Goal: Task Accomplishment & Management: Complete application form

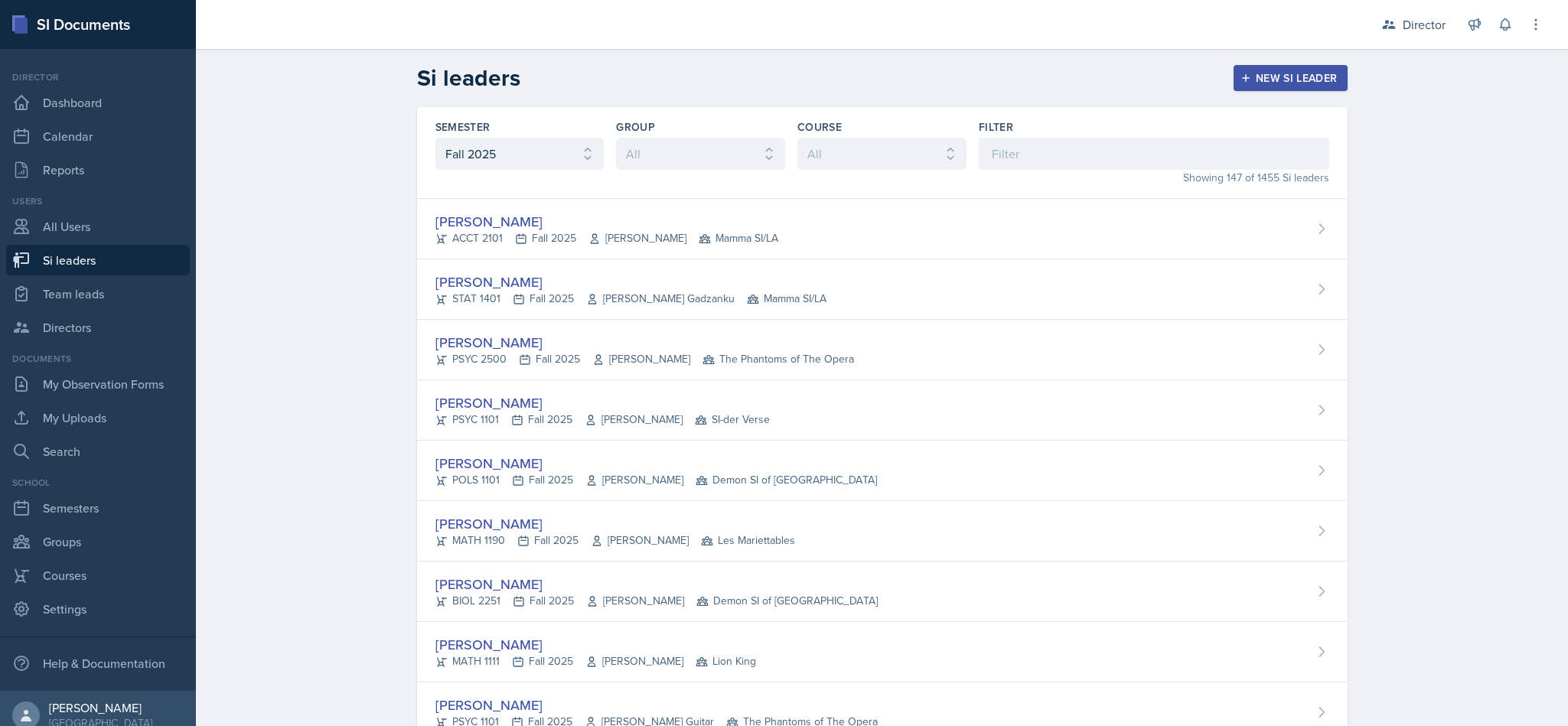
select select "2bed604d-1099-4043-b1bc-2365e8740244"
click at [1096, 157] on input at bounding box center [1153, 153] width 351 height 32
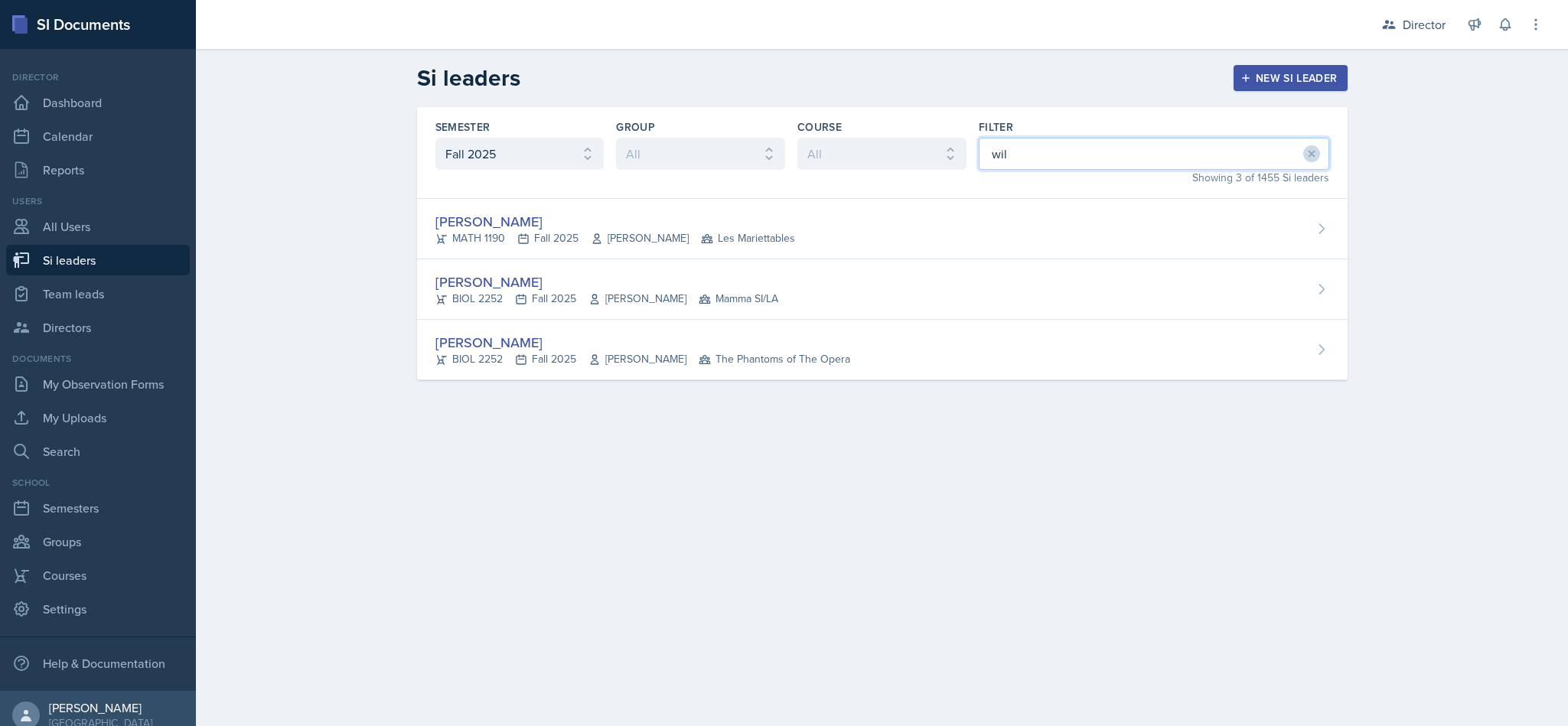
type input "will"
click at [730, 271] on div "William Talley BIOL 2252 Fall 2025 Steven Caras Mamma SI/LA" at bounding box center [882, 289] width 931 height 60
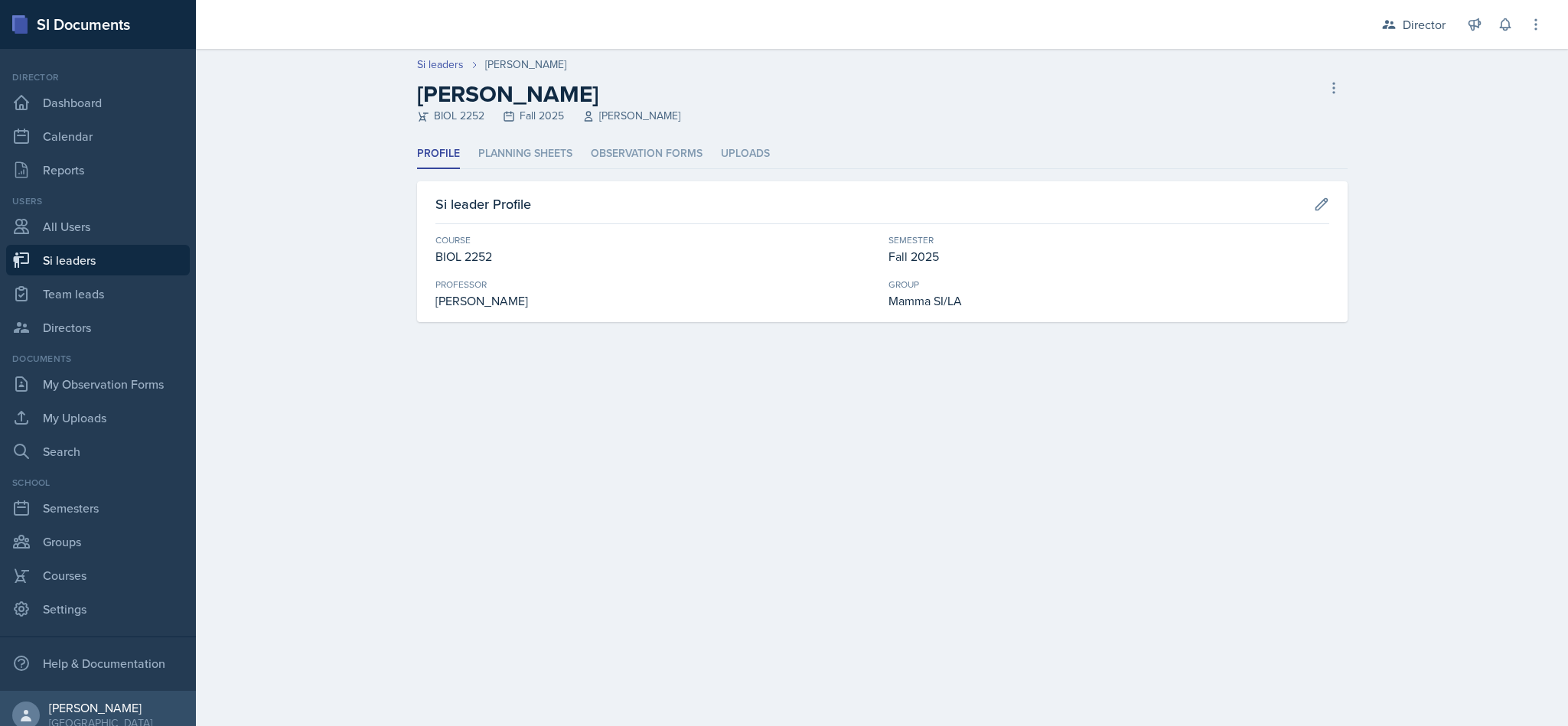
click at [653, 150] on li "Observation Forms" at bounding box center [646, 154] width 112 height 30
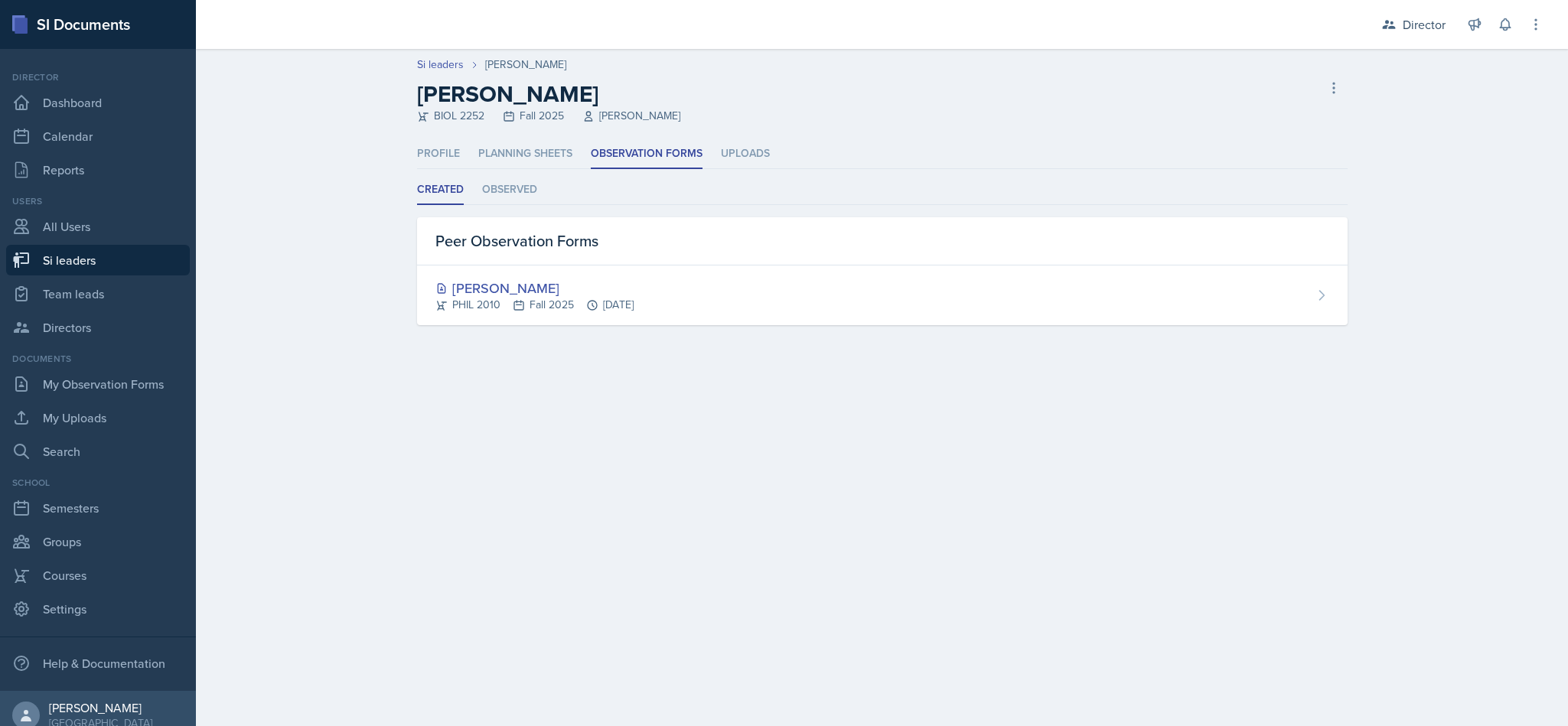
click at [735, 164] on li "Uploads" at bounding box center [746, 154] width 49 height 30
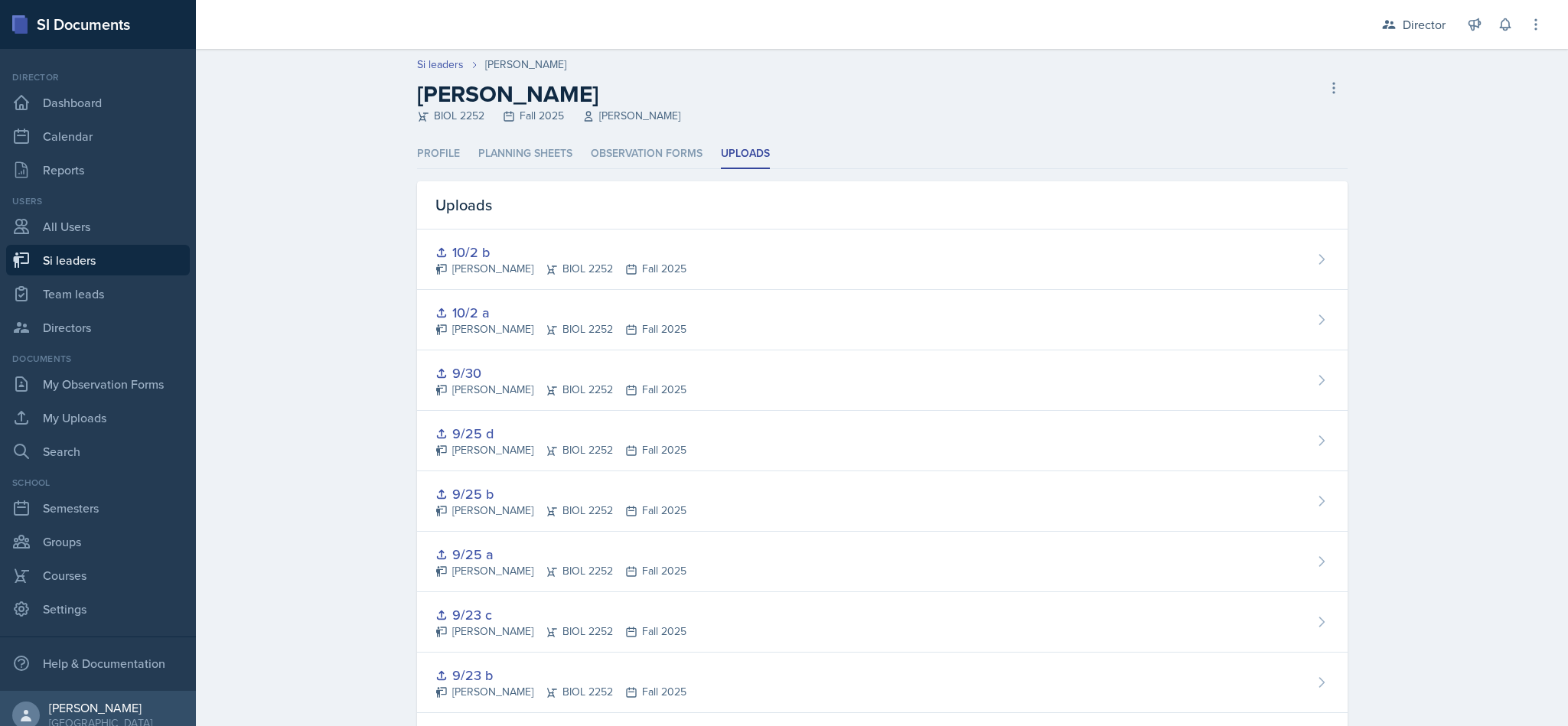
click at [470, 239] on div "10/2 b William Talley BIOL 2252 Fall 2025" at bounding box center [882, 260] width 931 height 60
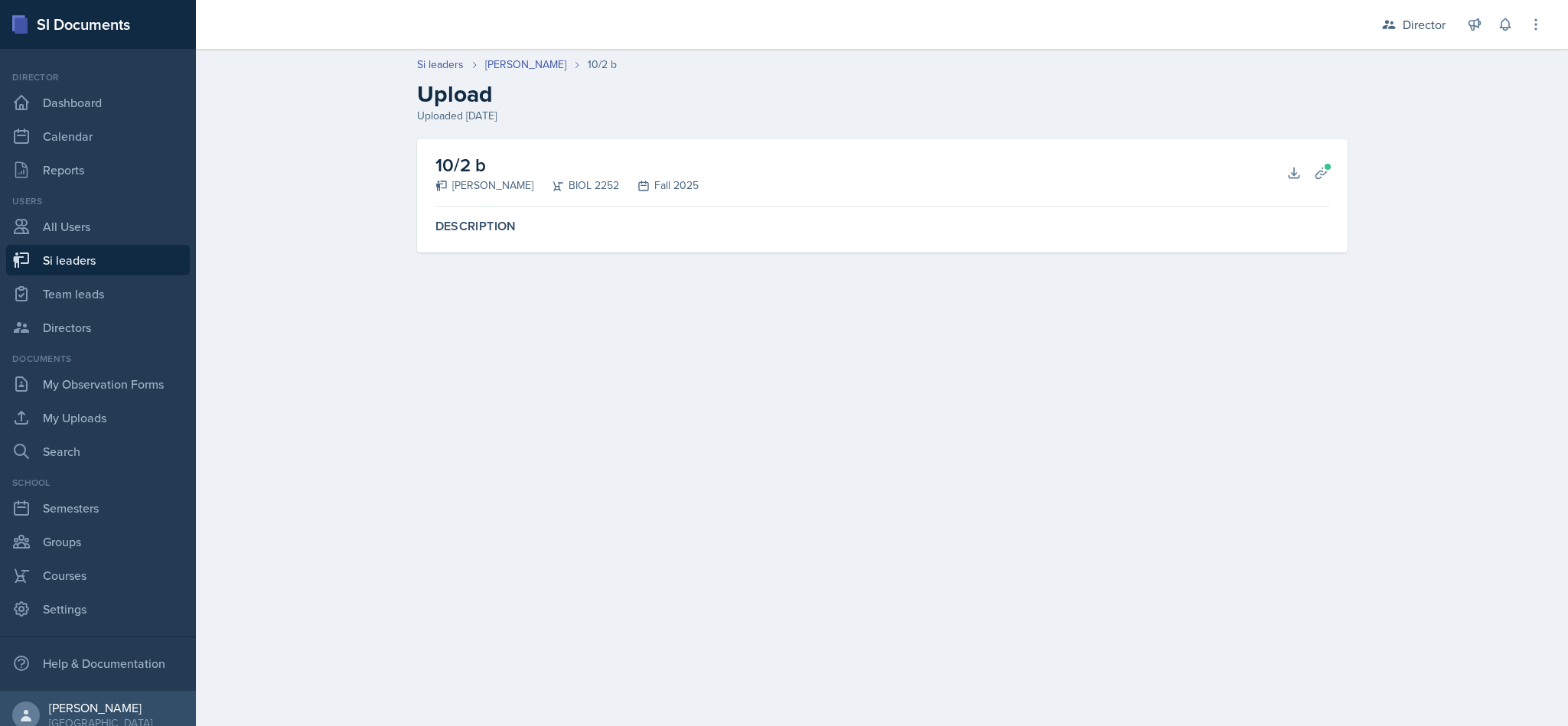
click at [1128, 395] on main "Si leaders William Talley 10/2 b Upload Uploaded Sep 22nd, 2025 10/2 b William …" at bounding box center [881, 388] width 1372 height 677
click at [1284, 179] on button "Download" at bounding box center [1294, 173] width 27 height 27
click at [102, 255] on link "Si leaders" at bounding box center [98, 260] width 184 height 30
select select "2bed604d-1099-4043-b1bc-2365e8740244"
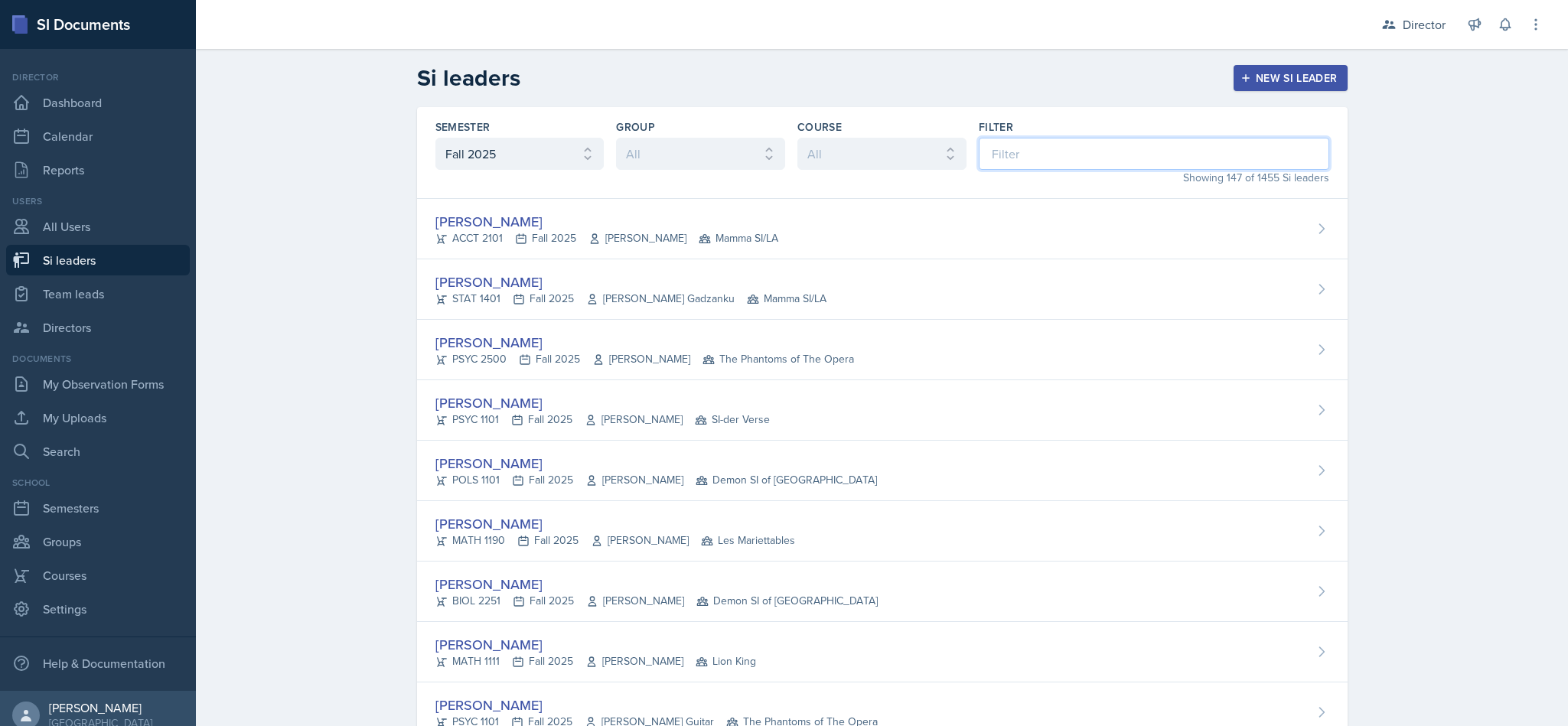
click at [1117, 147] on input at bounding box center [1153, 153] width 351 height 32
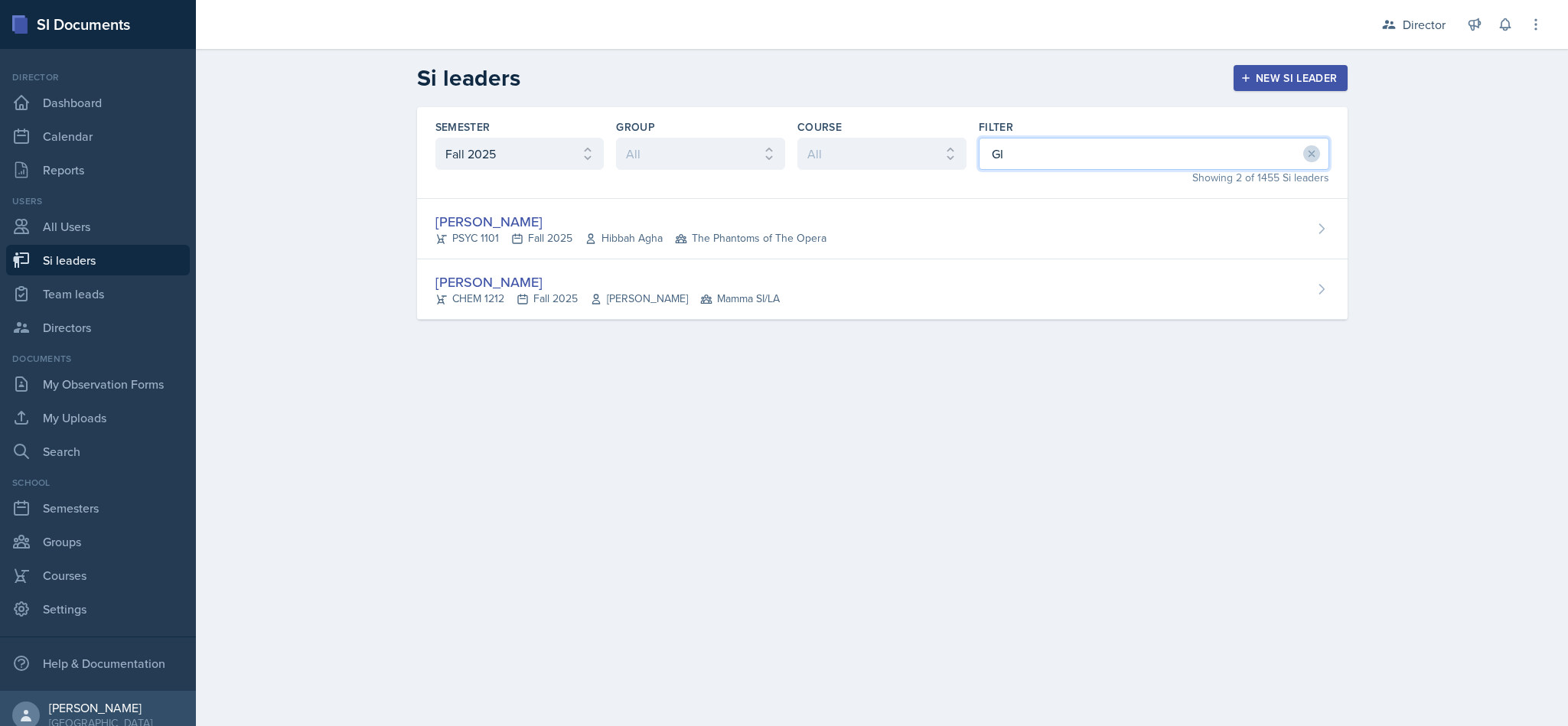
type input "GIA"
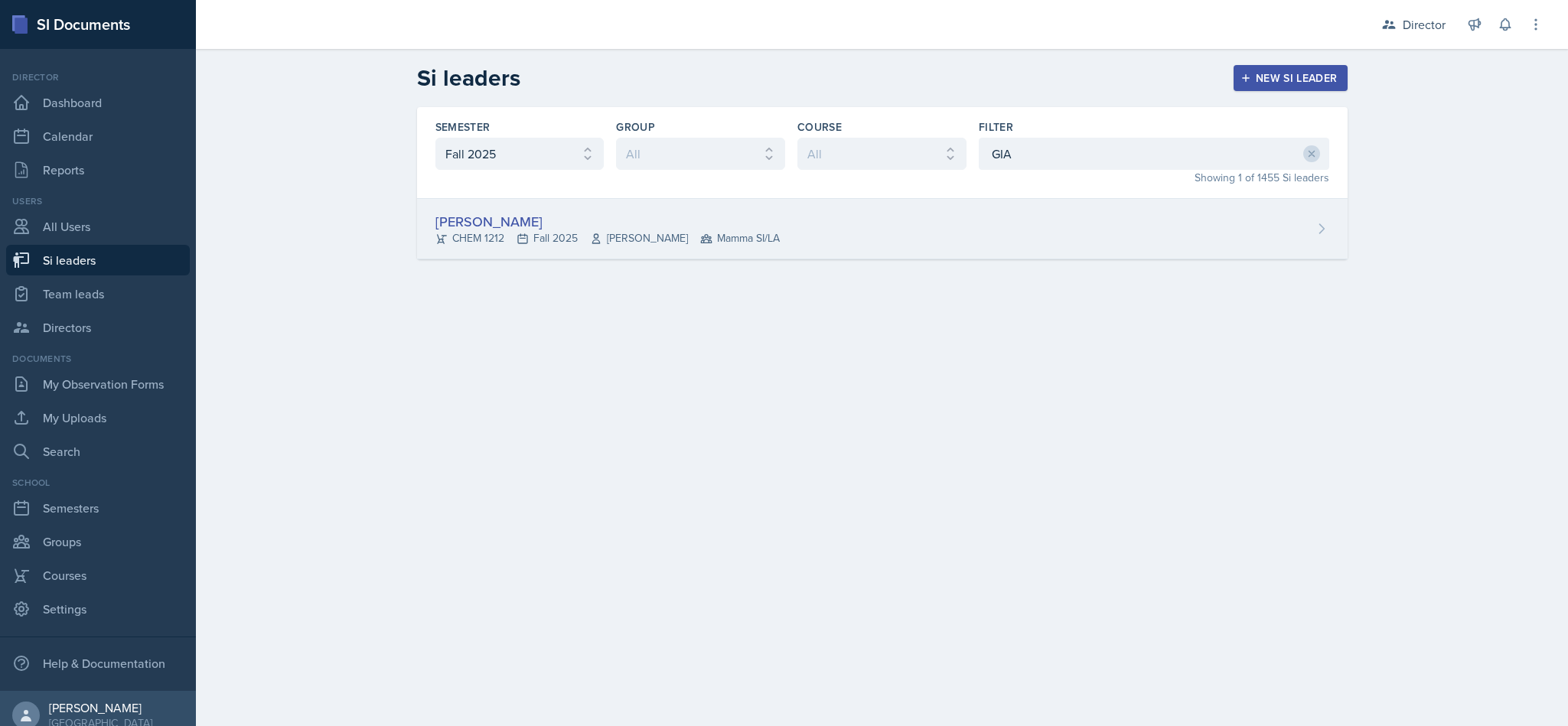
click at [801, 202] on div "Gia Luu CHEM 1212 Fall 2025 Bharat Baruah Mamma SI/LA" at bounding box center [882, 229] width 931 height 60
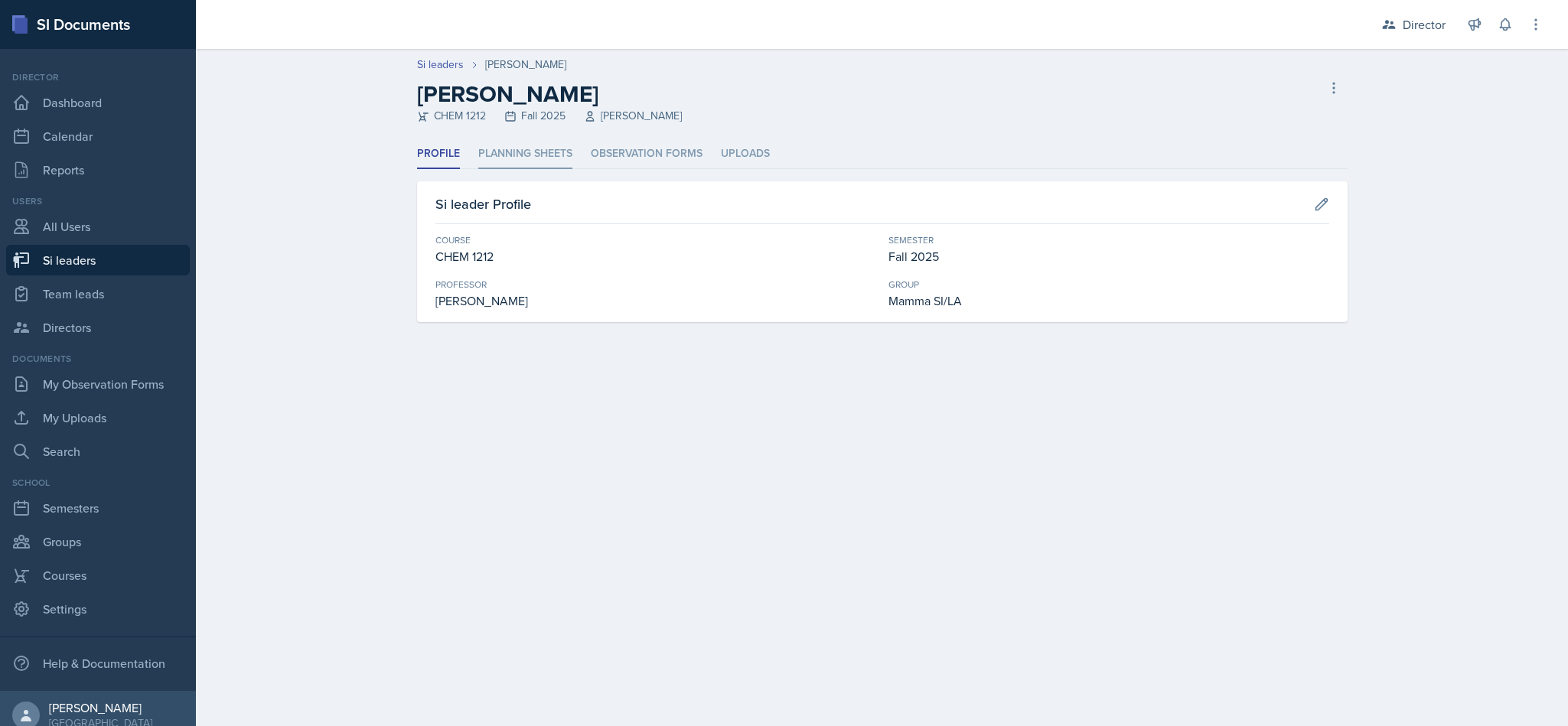
click at [512, 143] on li "Planning Sheets" at bounding box center [525, 154] width 94 height 30
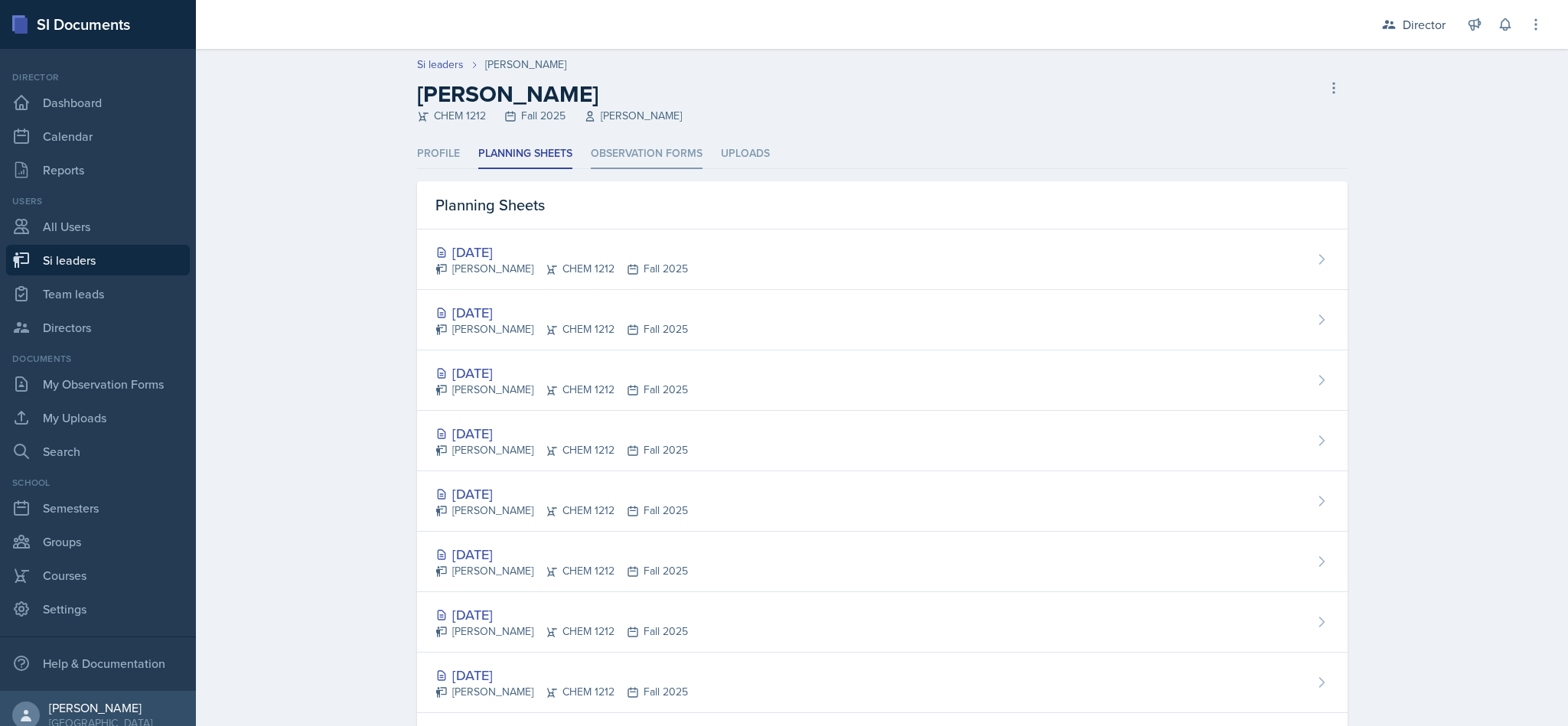
click at [642, 157] on li "Observation Forms" at bounding box center [646, 154] width 112 height 30
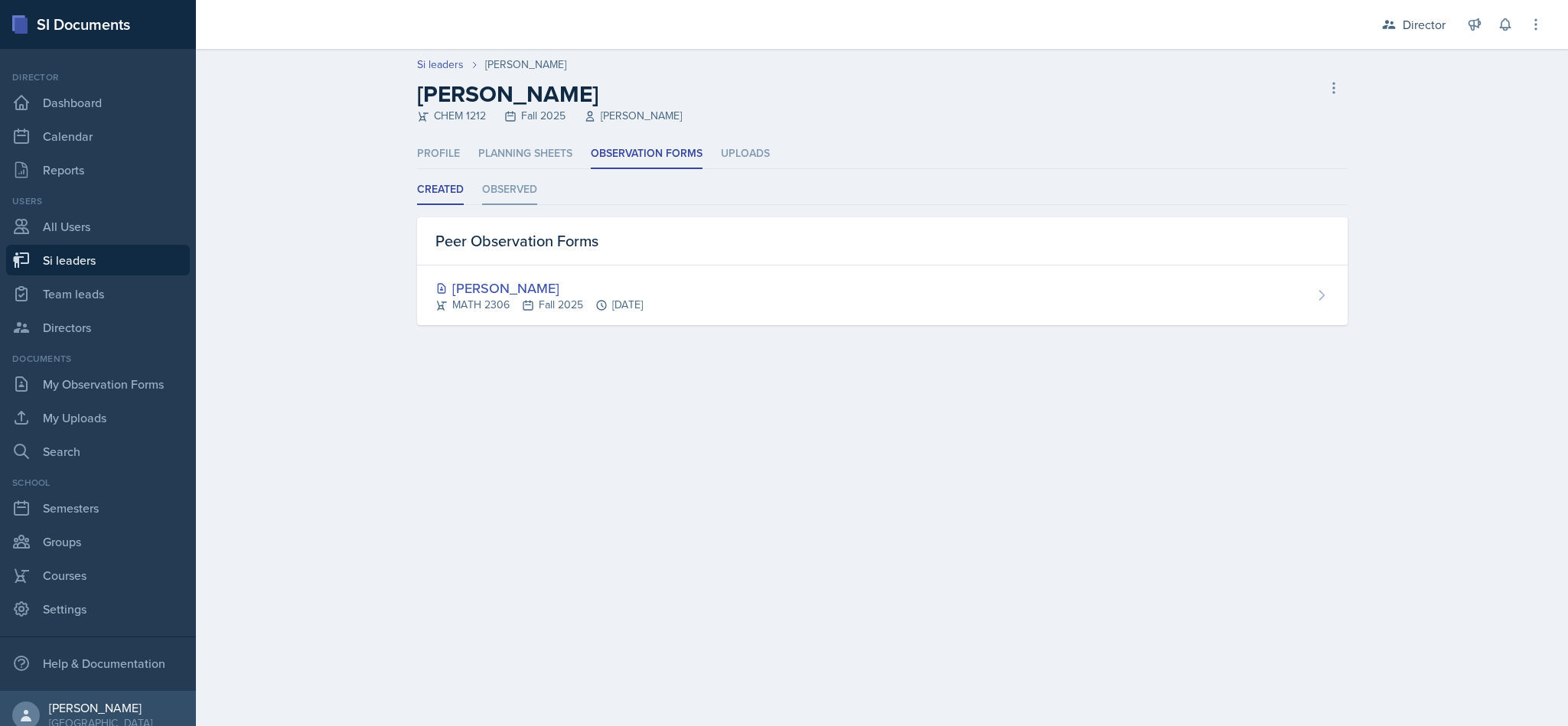
click at [496, 193] on li "Observed" at bounding box center [510, 190] width 55 height 30
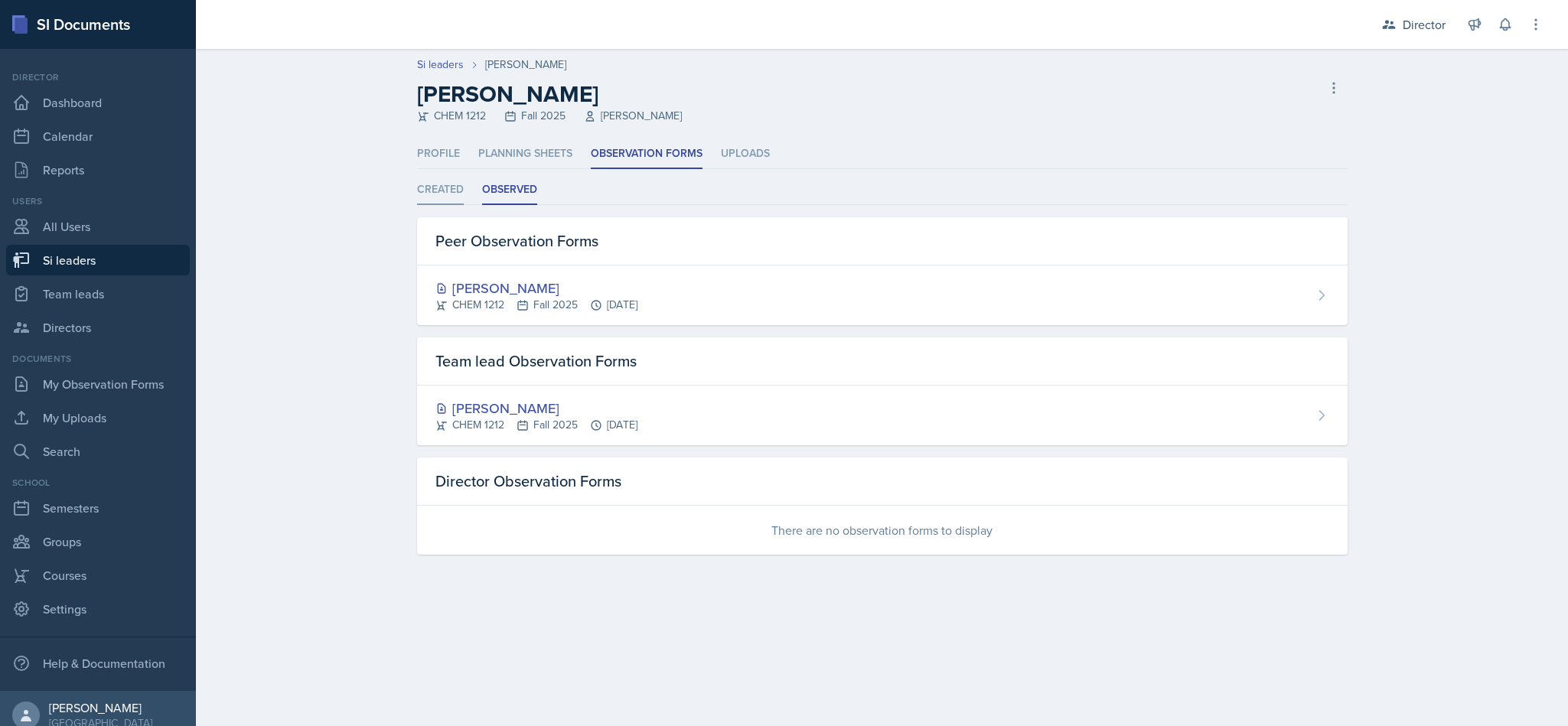
click at [455, 193] on li "Created" at bounding box center [440, 190] width 47 height 30
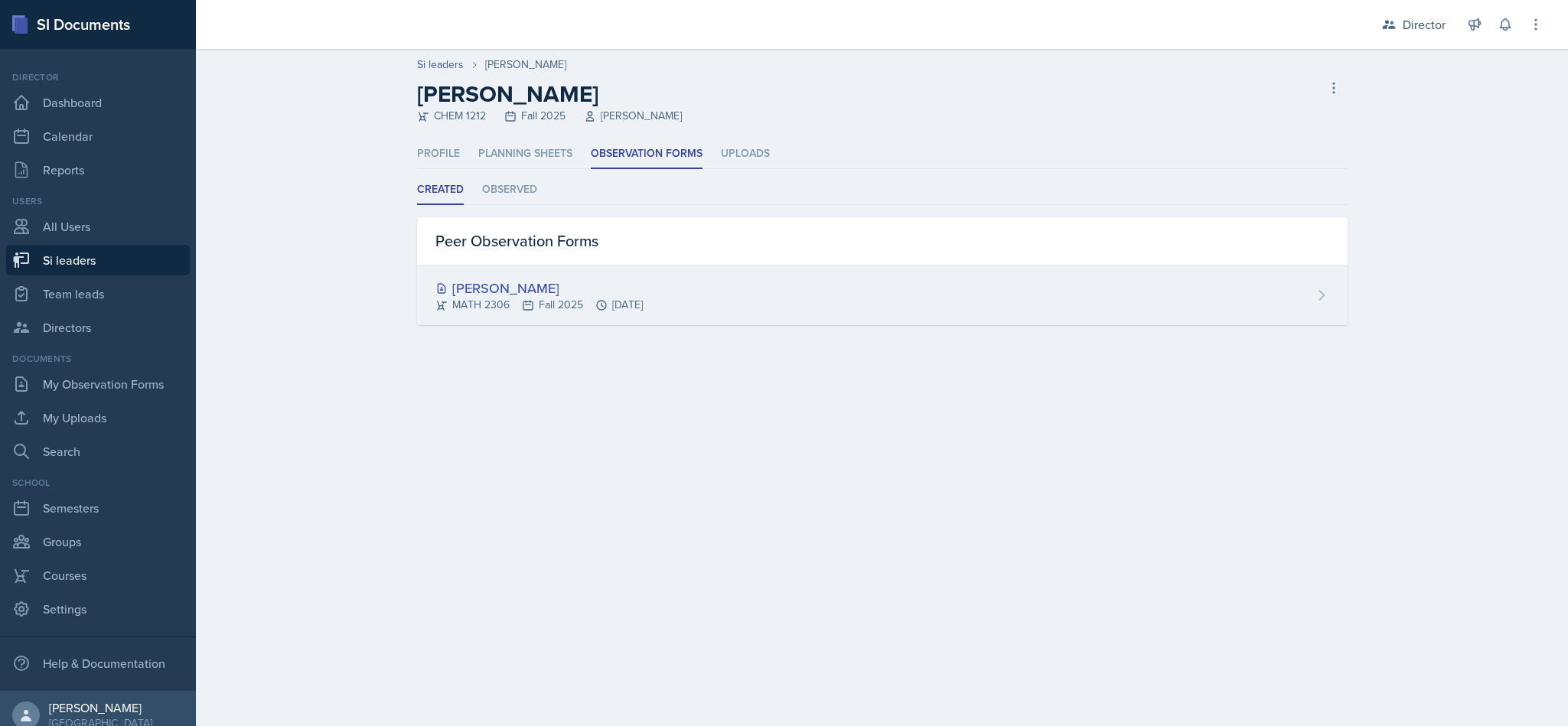
click at [1291, 317] on div "Julian Jahde MATH 2306 Fall 2025 Sep 25th, 2025" at bounding box center [882, 295] width 931 height 60
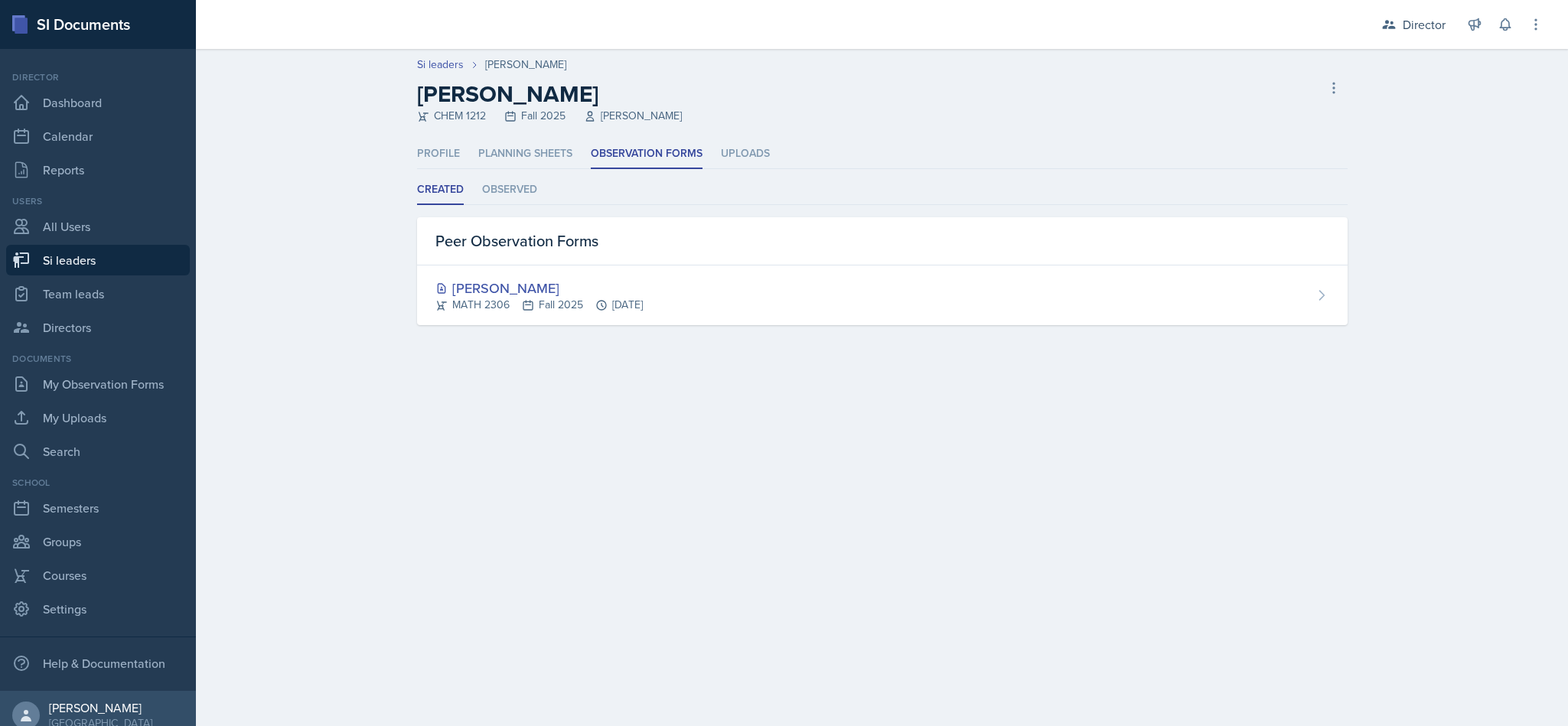
click at [115, 255] on link "Si leaders" at bounding box center [98, 260] width 184 height 30
select select "2bed604d-1099-4043-b1bc-2365e8740244"
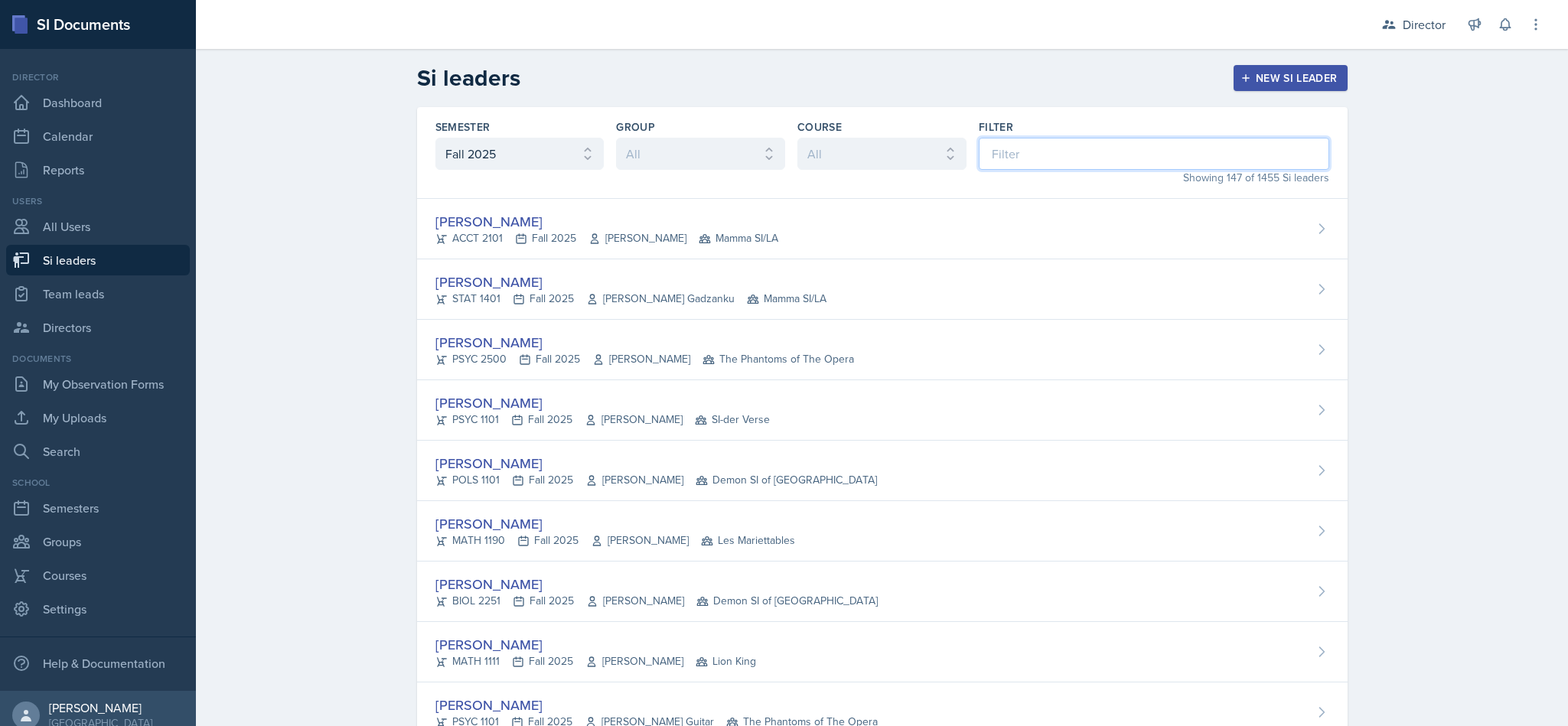
click at [997, 145] on input at bounding box center [1153, 153] width 351 height 32
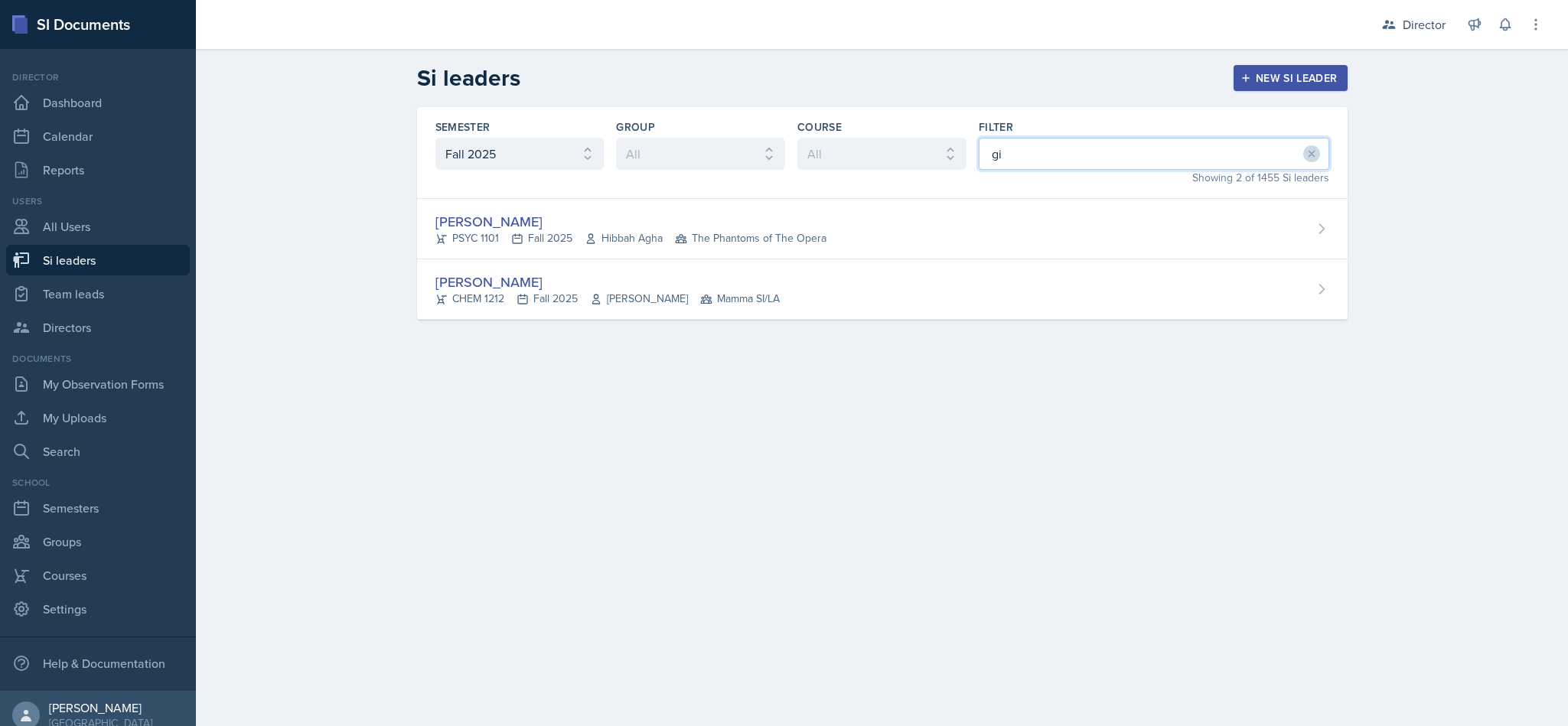
type input "gia"
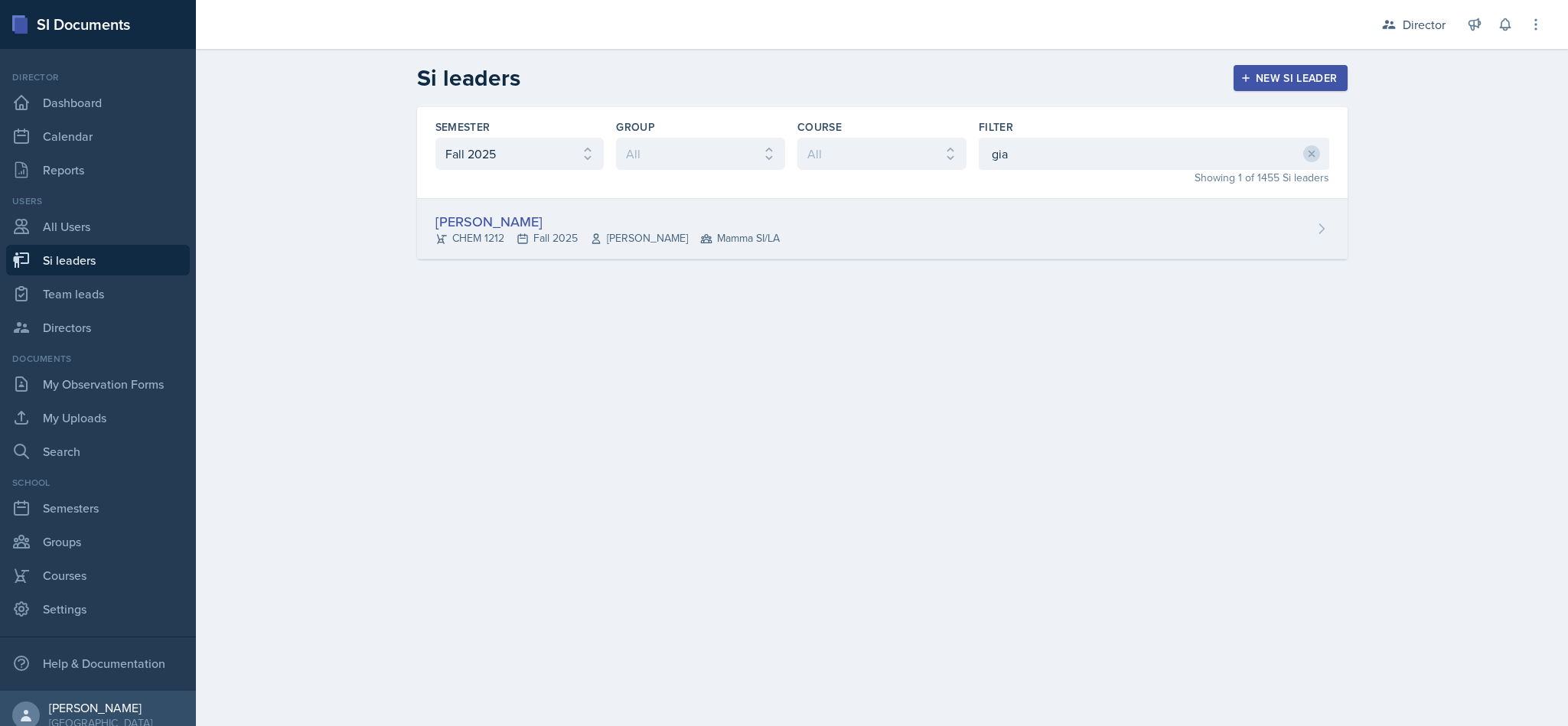
click at [1141, 255] on div "Gia Luu CHEM 1212 Fall 2025 Bharat Baruah Mamma SI/LA" at bounding box center [882, 229] width 931 height 60
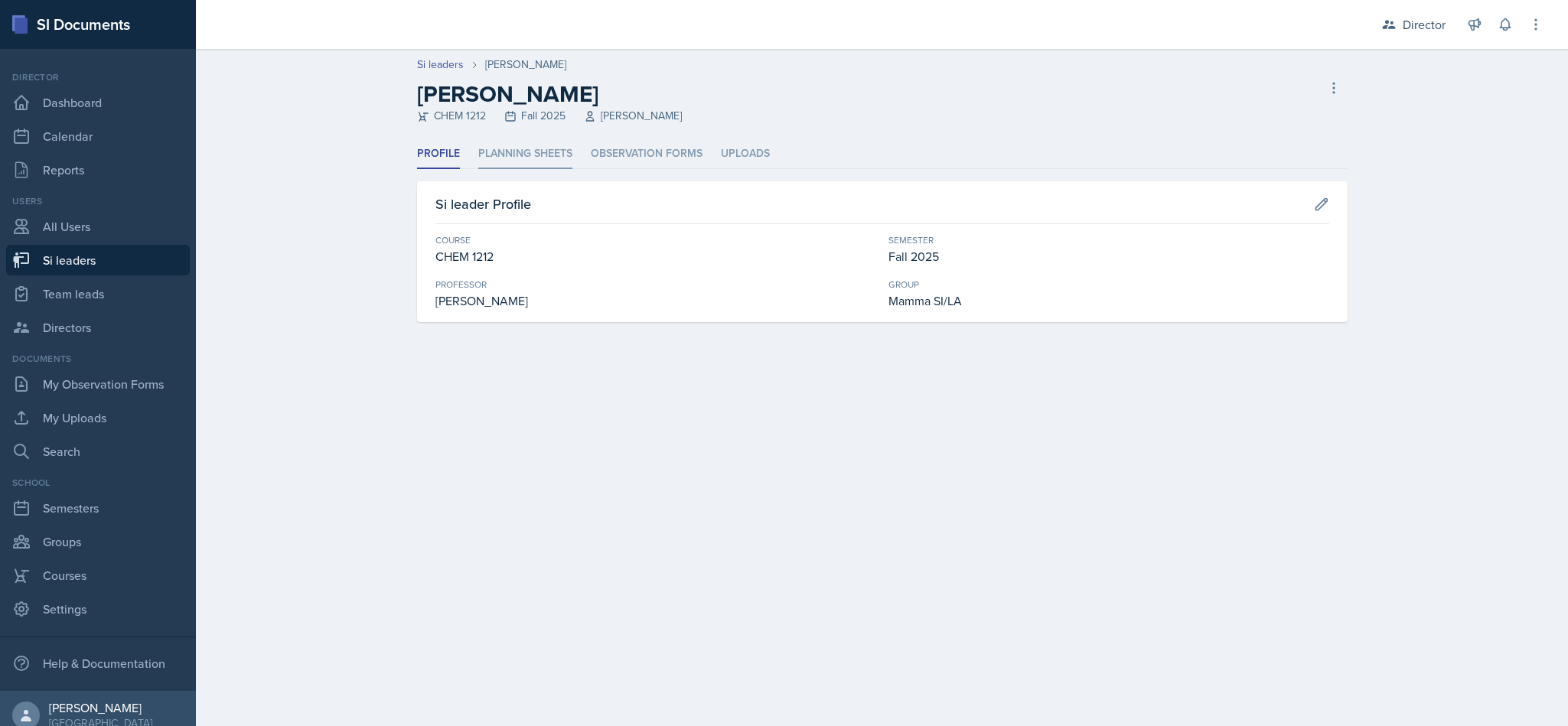
click at [521, 145] on li "Planning Sheets" at bounding box center [525, 154] width 94 height 30
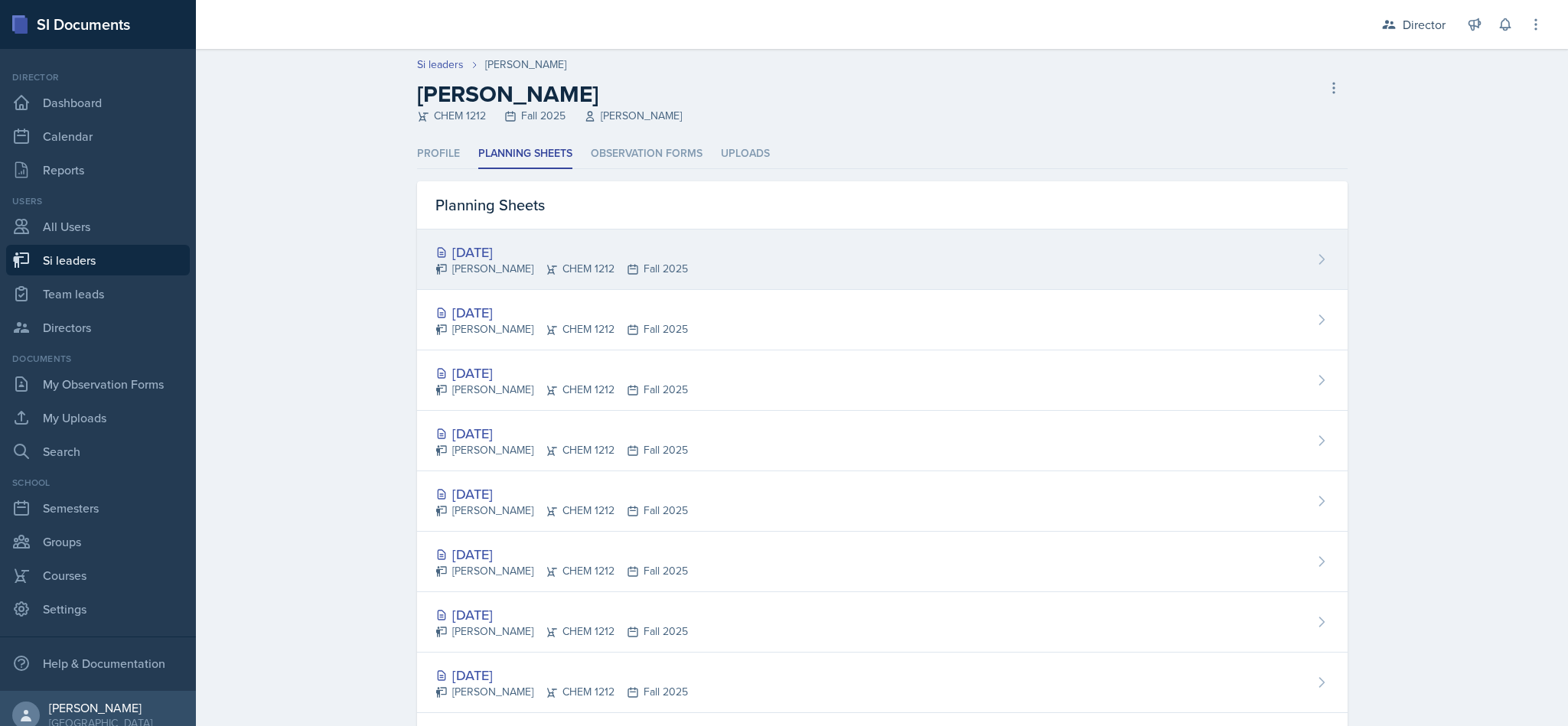
click at [692, 267] on div "Sep 29th, 2025 Gia Luu CHEM 1212 Fall 2025" at bounding box center [882, 260] width 931 height 60
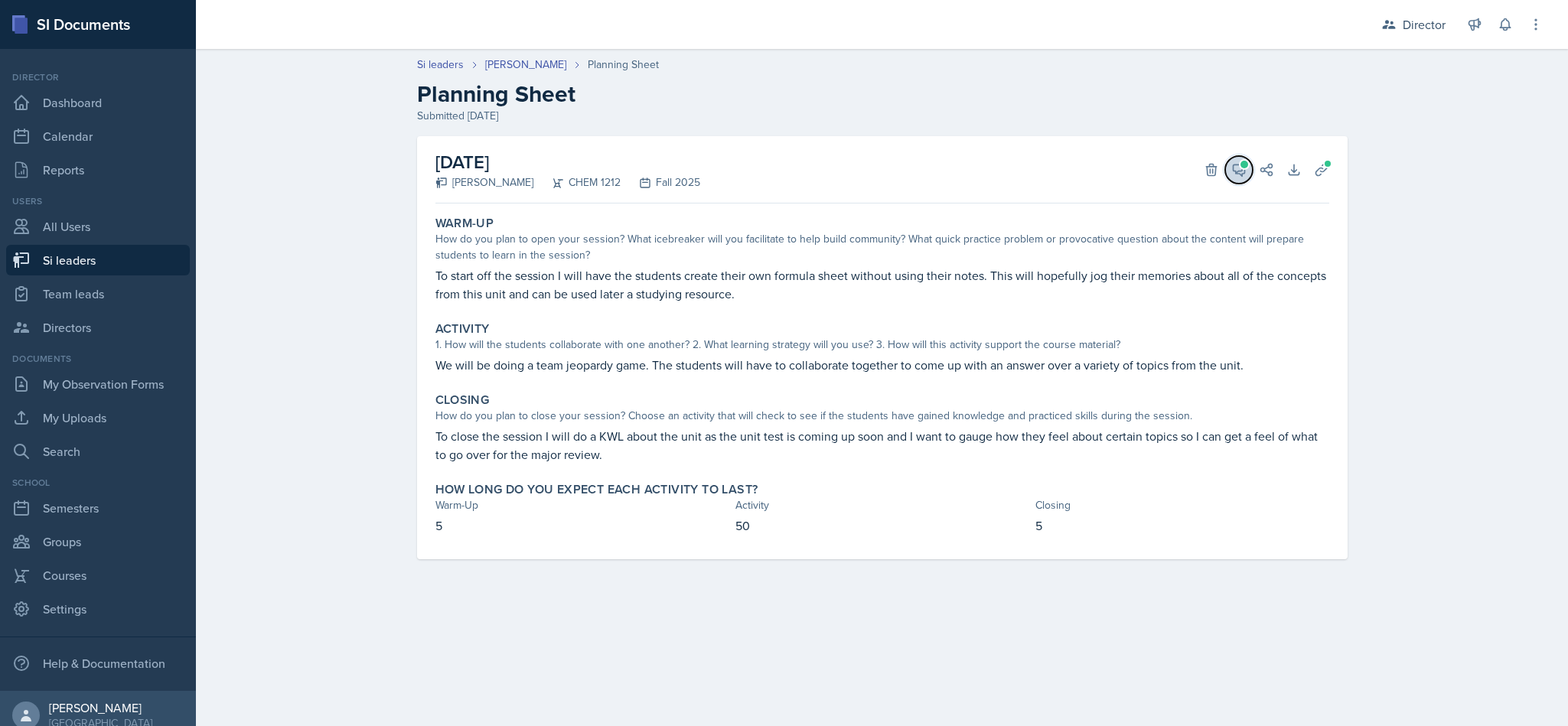
click at [1238, 170] on icon at bounding box center [1238, 170] width 12 height 12
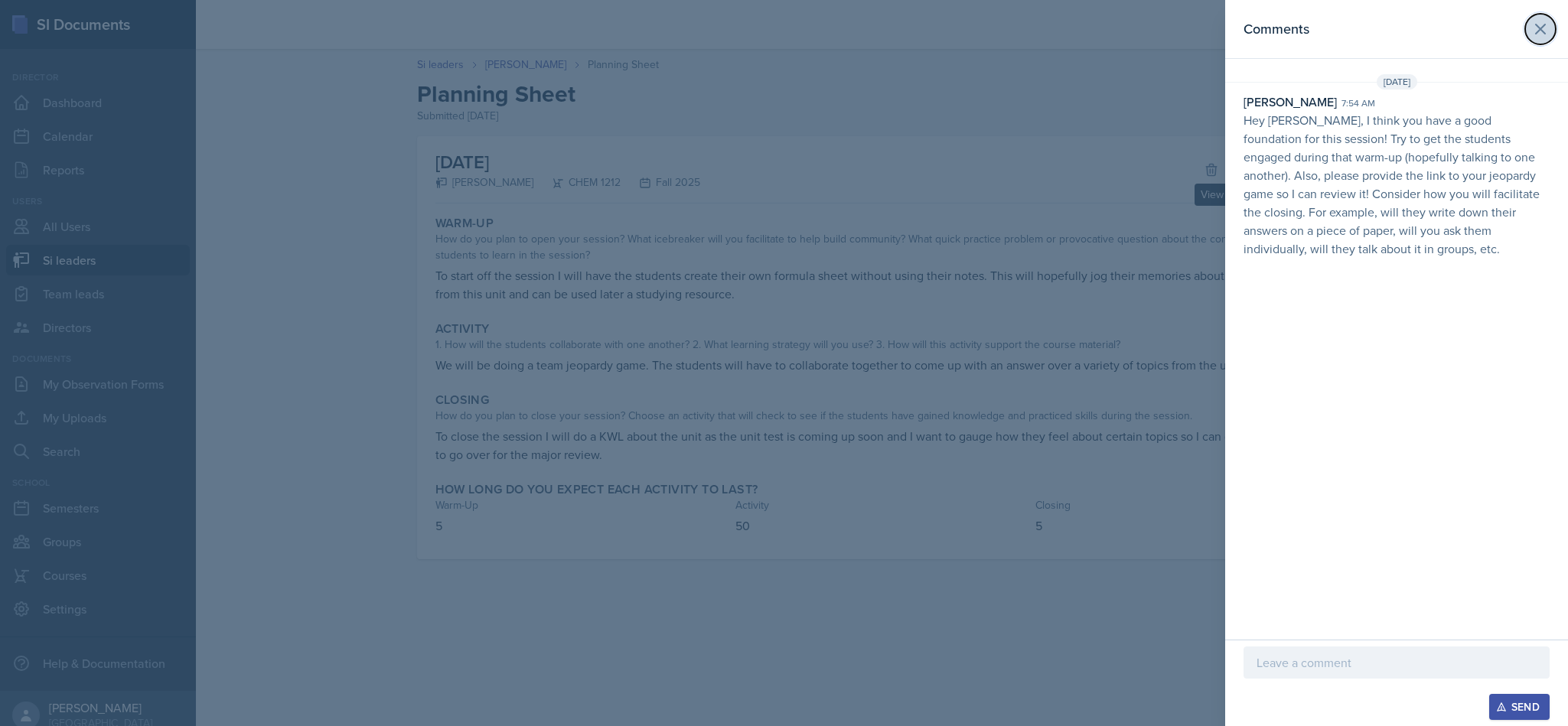
click at [1543, 30] on icon at bounding box center [1541, 29] width 18 height 18
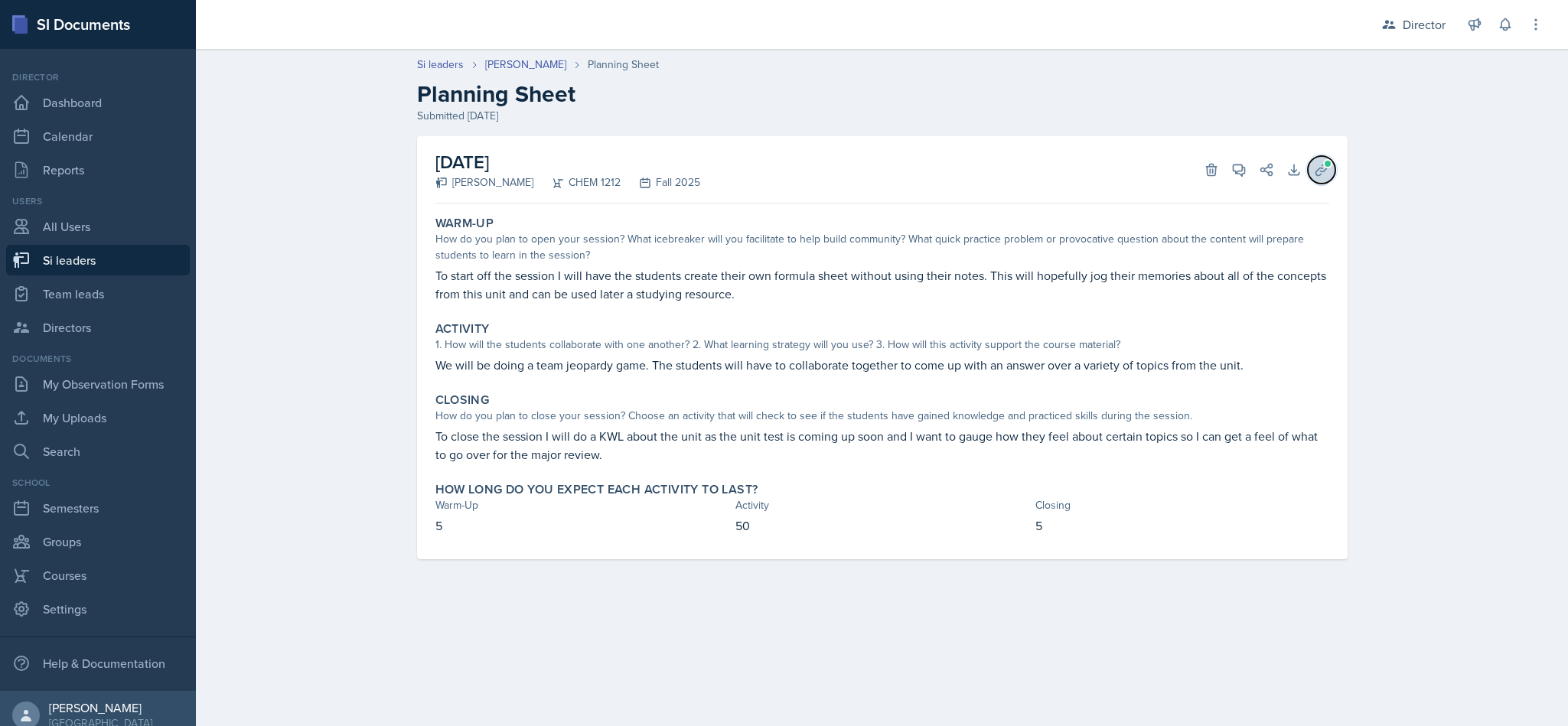
click at [1311, 170] on button "Uploads" at bounding box center [1322, 170] width 27 height 27
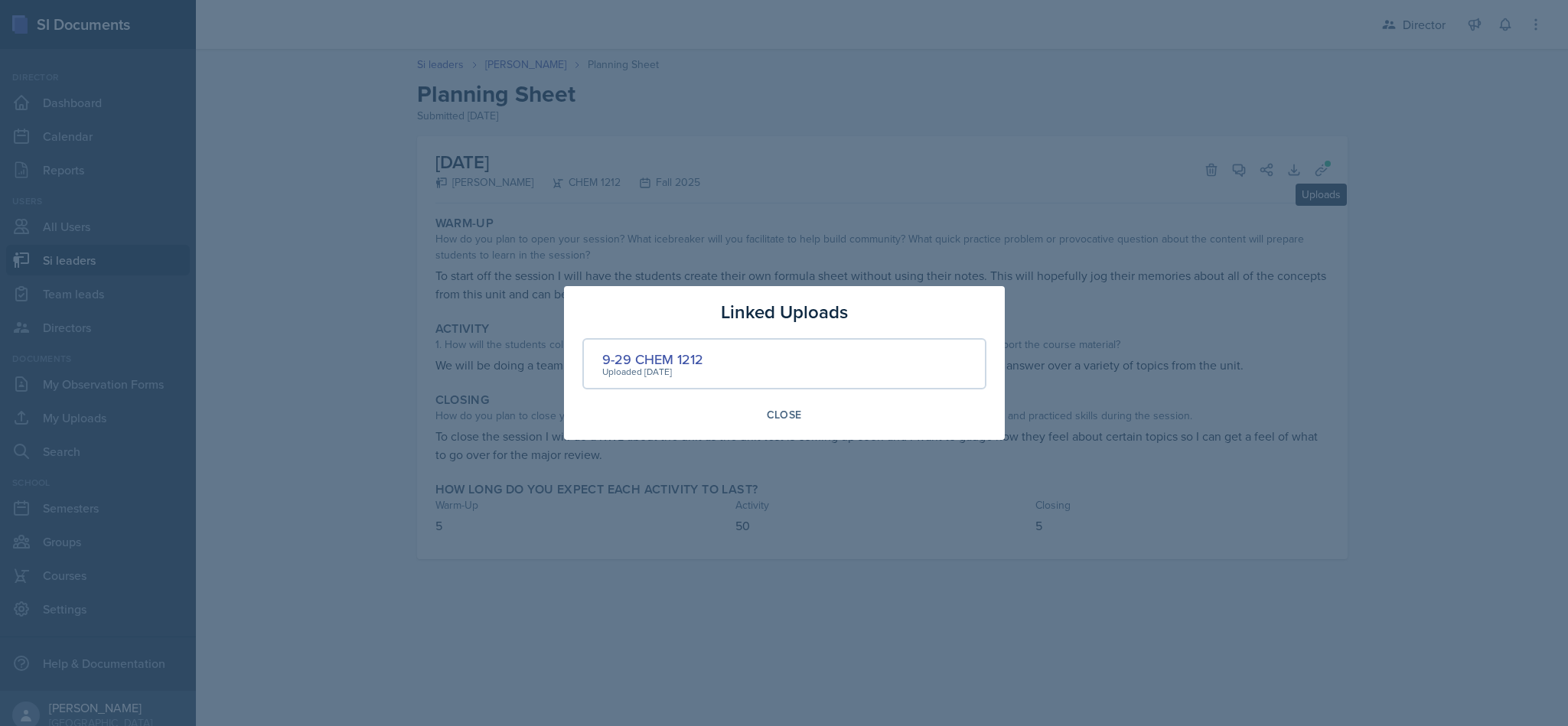
click at [880, 212] on div at bounding box center [784, 363] width 1568 height 726
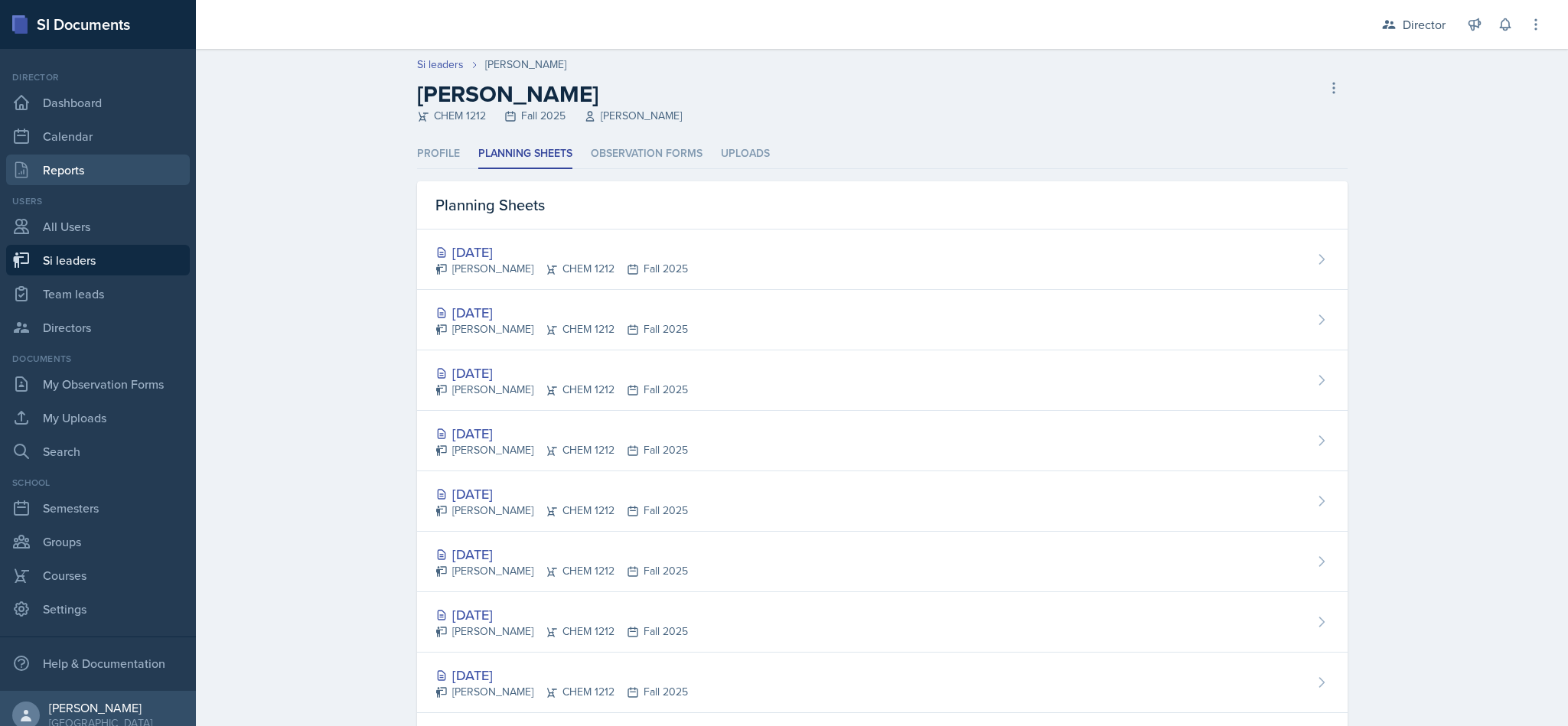
click at [53, 158] on link "Reports" at bounding box center [98, 169] width 184 height 30
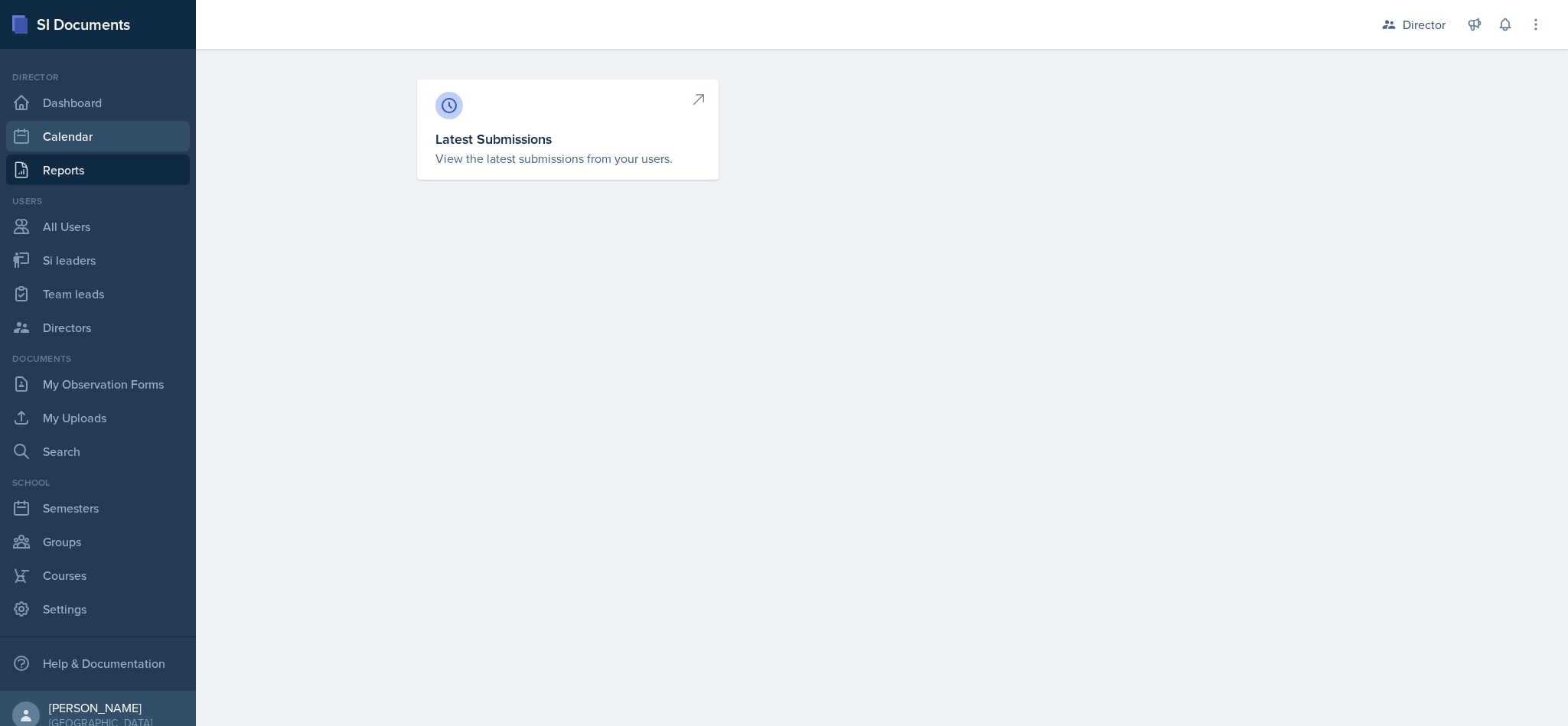
click at [35, 150] on link "Calendar" at bounding box center [98, 135] width 184 height 30
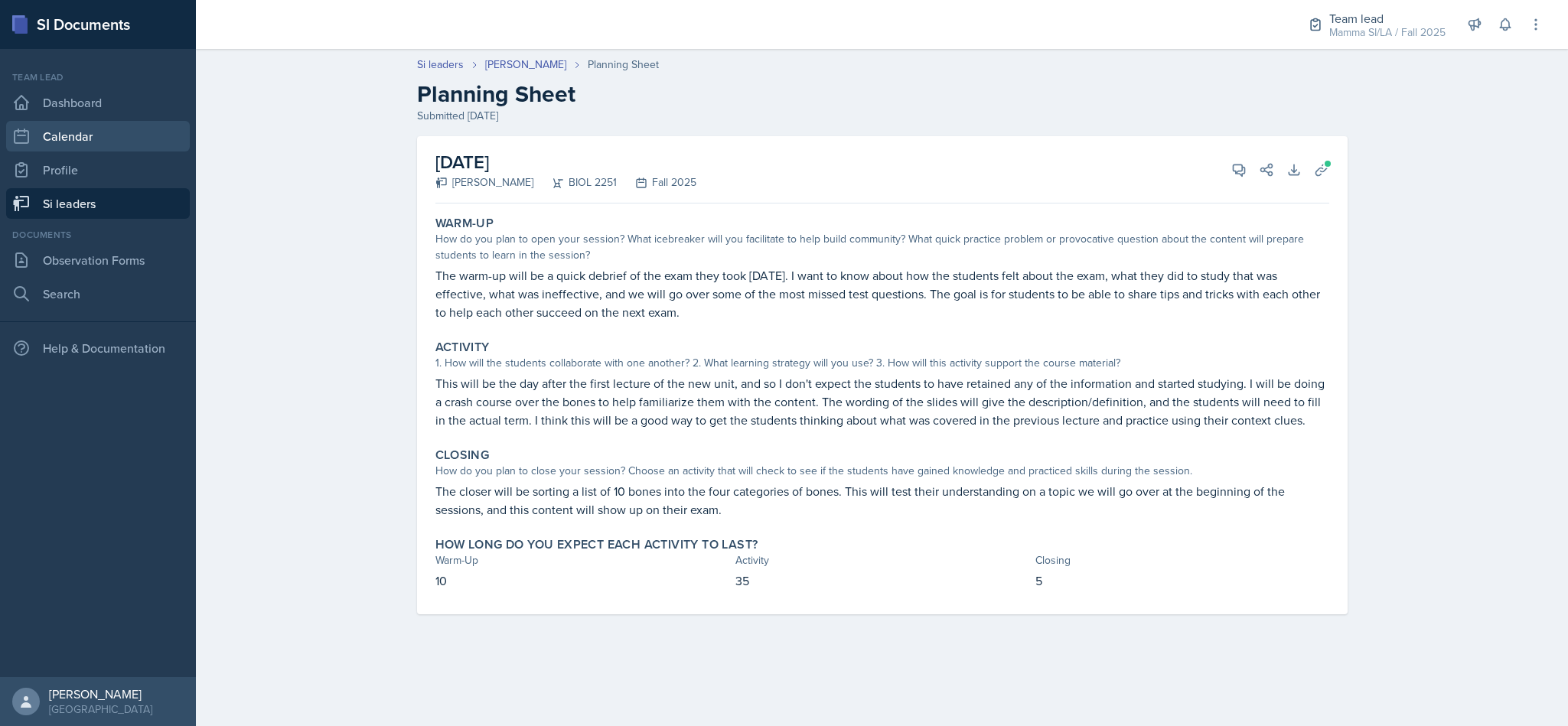
click at [96, 143] on link "Calendar" at bounding box center [98, 135] width 184 height 30
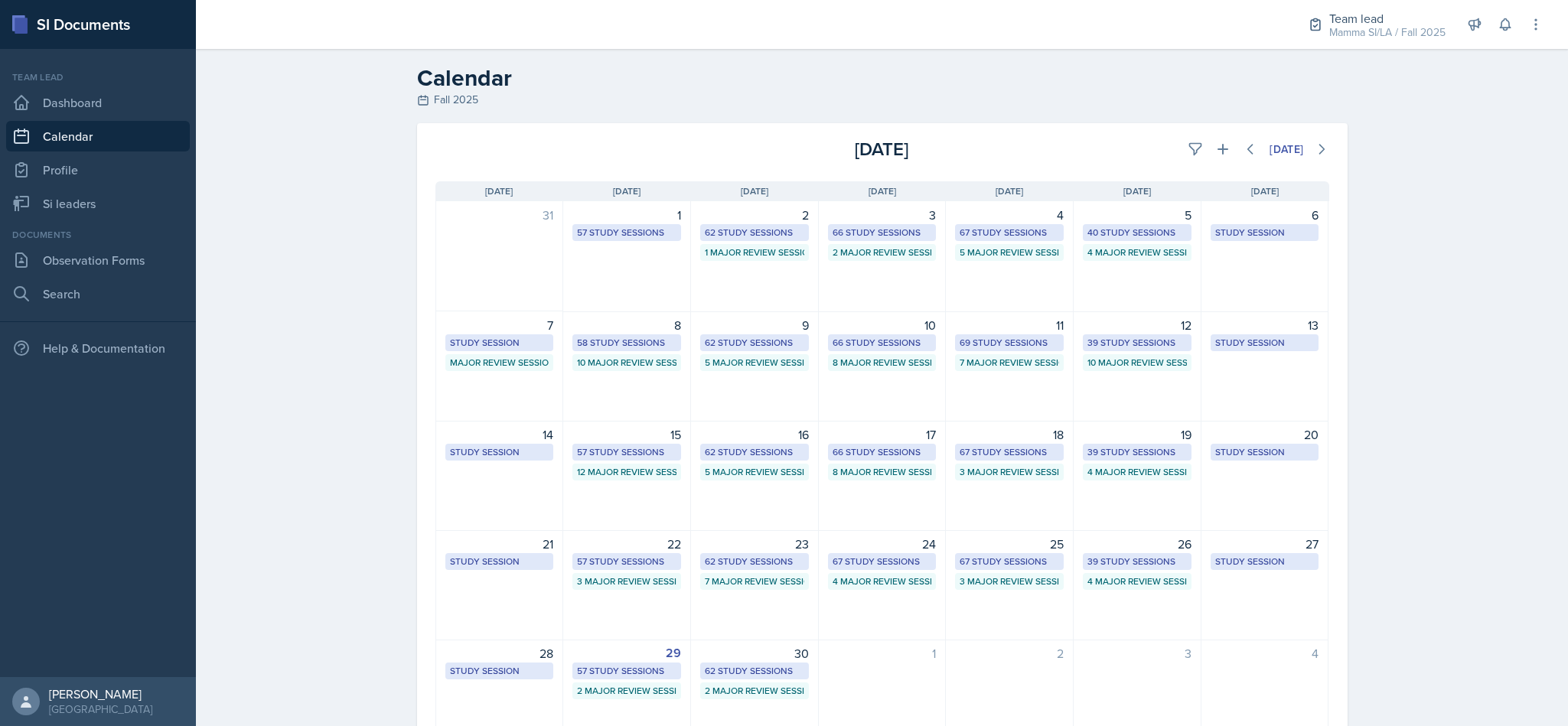
click at [1376, 12] on div "Team lead" at bounding box center [1387, 18] width 116 height 18
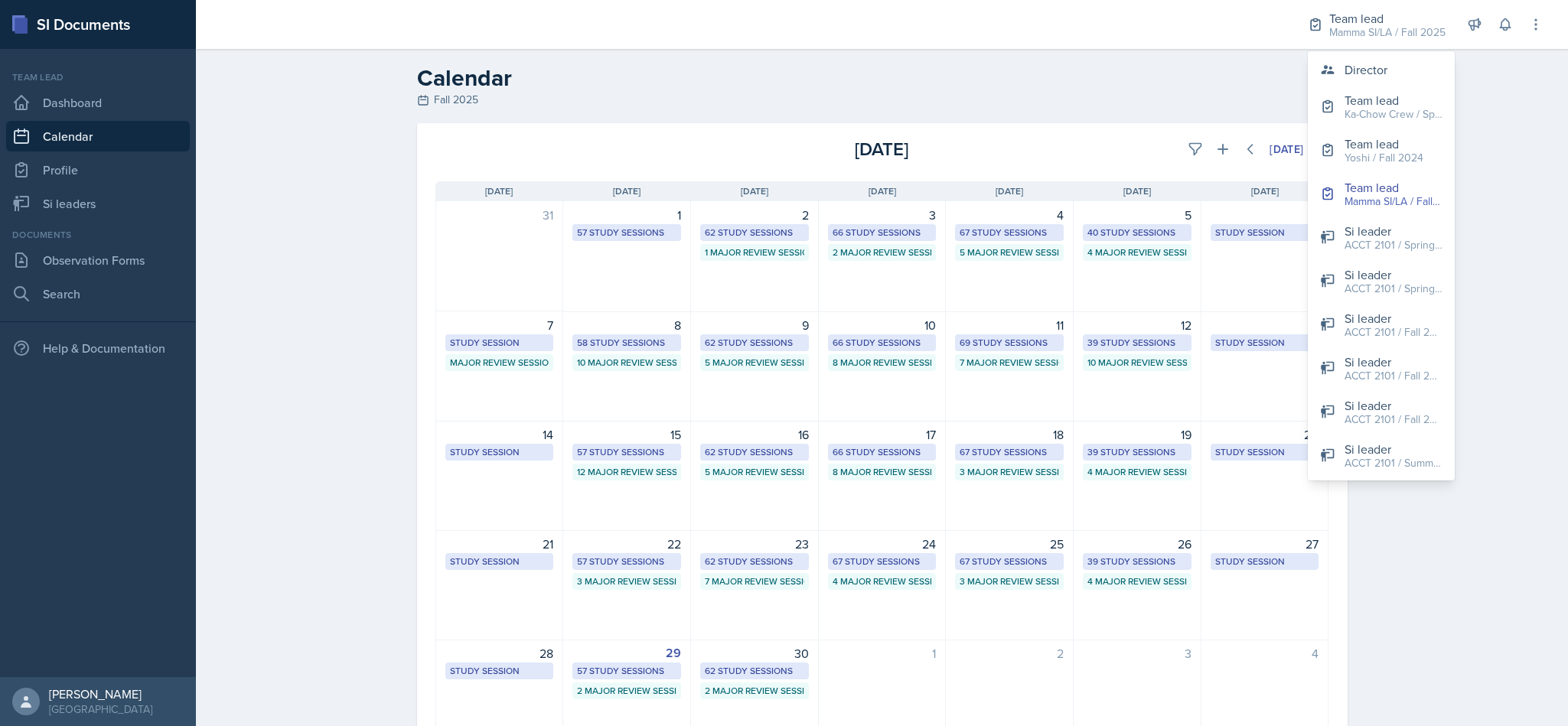
click at [1369, 72] on div "Director" at bounding box center [1366, 70] width 43 height 18
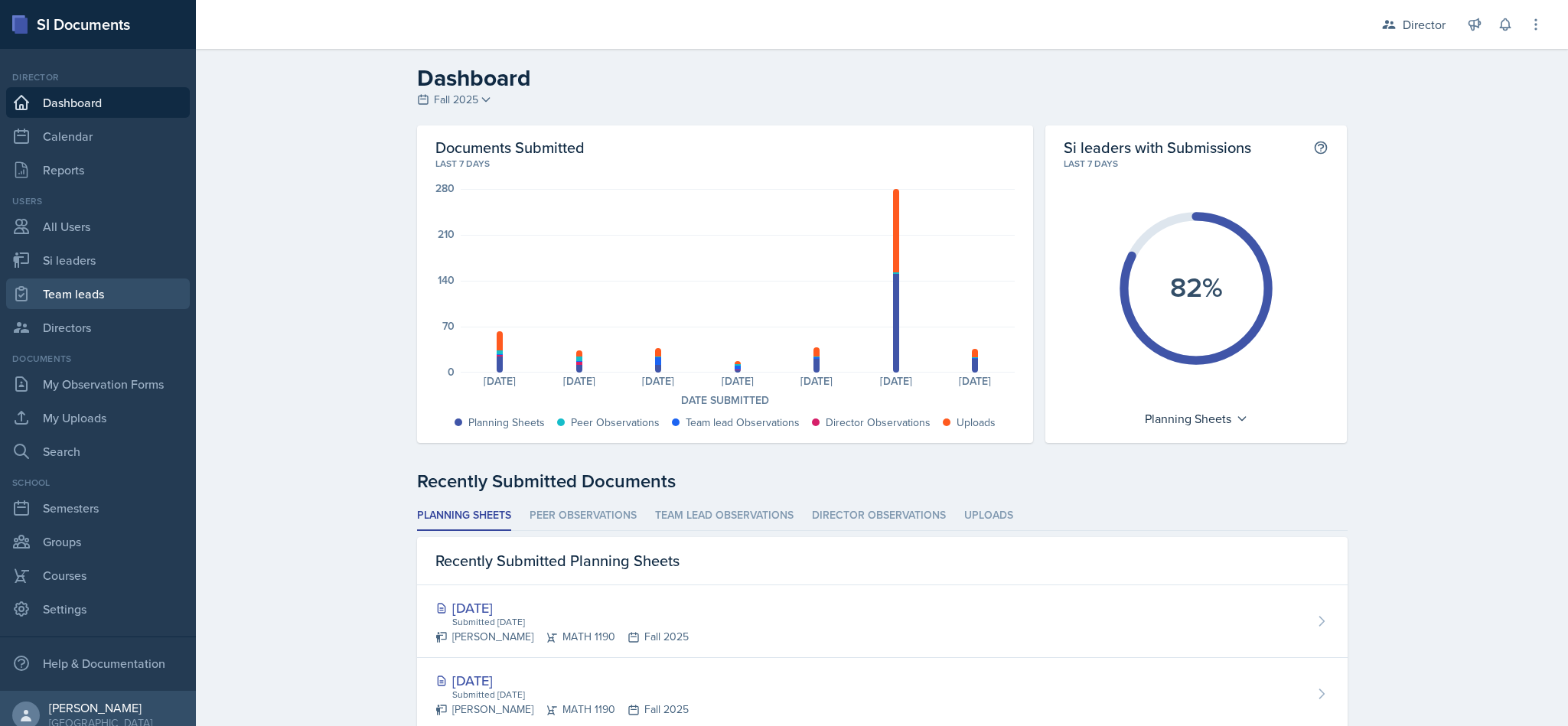
click at [74, 278] on link "Team leads" at bounding box center [98, 293] width 184 height 30
select select "2bed604d-1099-4043-b1bc-2365e8740244"
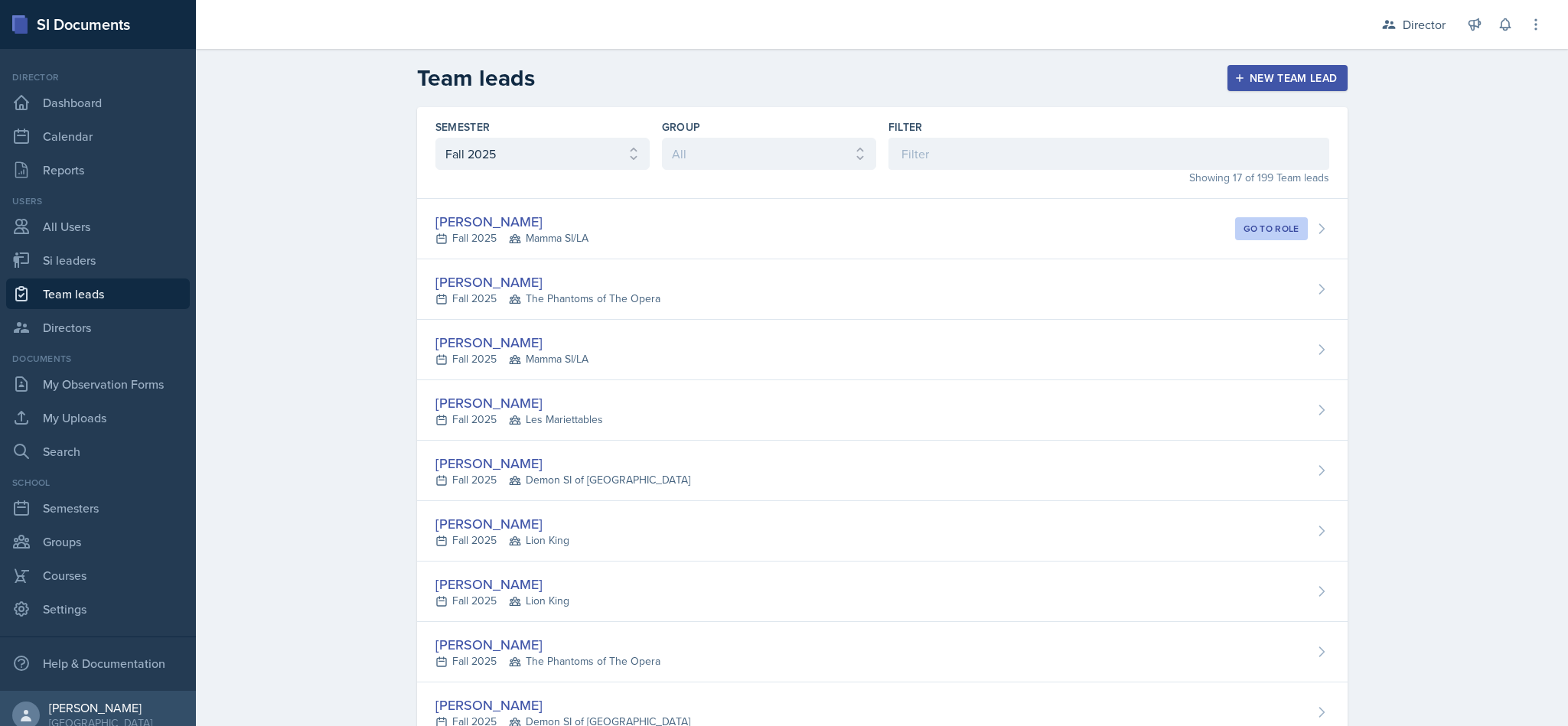
click at [83, 278] on link "Team leads" at bounding box center [98, 293] width 184 height 30
click at [59, 250] on link "Si leaders" at bounding box center [98, 260] width 184 height 30
select select "2bed604d-1099-4043-b1bc-2365e8740244"
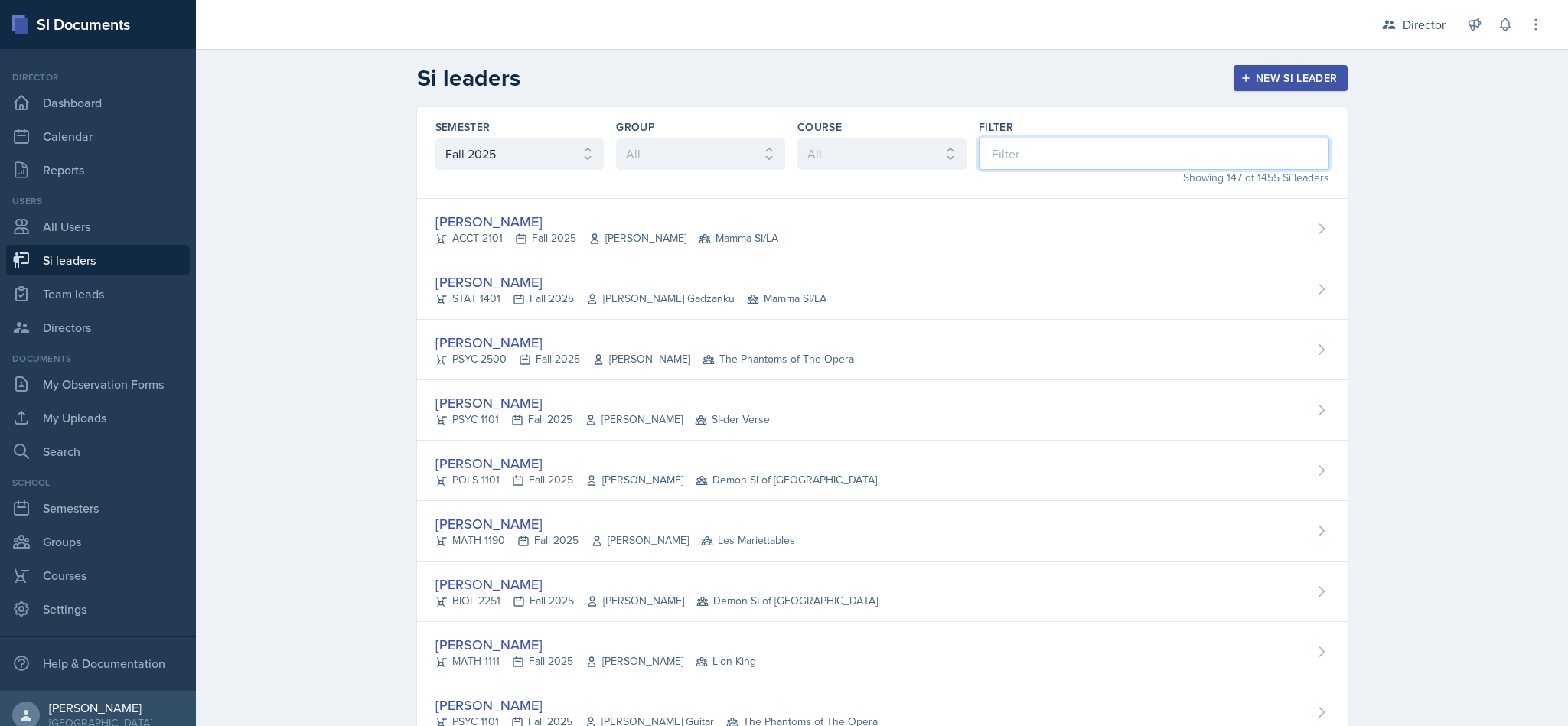
click at [1022, 159] on input at bounding box center [1153, 153] width 351 height 32
click at [81, 136] on link "Calendar" at bounding box center [98, 135] width 184 height 30
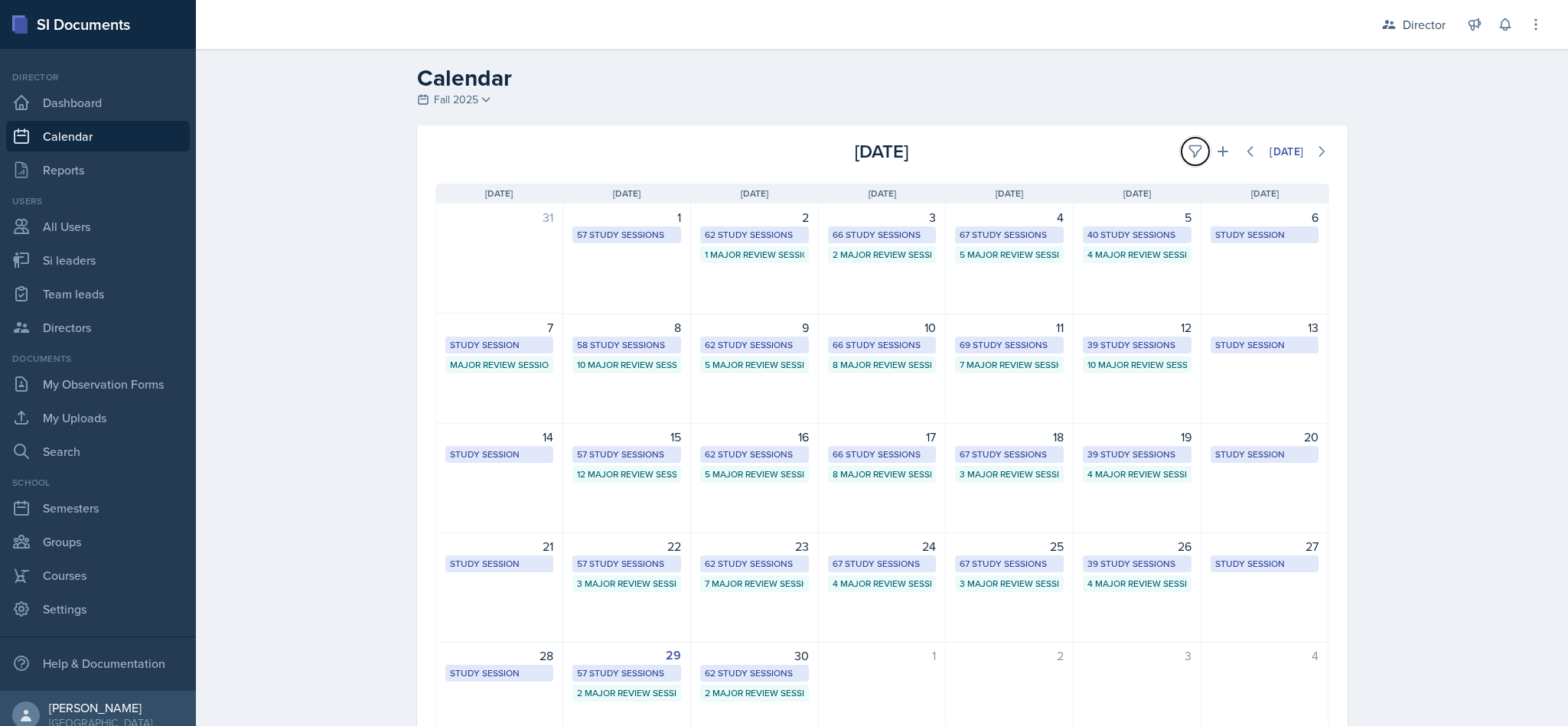
click at [1182, 149] on button at bounding box center [1195, 151] width 27 height 27
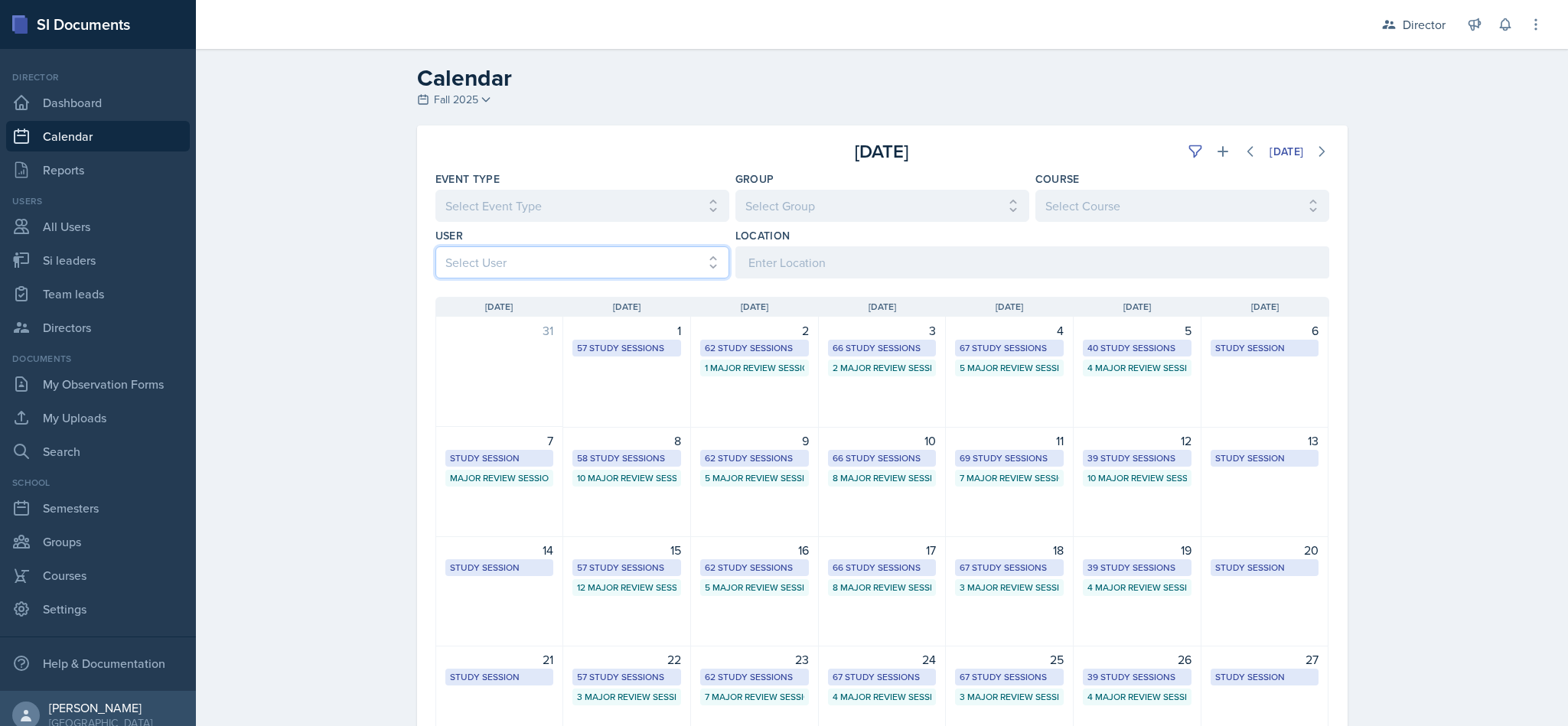
click at [634, 260] on select "Select User All Abeer Kayser Aditya Chauhan Aissa Sylla Alberto Di Stanislao Al…" at bounding box center [582, 262] width 294 height 32
select select "05ab1eb3-7119-44b7-8d46-9467ee48b2b4"
click at [436, 246] on select "Select User All Abeer Kayser Aditya Chauhan Aissa Sylla Alberto Di Stanislao Al…" at bounding box center [582, 262] width 294 height 32
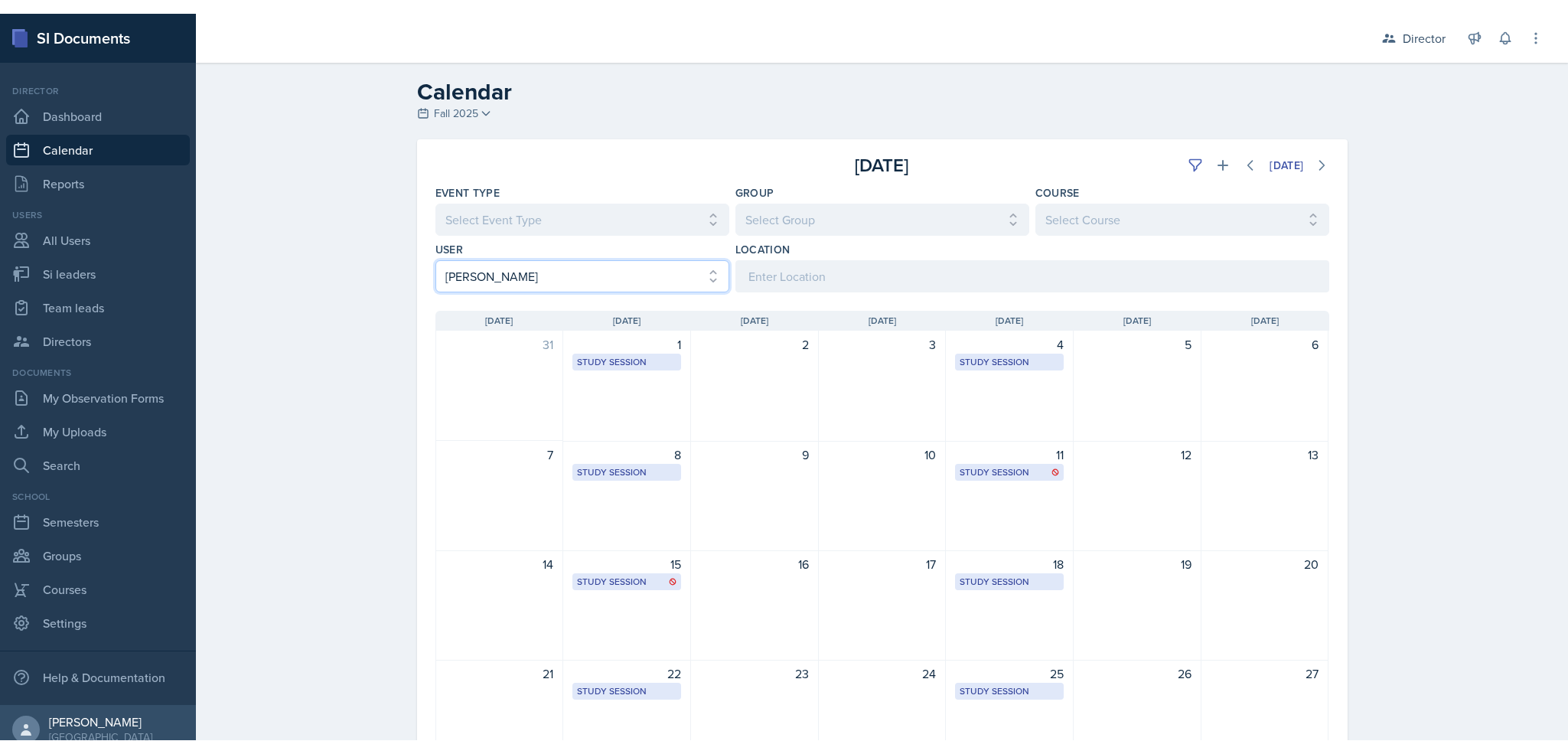
scroll to position [196, 0]
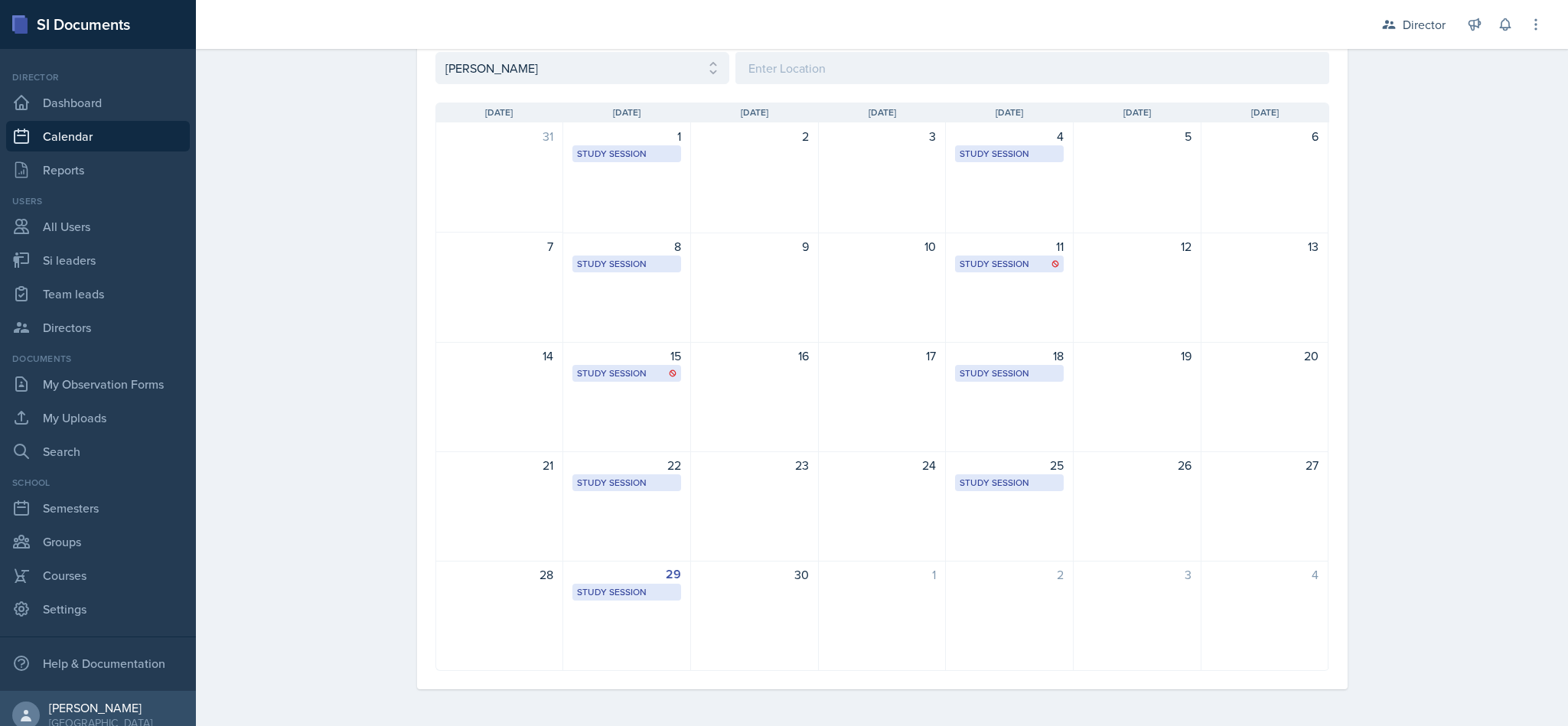
click at [613, 586] on div "Study Session" at bounding box center [626, 592] width 100 height 14
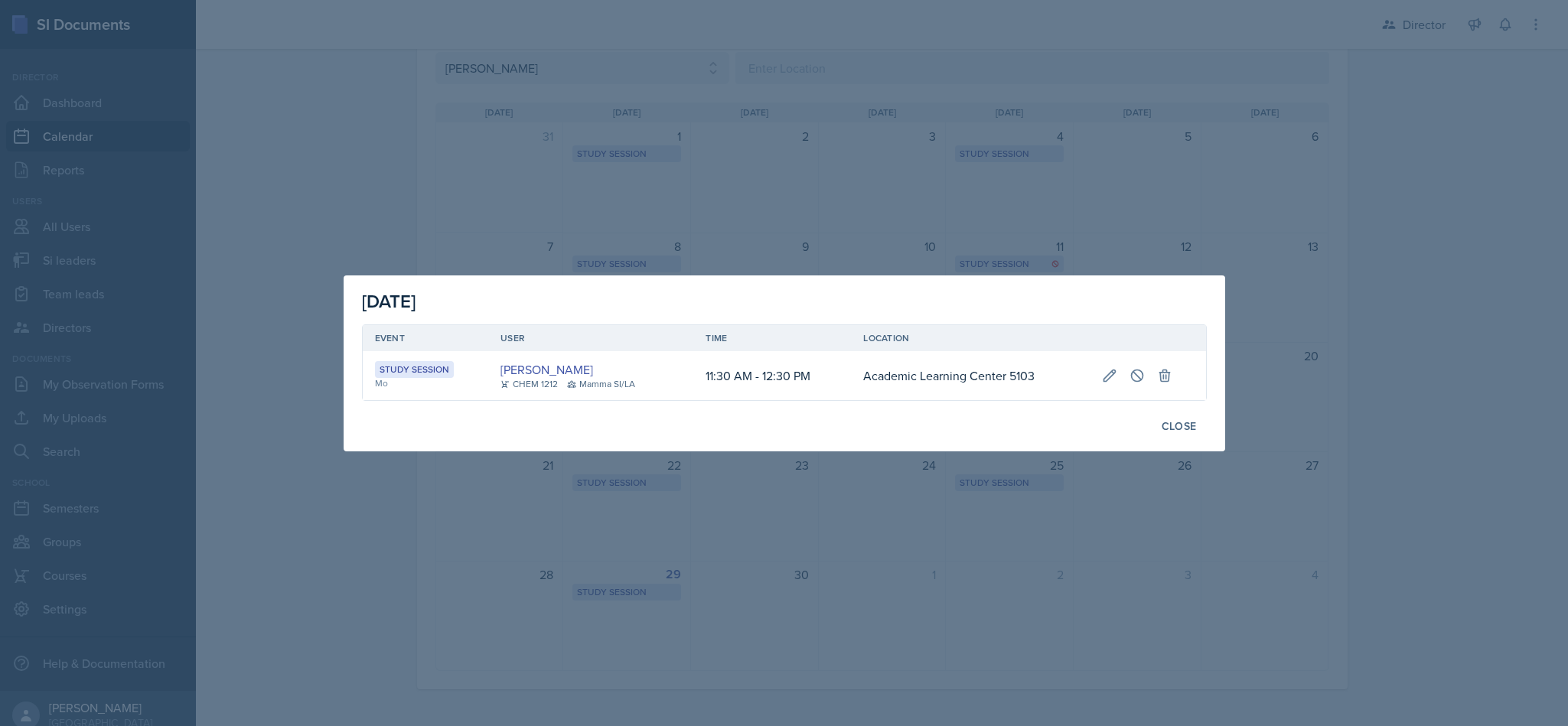
click at [613, 177] on div at bounding box center [784, 363] width 1568 height 726
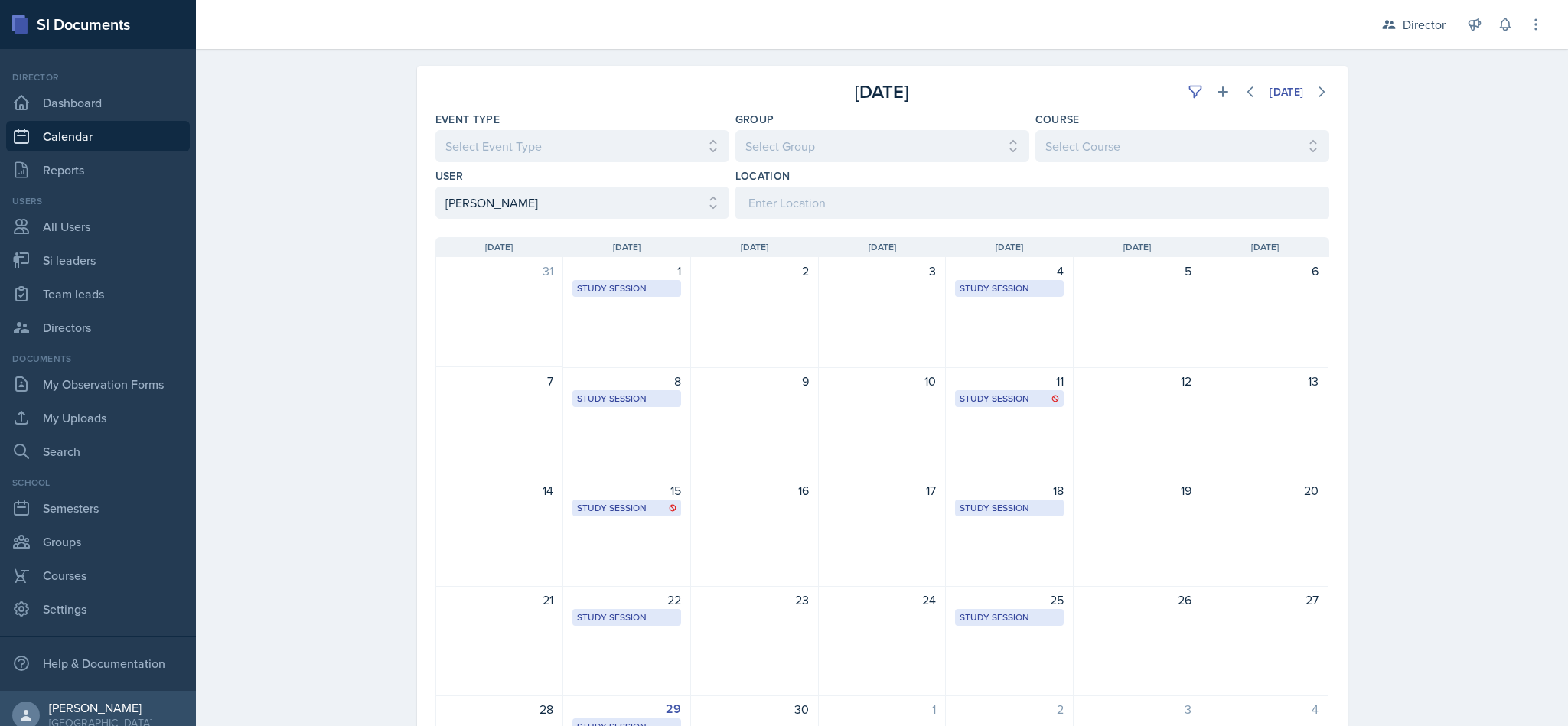
scroll to position [0, 0]
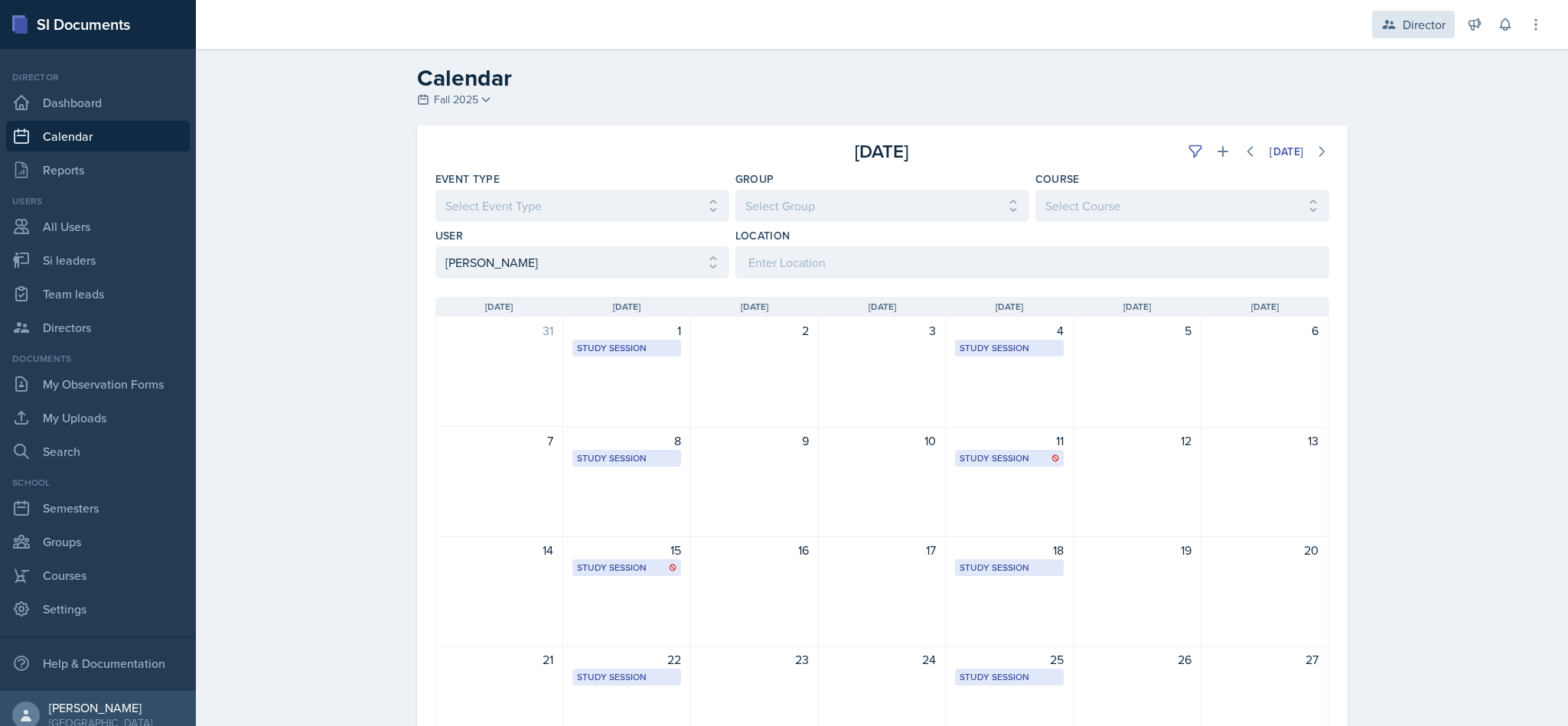
click at [1422, 30] on div "Director" at bounding box center [1423, 25] width 43 height 18
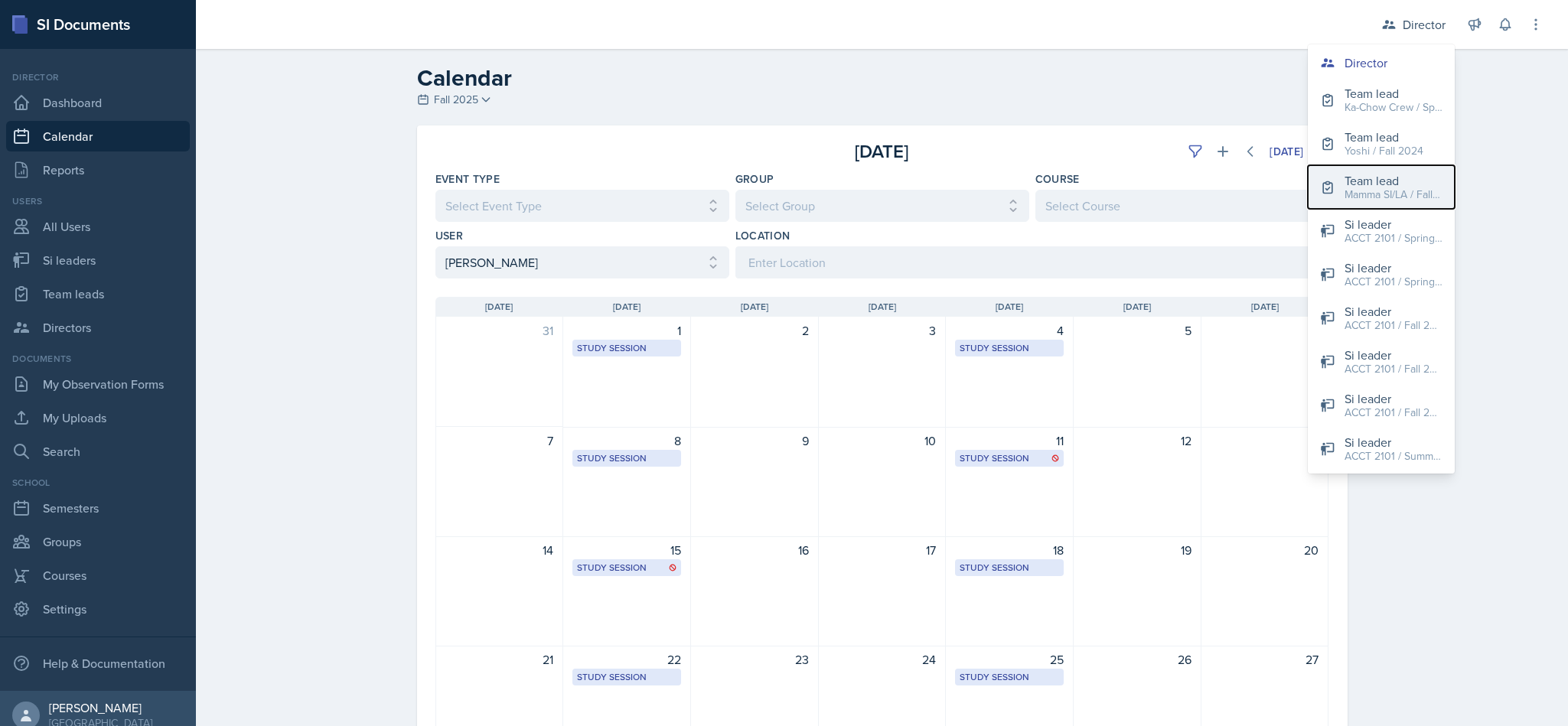
click at [1399, 194] on div "Mamma SI/LA / Fall 2025" at bounding box center [1393, 195] width 98 height 16
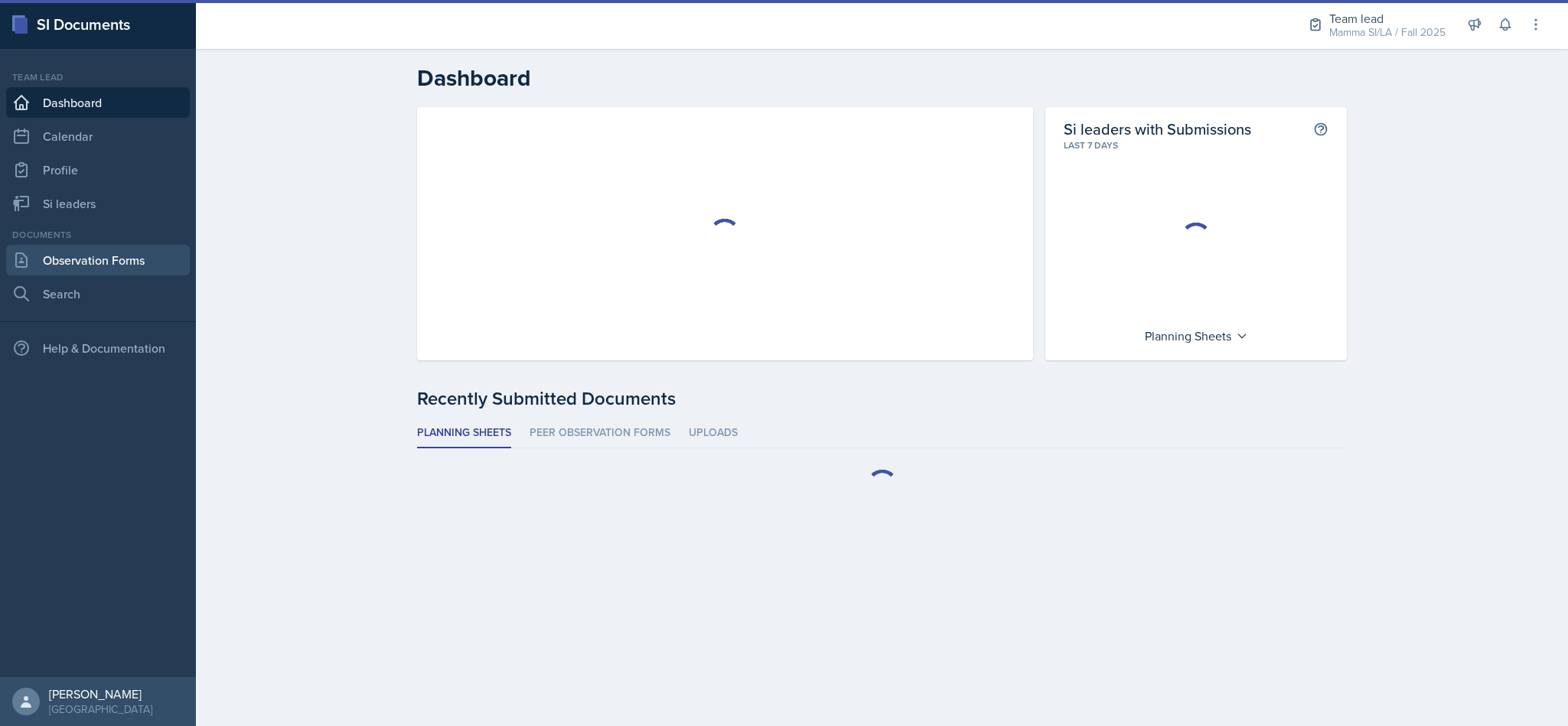
click at [55, 266] on link "Observation Forms" at bounding box center [98, 260] width 184 height 30
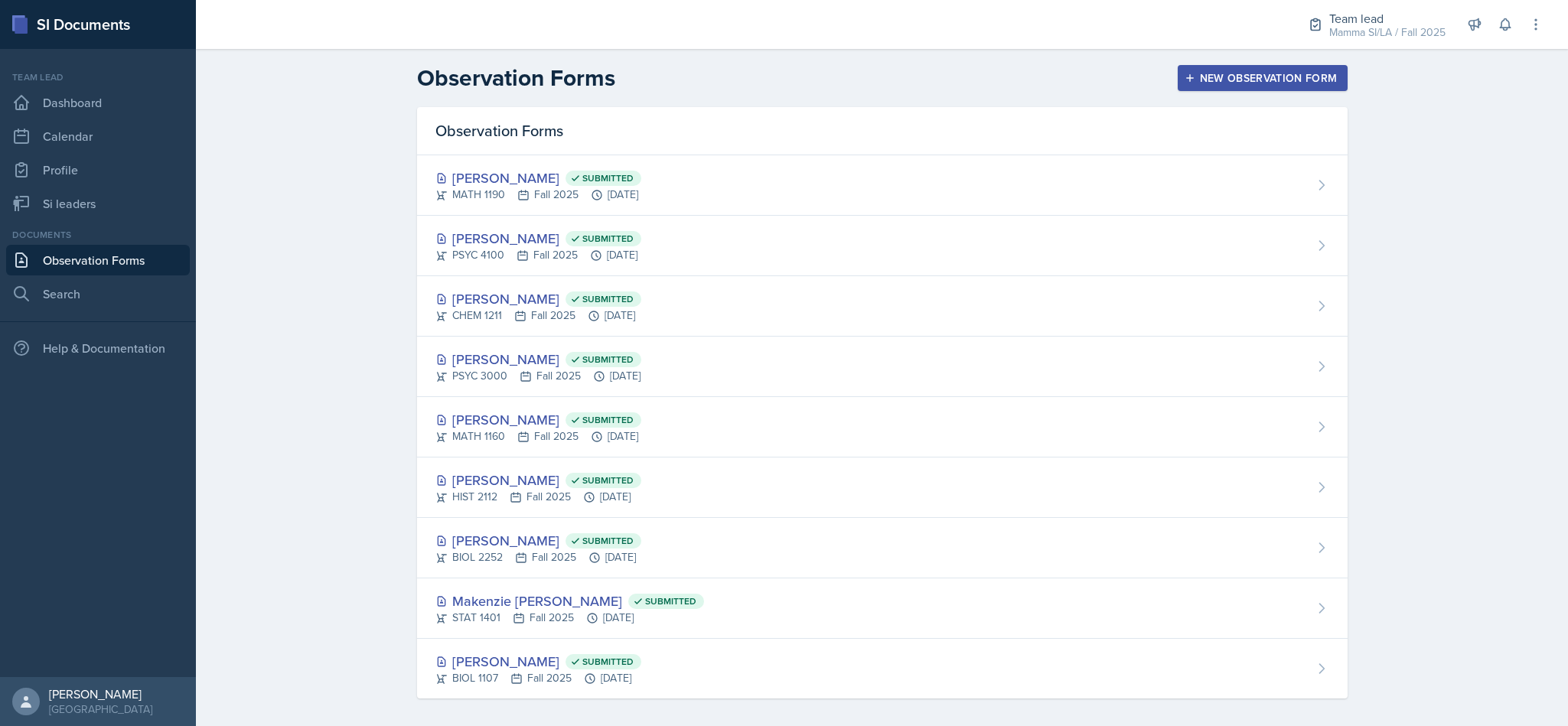
click at [1228, 82] on div "New Observation Form" at bounding box center [1263, 78] width 150 height 12
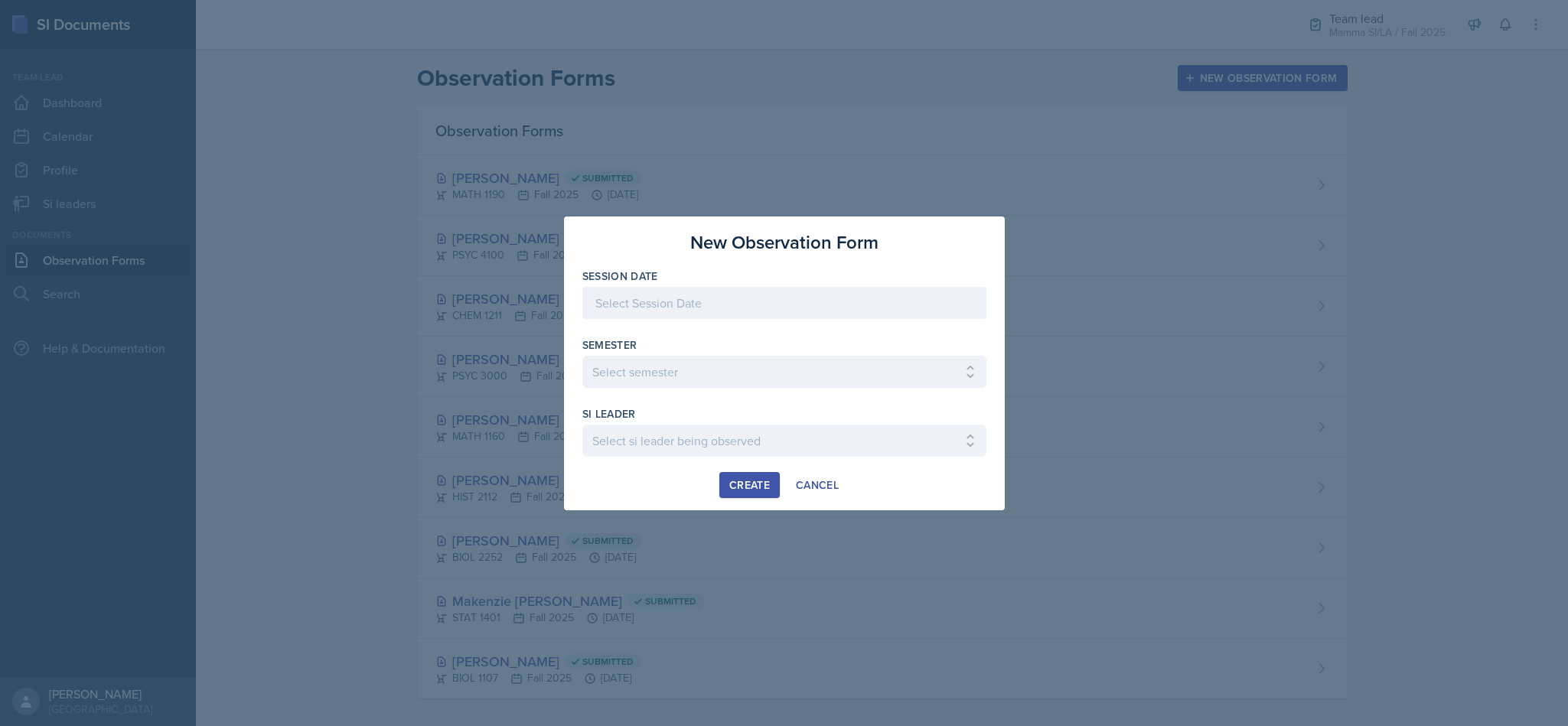
click at [873, 312] on div at bounding box center [784, 303] width 404 height 32
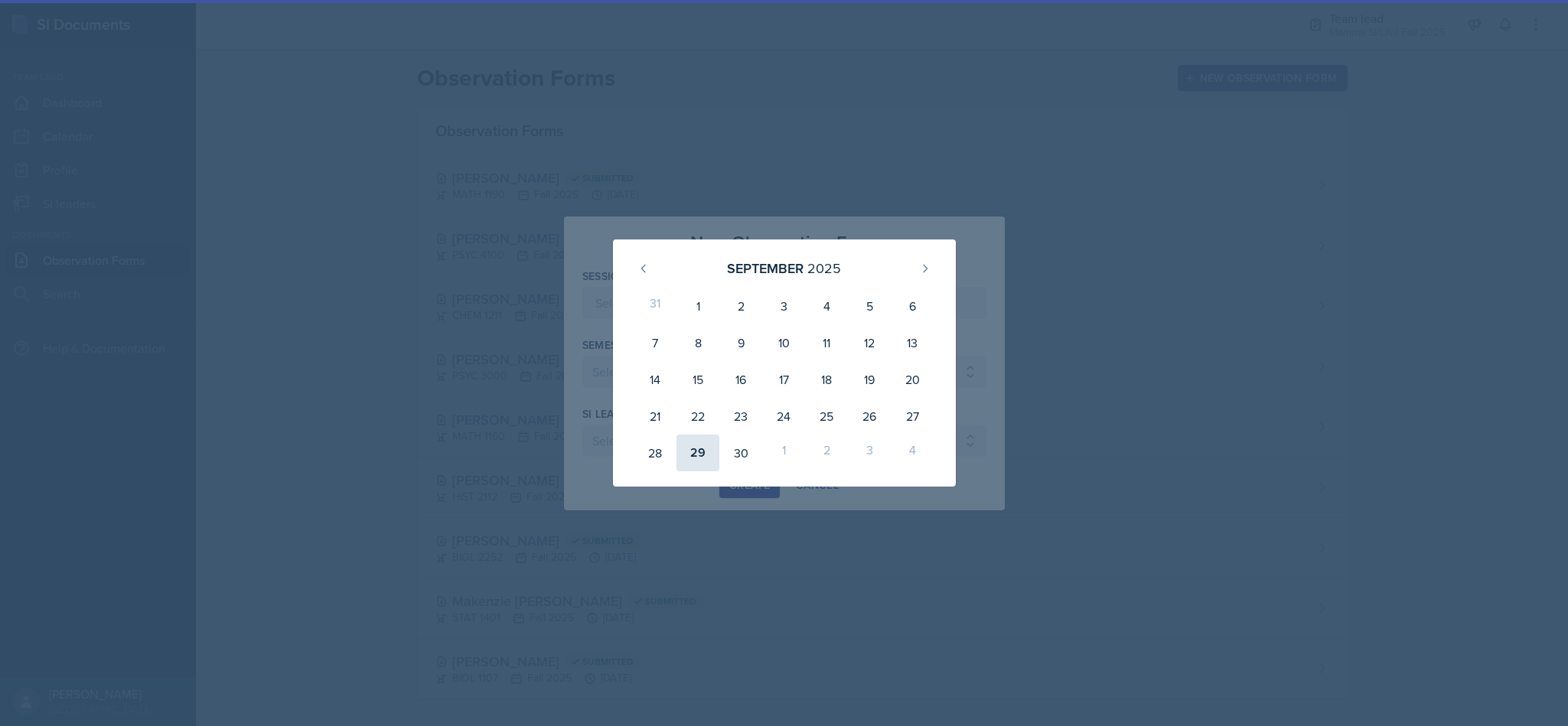
click at [706, 452] on div "29" at bounding box center [697, 453] width 43 height 37
type input "September 29th, 2025"
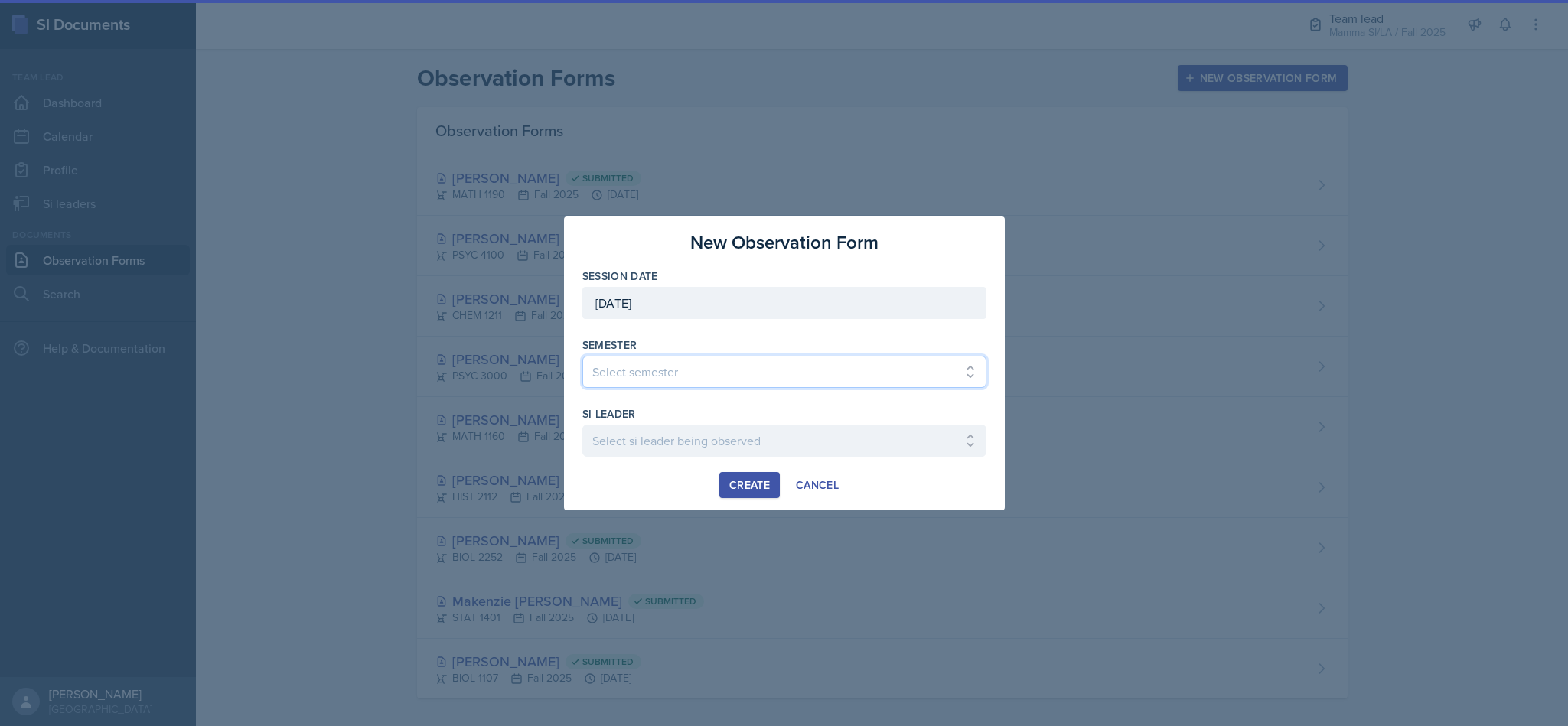
click at [832, 357] on select "Select semester All Spring 2021 Summer 2021 Spring 2022 Fall 2020 Fall 2021 Fal…" at bounding box center [784, 372] width 404 height 32
select select "2bed604d-1099-4043-b1bc-2365e8740244"
click at [582, 356] on select "Select semester All Spring 2021 Summer 2021 Spring 2022 Fall 2020 Fall 2021 Fal…" at bounding box center [784, 372] width 404 height 32
click at [837, 452] on select "Select si leader being observed Anais Gjergji / CHEM 1211 / Demon SI of Fleet S…" at bounding box center [784, 440] width 404 height 32
select select "30bd9001-465b-4300-b9bc-ad5d90ef77d0"
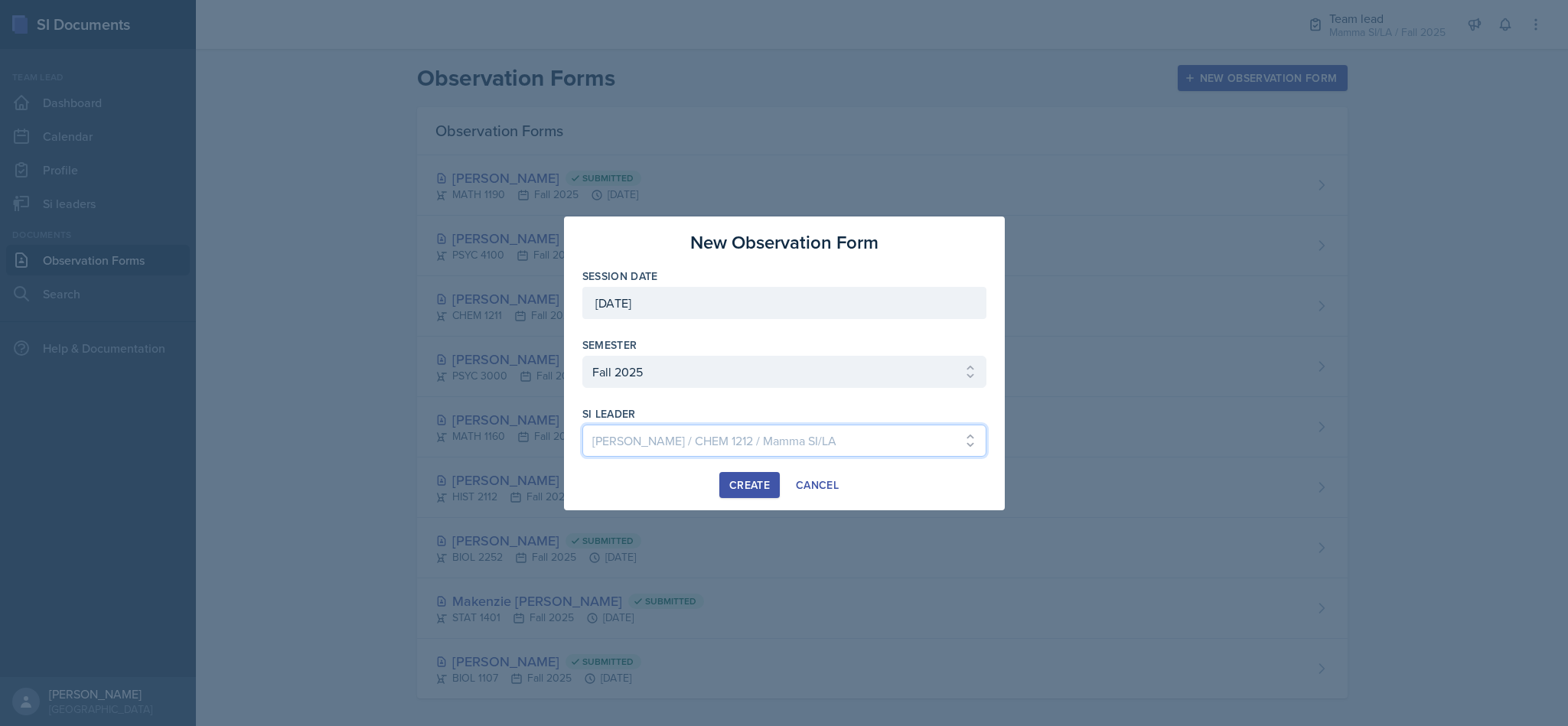
click at [582, 425] on select "Select si leader being observed Anais Gjergji / CHEM 1211 / Demon SI of Fleet S…" at bounding box center [784, 440] width 404 height 32
click at [756, 480] on div "Create" at bounding box center [750, 484] width 40 height 12
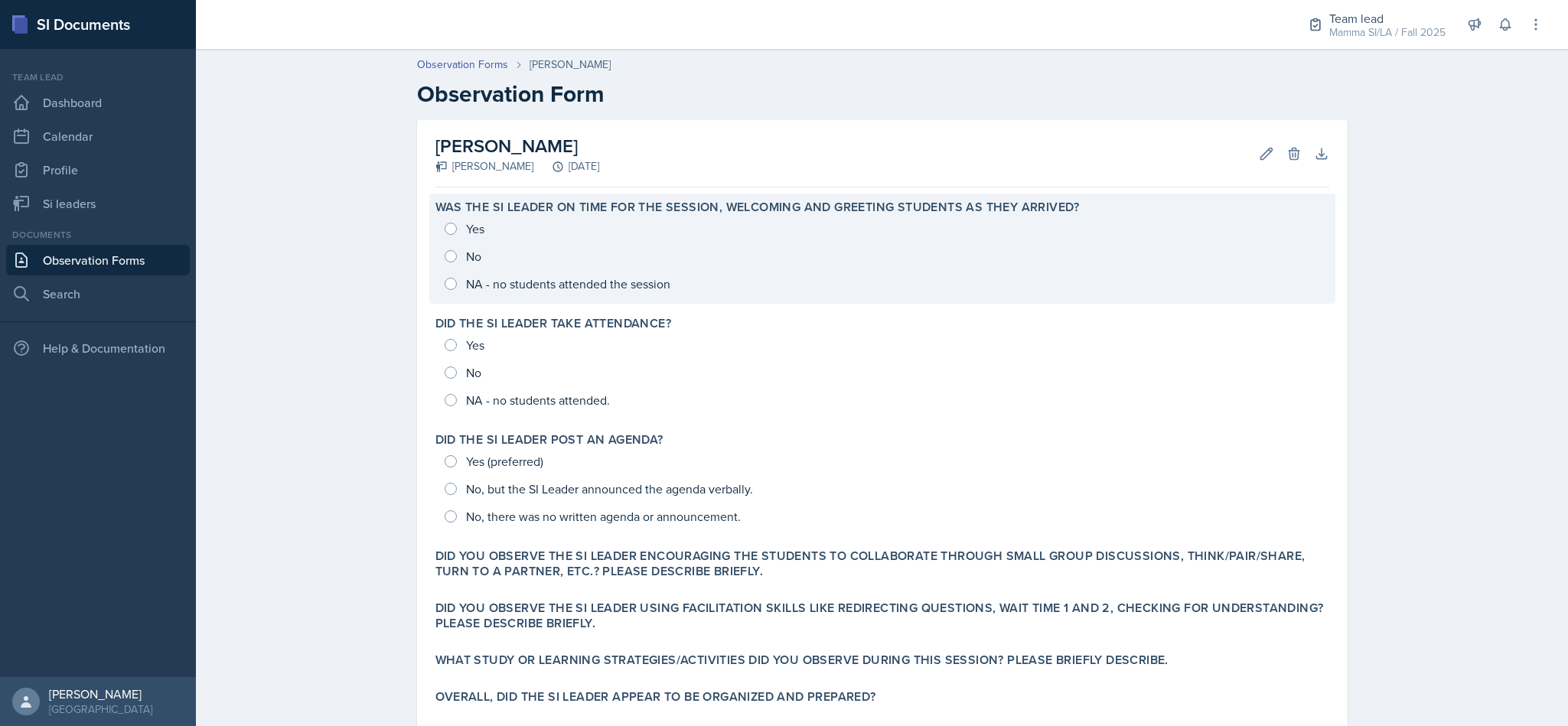
click at [460, 208] on label "Was the SI Leader on time for the session, welcoming and greeting students as t…" at bounding box center [758, 207] width 644 height 16
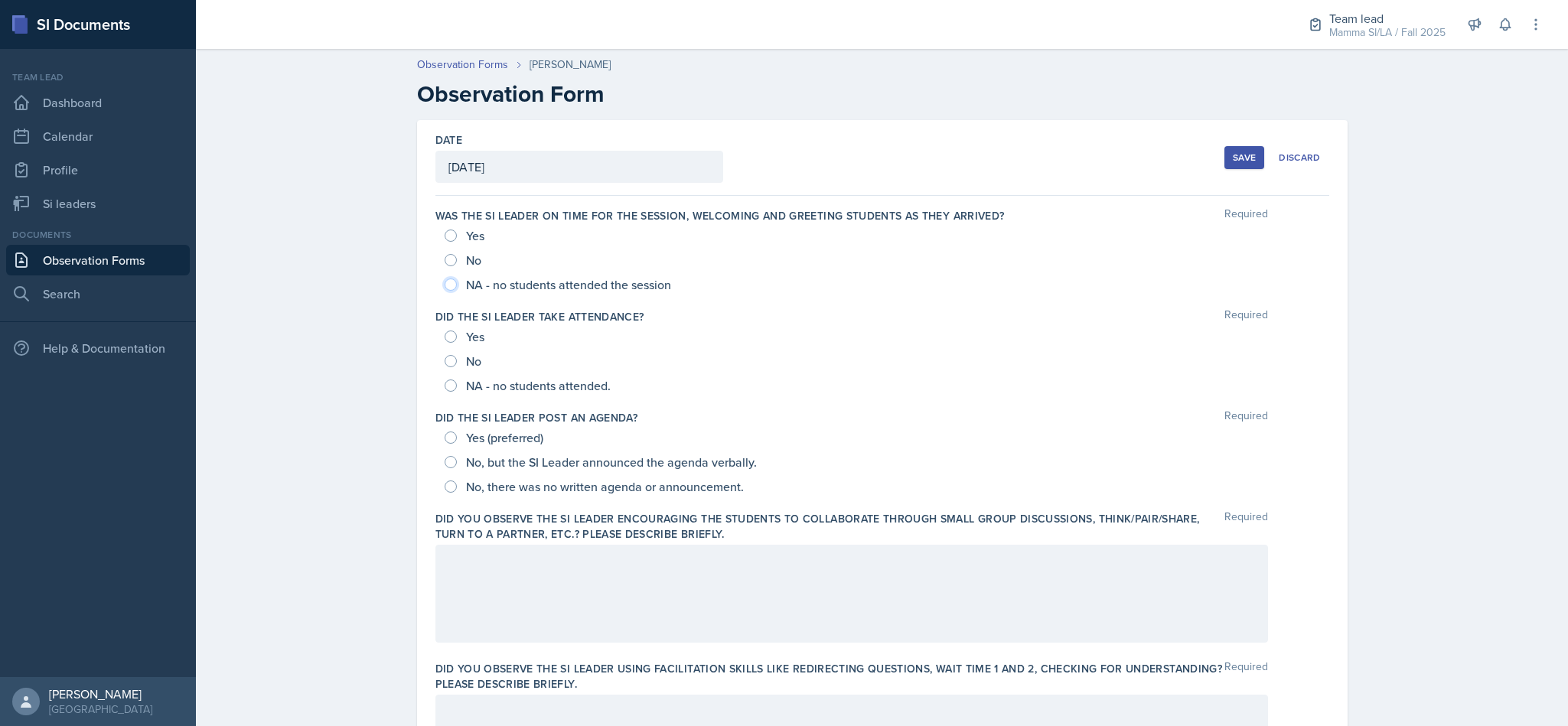
click at [445, 283] on input "NA - no students attended the session" at bounding box center [450, 284] width 12 height 12
radio input "true"
click at [445, 388] on input "NA - no students attended." at bounding box center [450, 385] width 12 height 12
radio input "true"
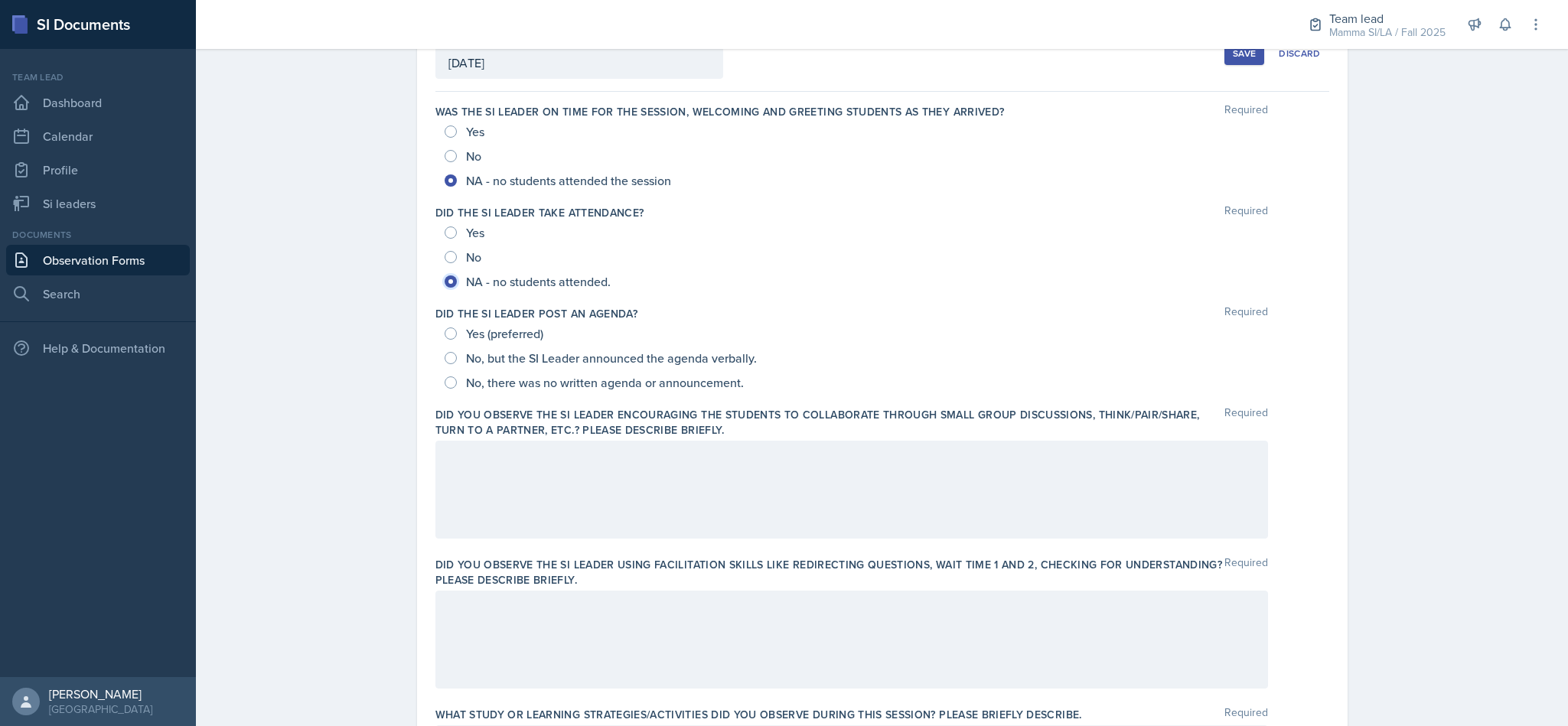
scroll to position [123, 0]
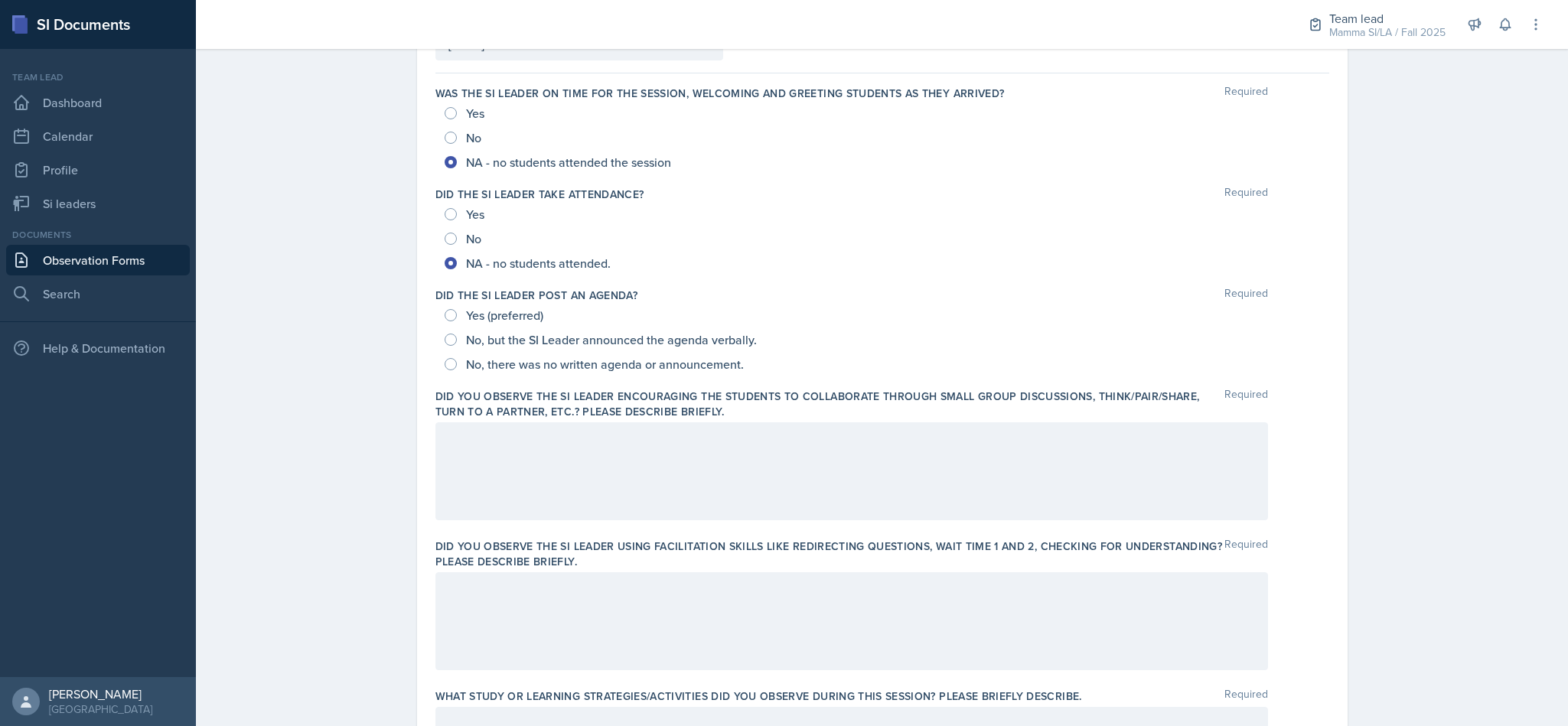
click at [497, 318] on span "Yes (preferred)" at bounding box center [504, 315] width 77 height 16
click at [457, 318] on input "Yes (preferred)" at bounding box center [450, 315] width 12 height 12
radio input "true"
click at [528, 482] on div at bounding box center [852, 471] width 833 height 98
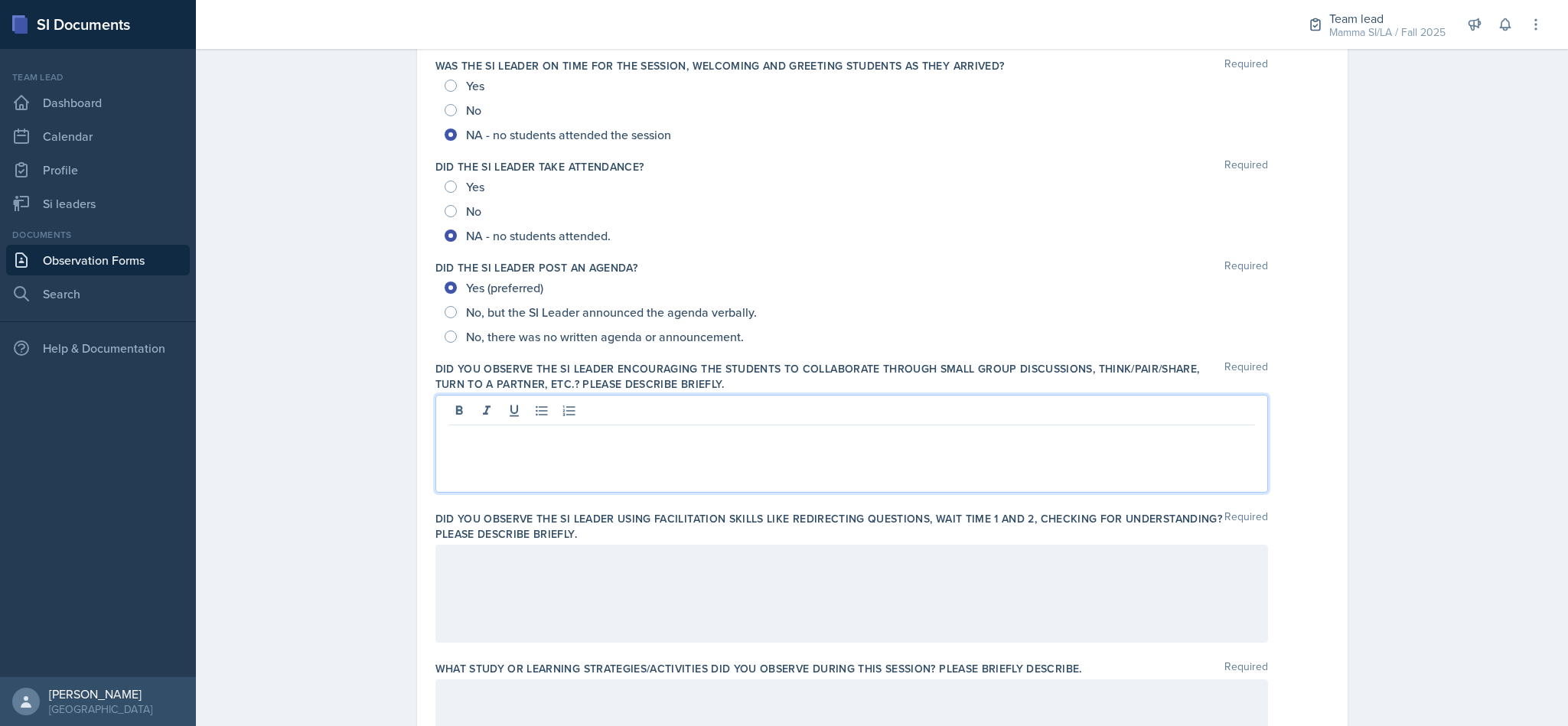
scroll to position [0, 0]
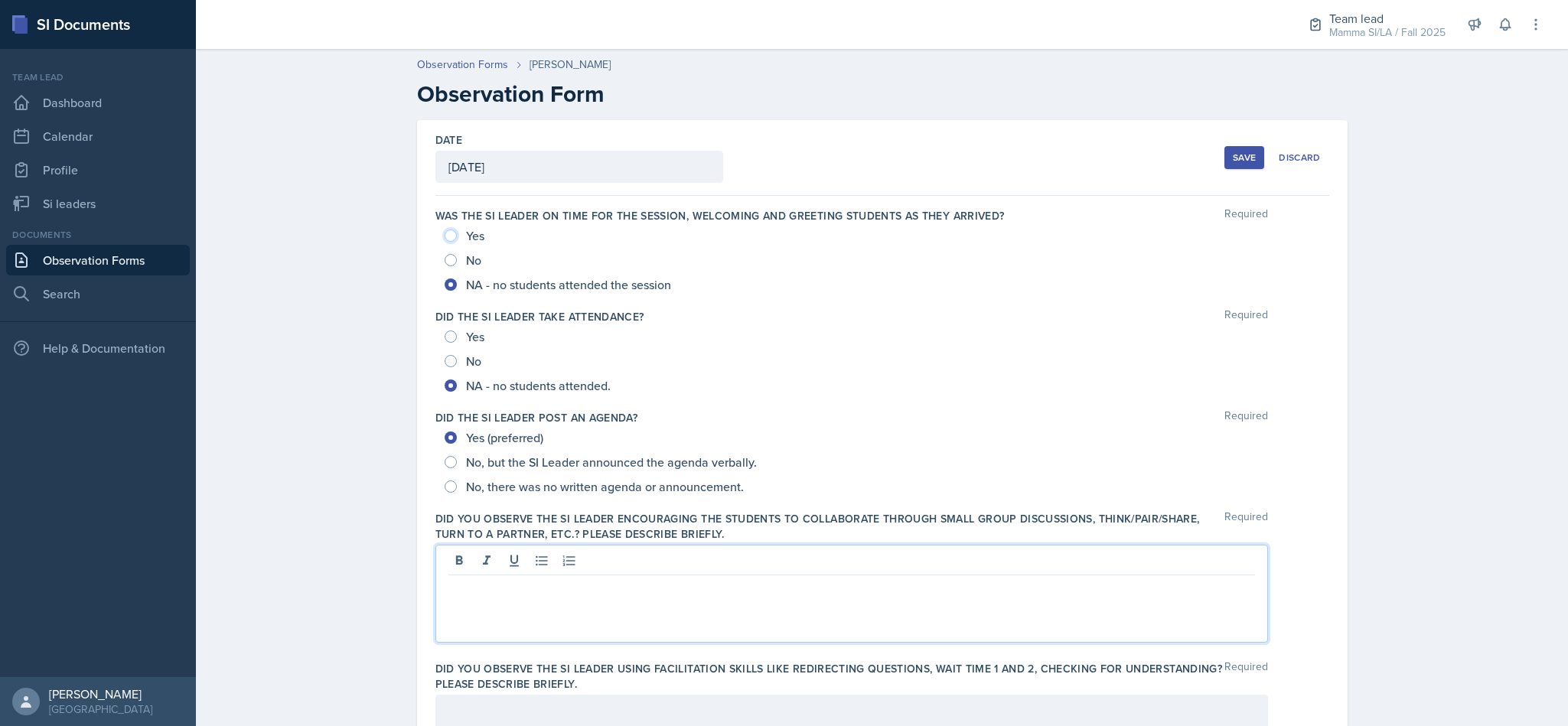
click at [445, 236] on input "Yes" at bounding box center [450, 235] width 12 height 12
radio input "true"
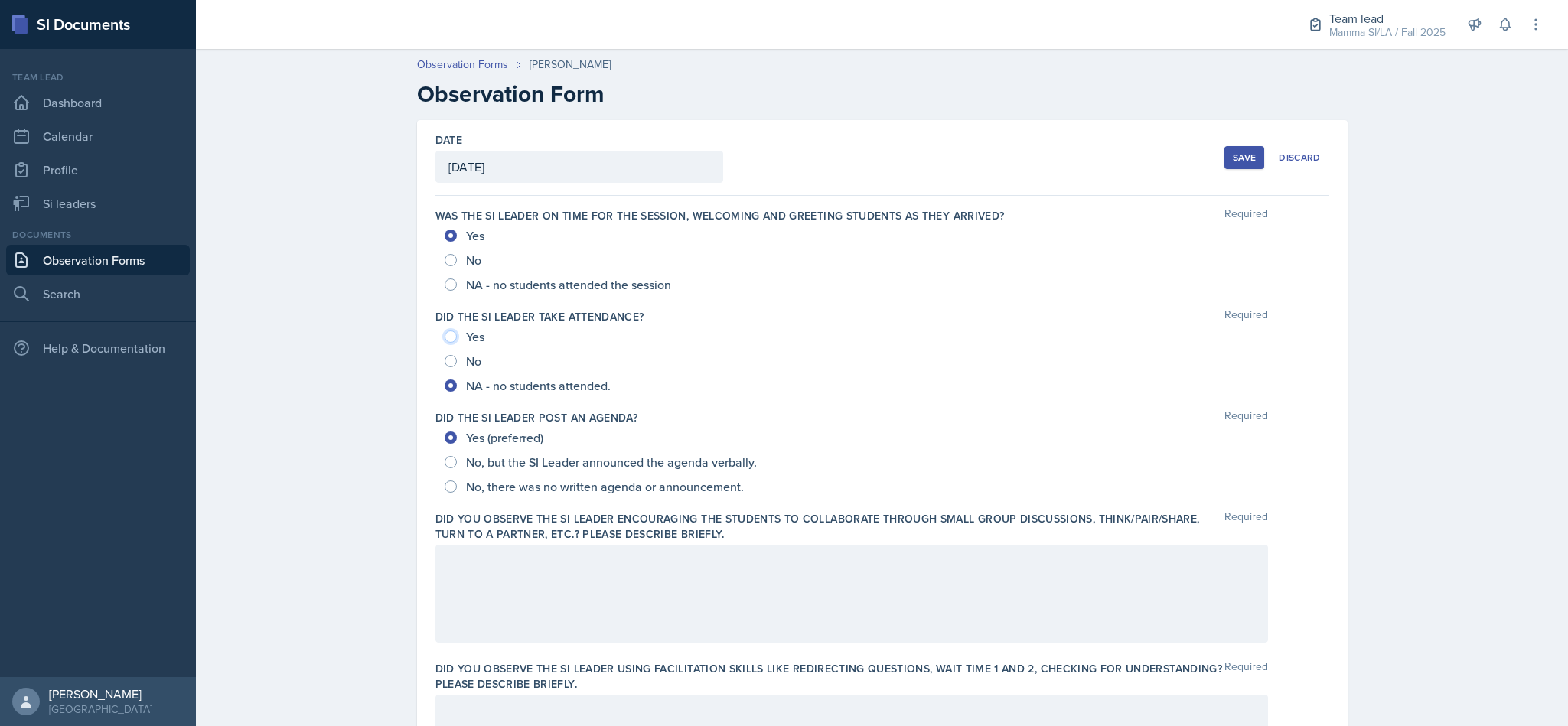
click at [445, 336] on input "Yes" at bounding box center [450, 336] width 12 height 12
radio input "true"
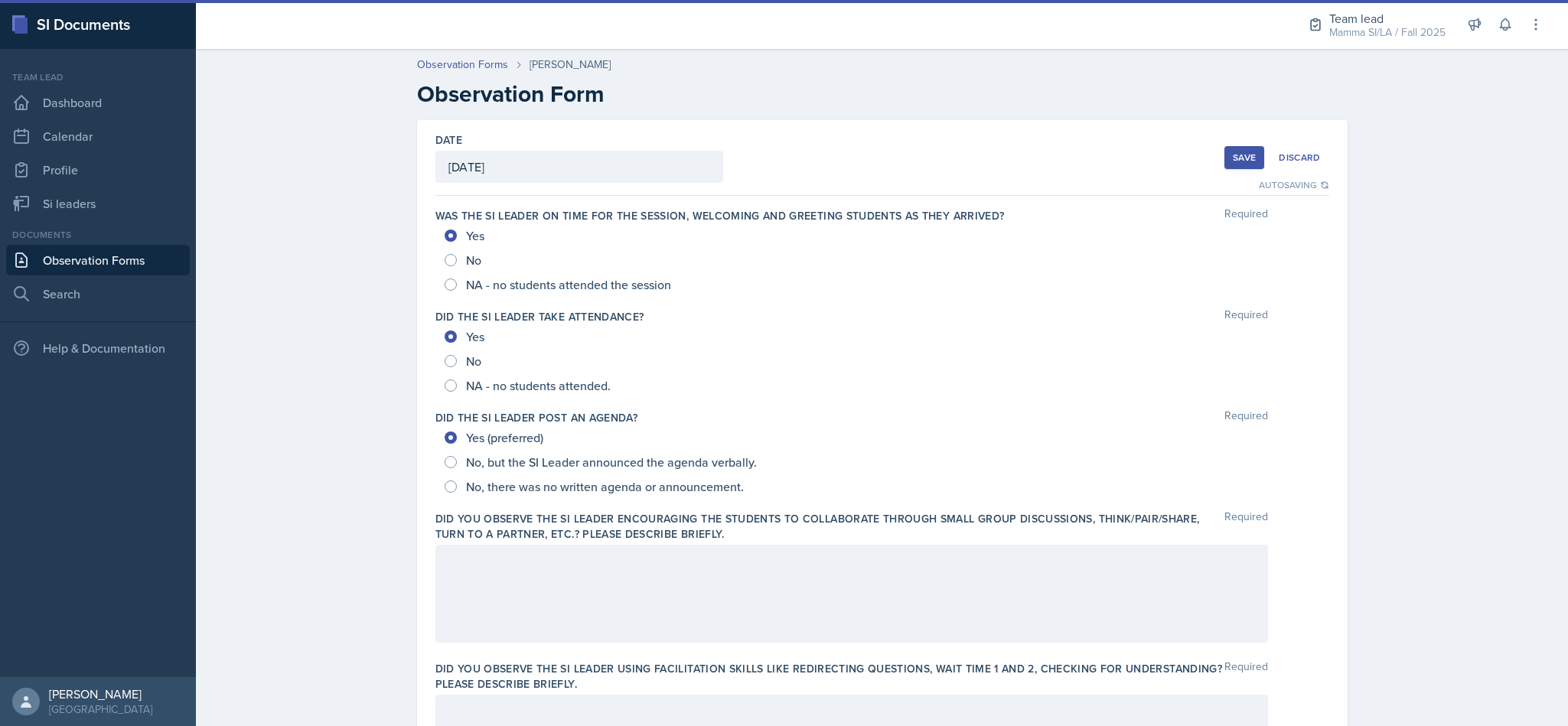
click at [558, 466] on span "No, but the SI Leader announced the agenda verbally." at bounding box center [611, 462] width 291 height 16
click at [457, 466] on input "No, but the SI Leader announced the agenda verbally." at bounding box center [450, 461] width 12 height 12
radio input "true"
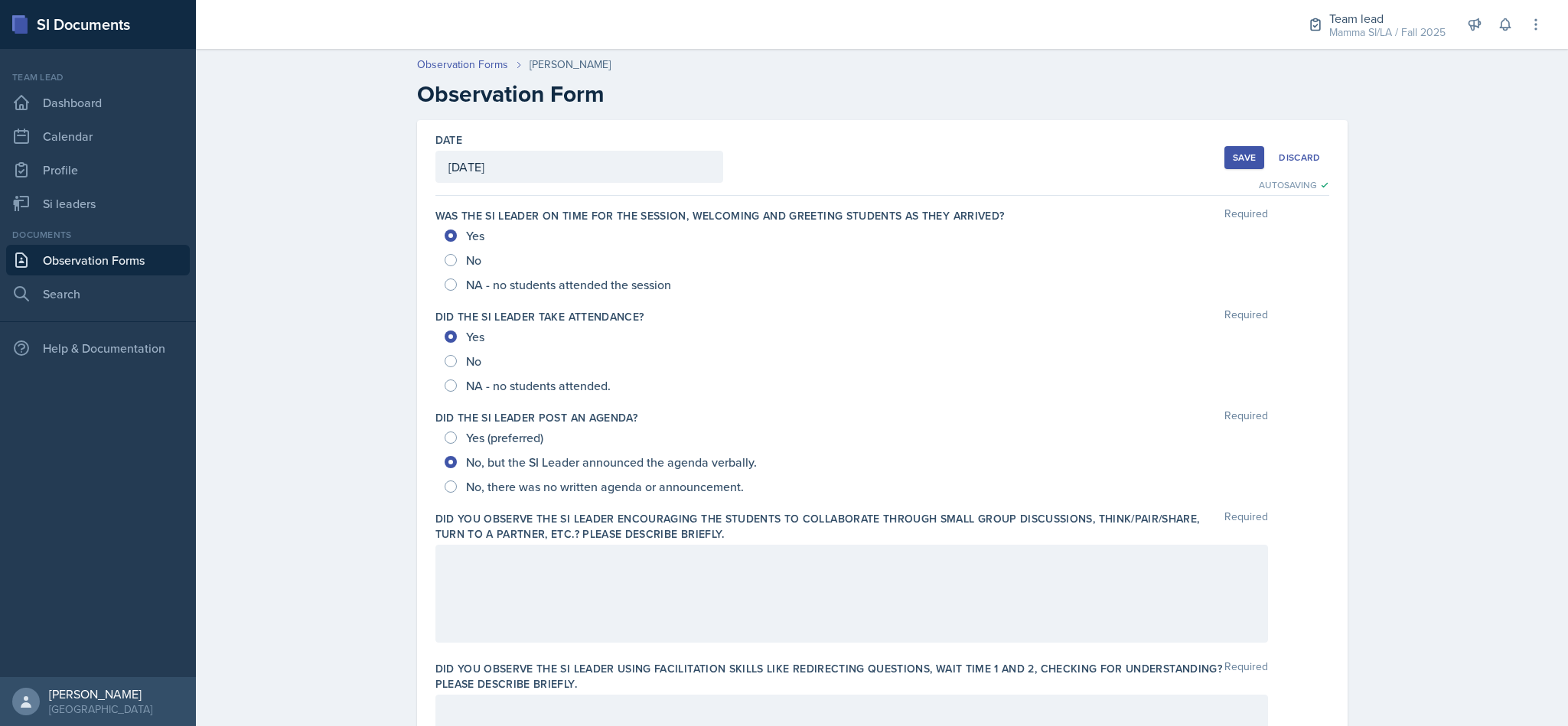
click at [516, 439] on span "Yes (preferred)" at bounding box center [504, 438] width 77 height 16
click at [457, 439] on input "Yes (preferred)" at bounding box center [450, 438] width 12 height 12
radio input "true"
click at [466, 380] on span "NA - no students attended." at bounding box center [538, 385] width 145 height 16
click at [457, 380] on input "NA - no students attended." at bounding box center [450, 385] width 12 height 12
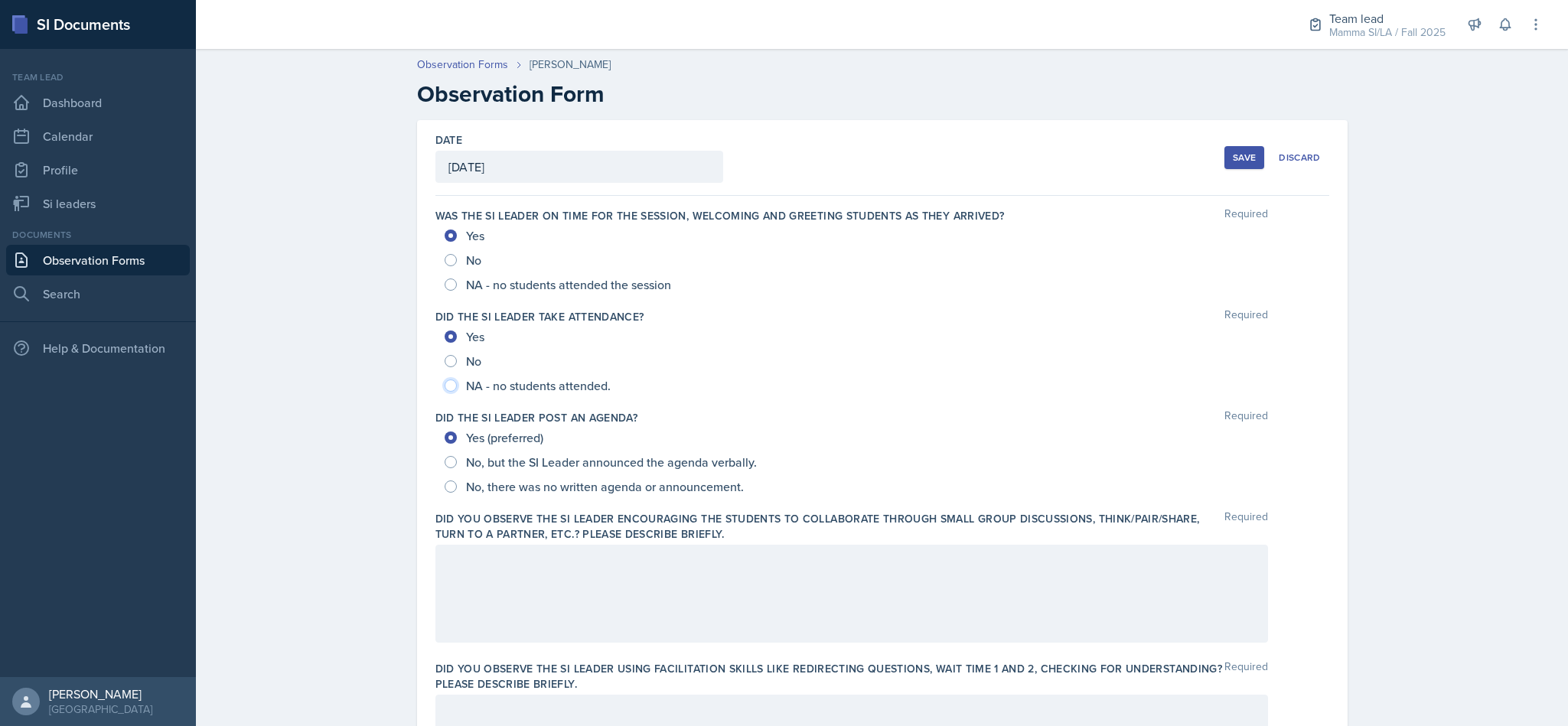
radio input "true"
click at [445, 338] on input "Yes" at bounding box center [450, 336] width 12 height 12
radio input "true"
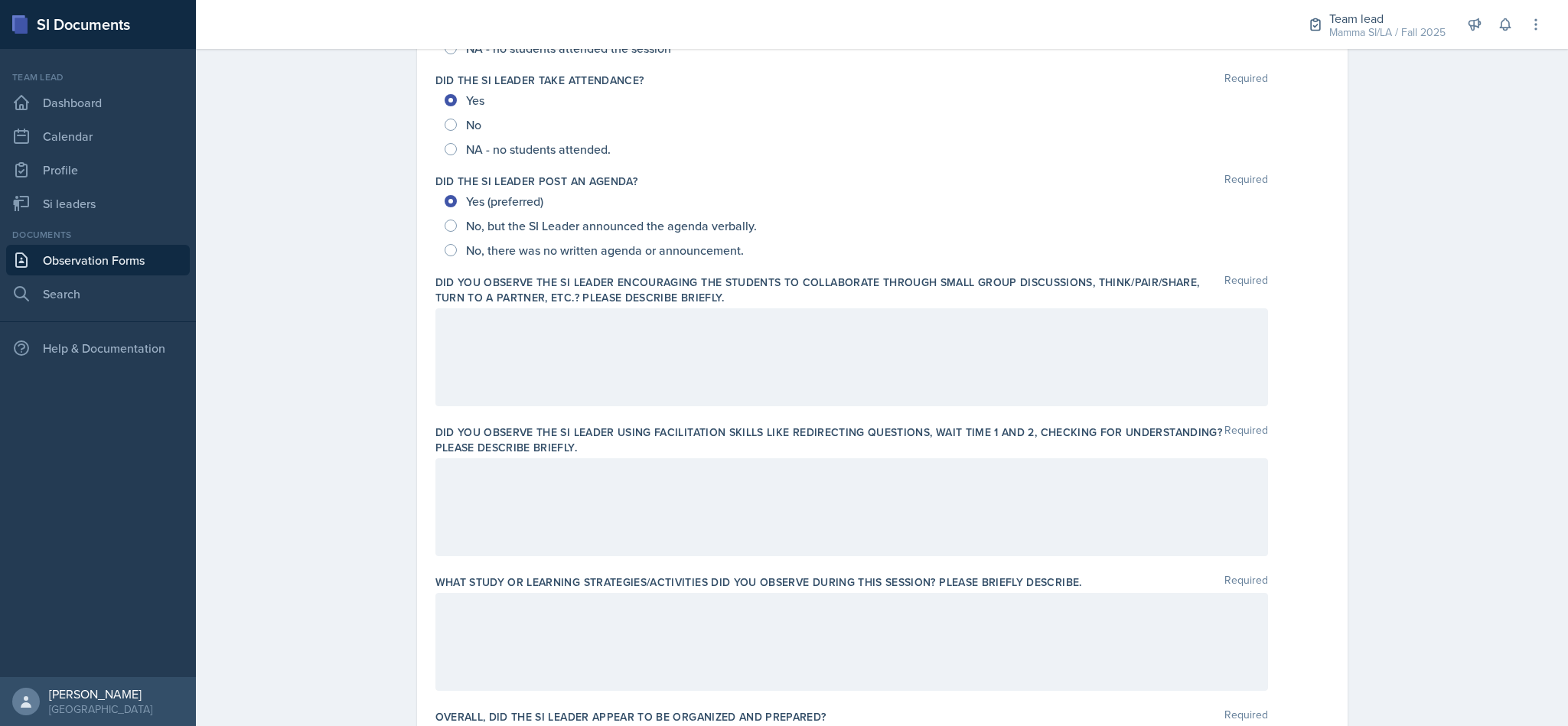
click at [1001, 334] on p at bounding box center [851, 324] width 806 height 18
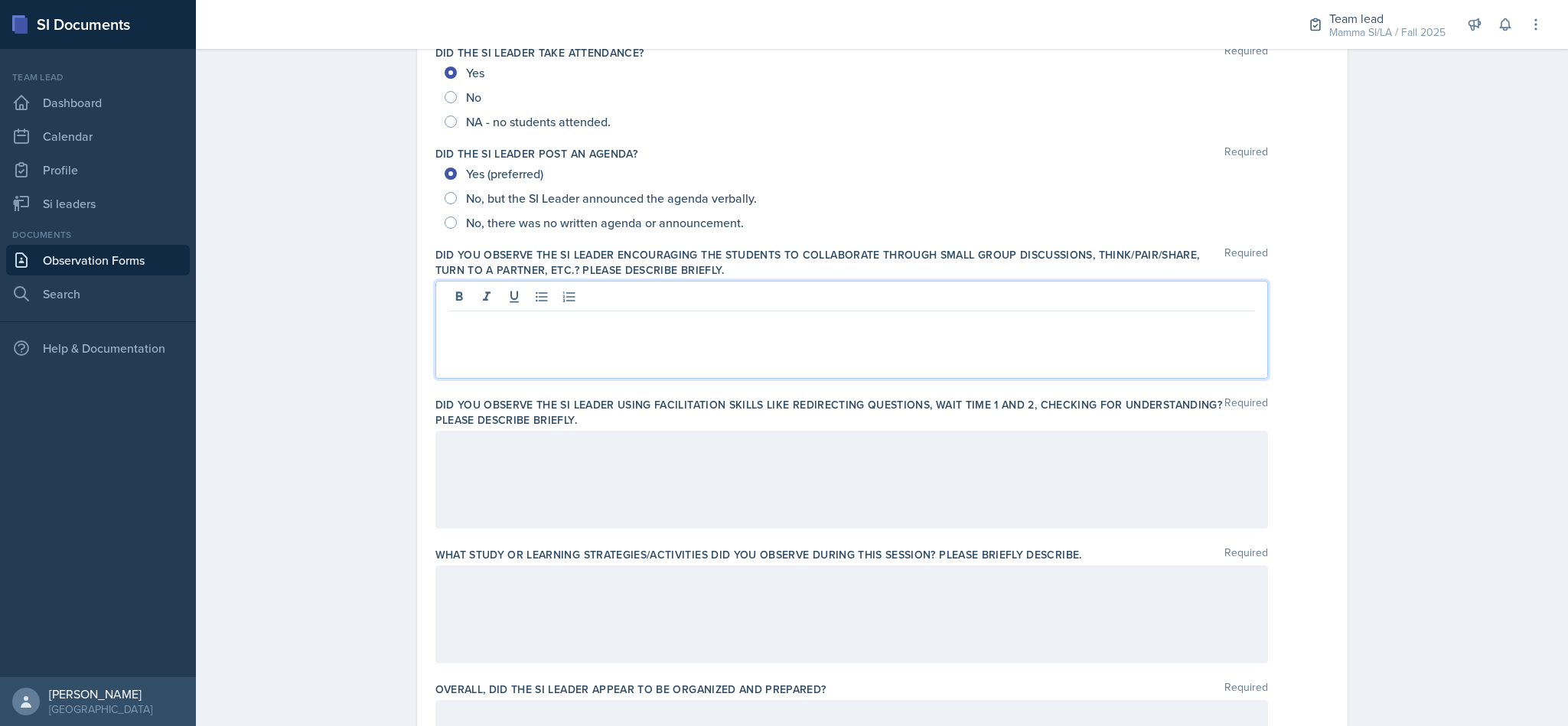
click at [1058, 333] on p at bounding box center [851, 324] width 806 height 18
click at [1040, 441] on div at bounding box center [852, 480] width 833 height 98
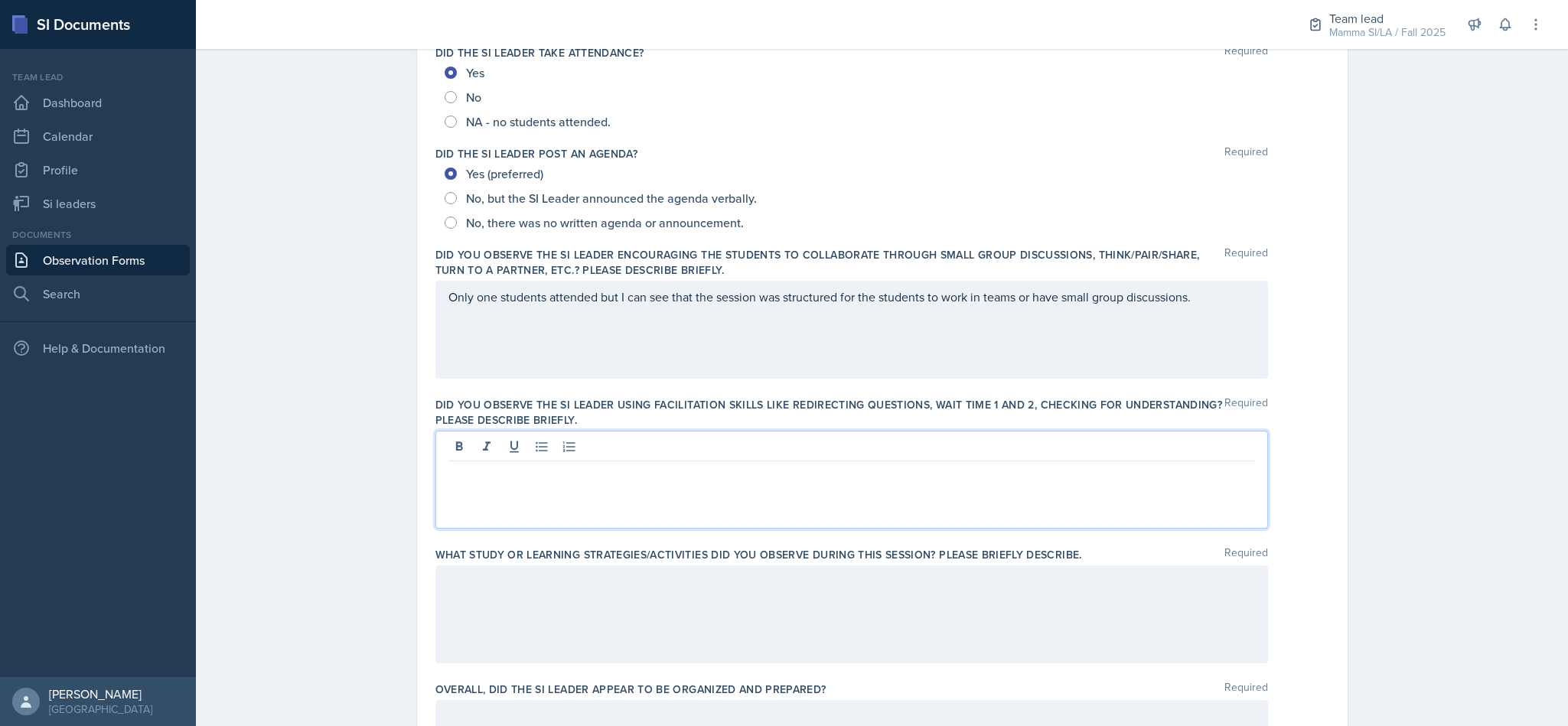
click at [521, 306] on div "Only one students attended but I can see that the session was structured for th…" at bounding box center [852, 330] width 833 height 98
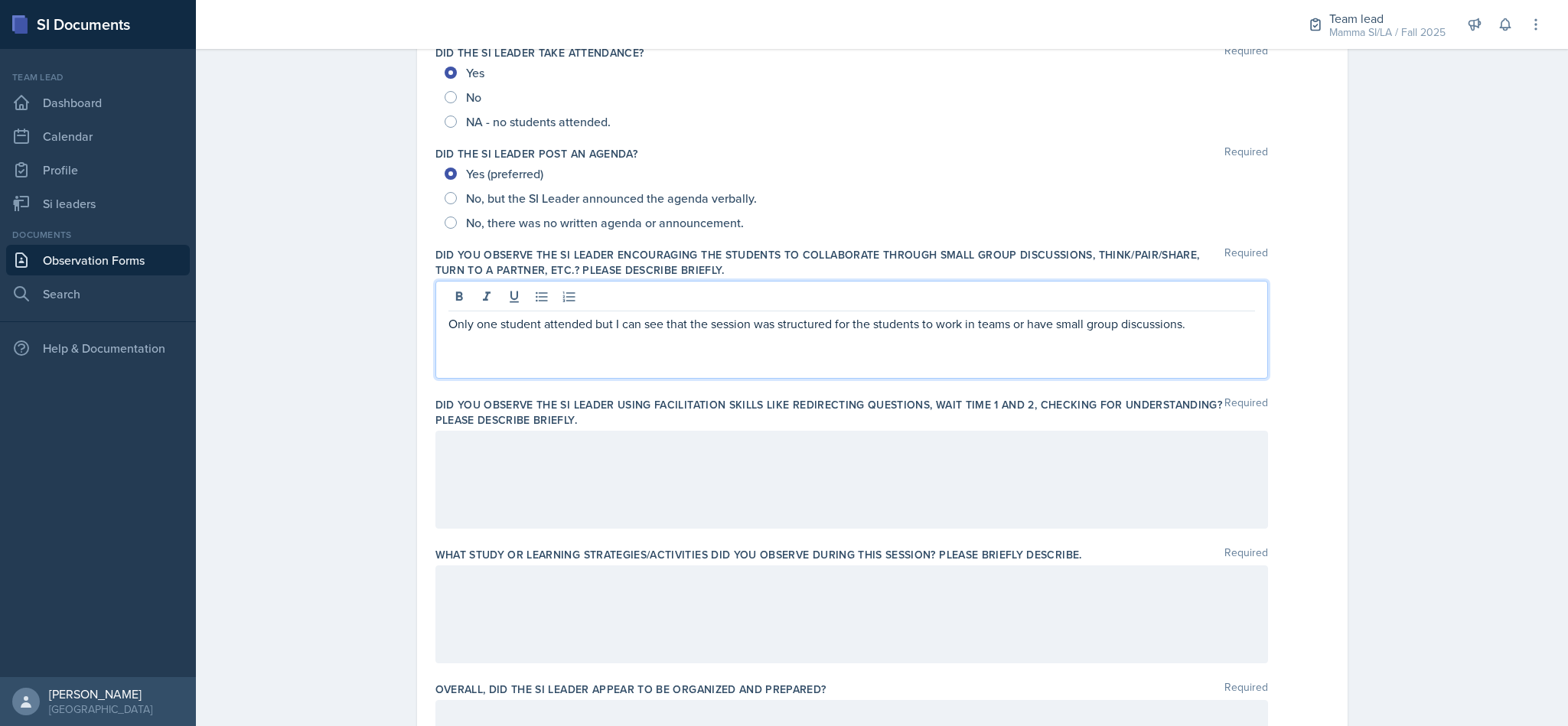
click at [949, 455] on div at bounding box center [852, 480] width 833 height 98
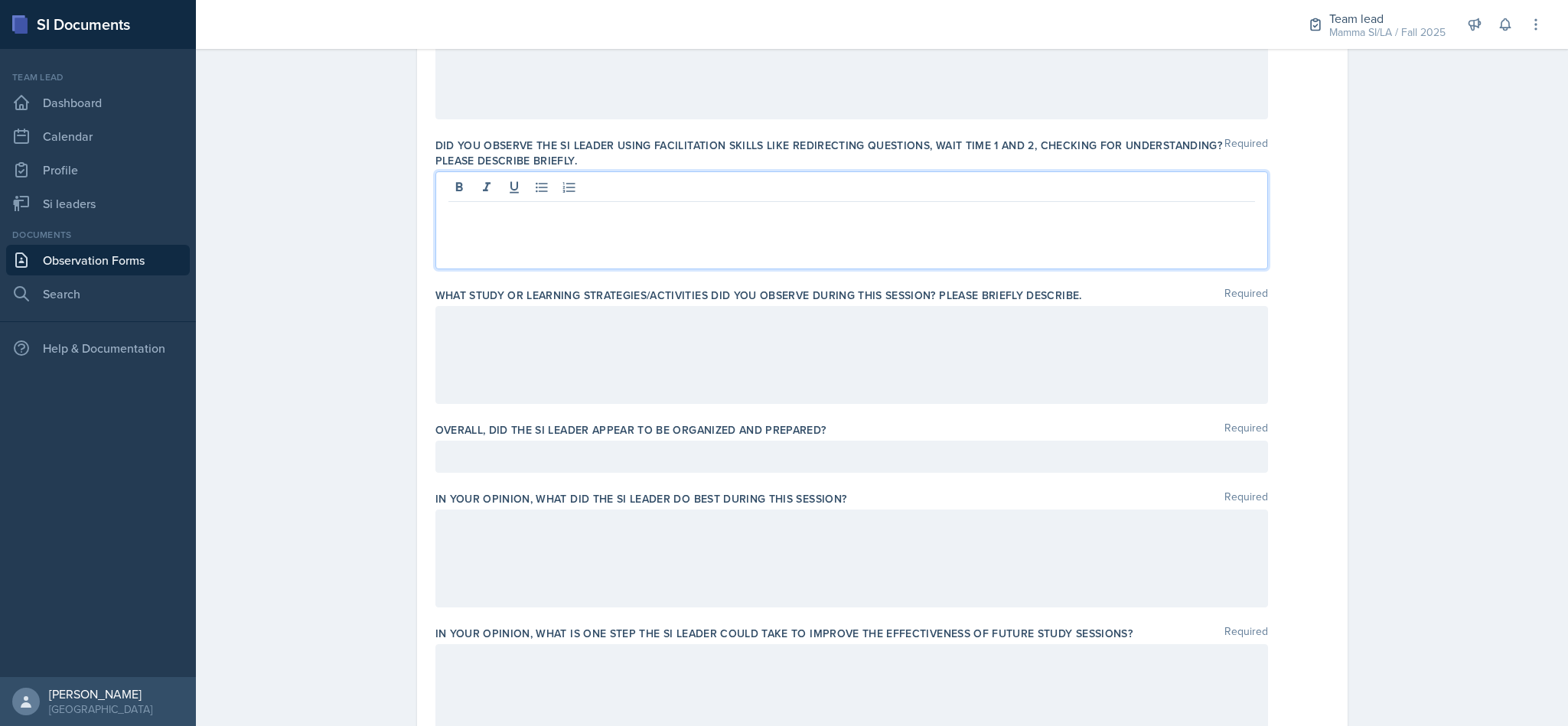
scroll to position [526, 0]
click at [1096, 450] on p at bounding box center [851, 455] width 806 height 18
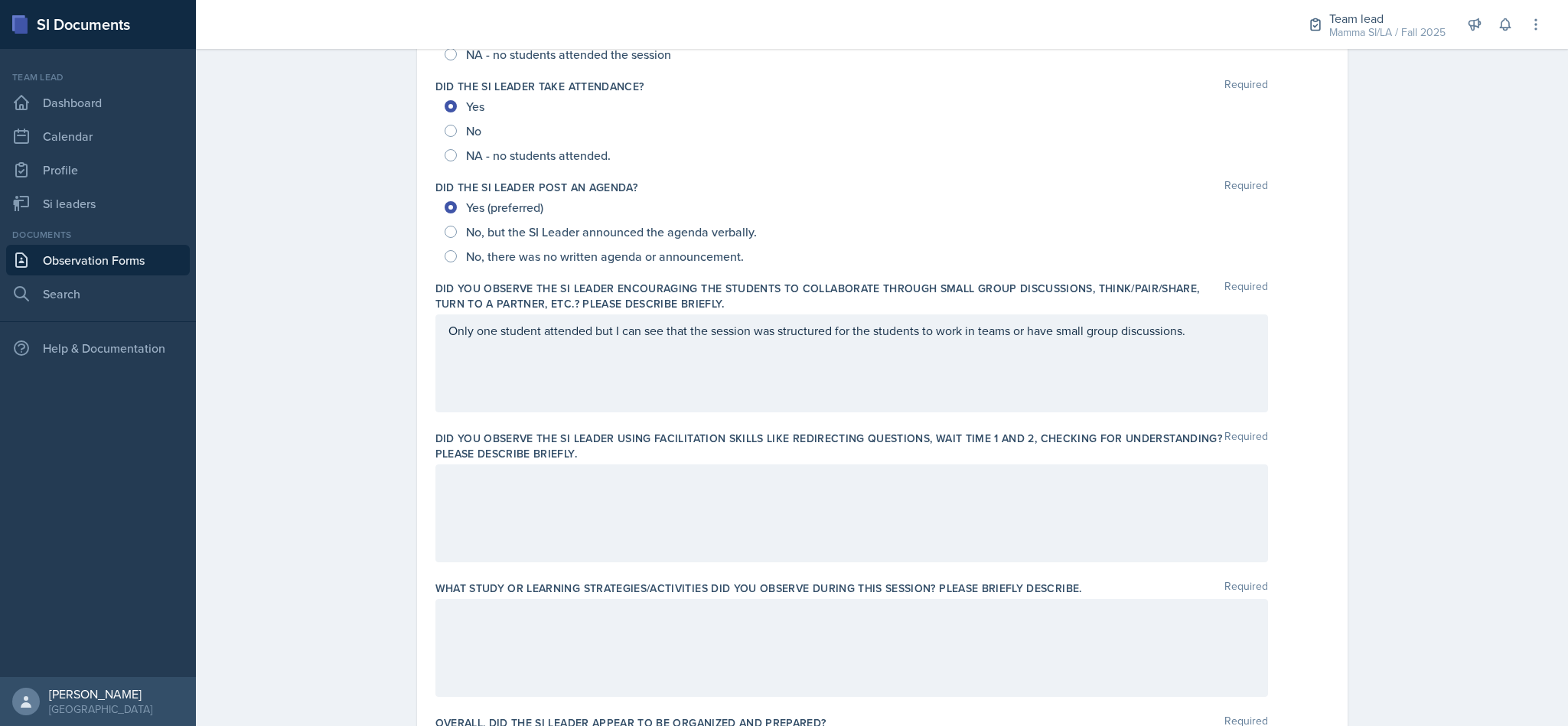
click at [1206, 557] on div at bounding box center [852, 513] width 833 height 98
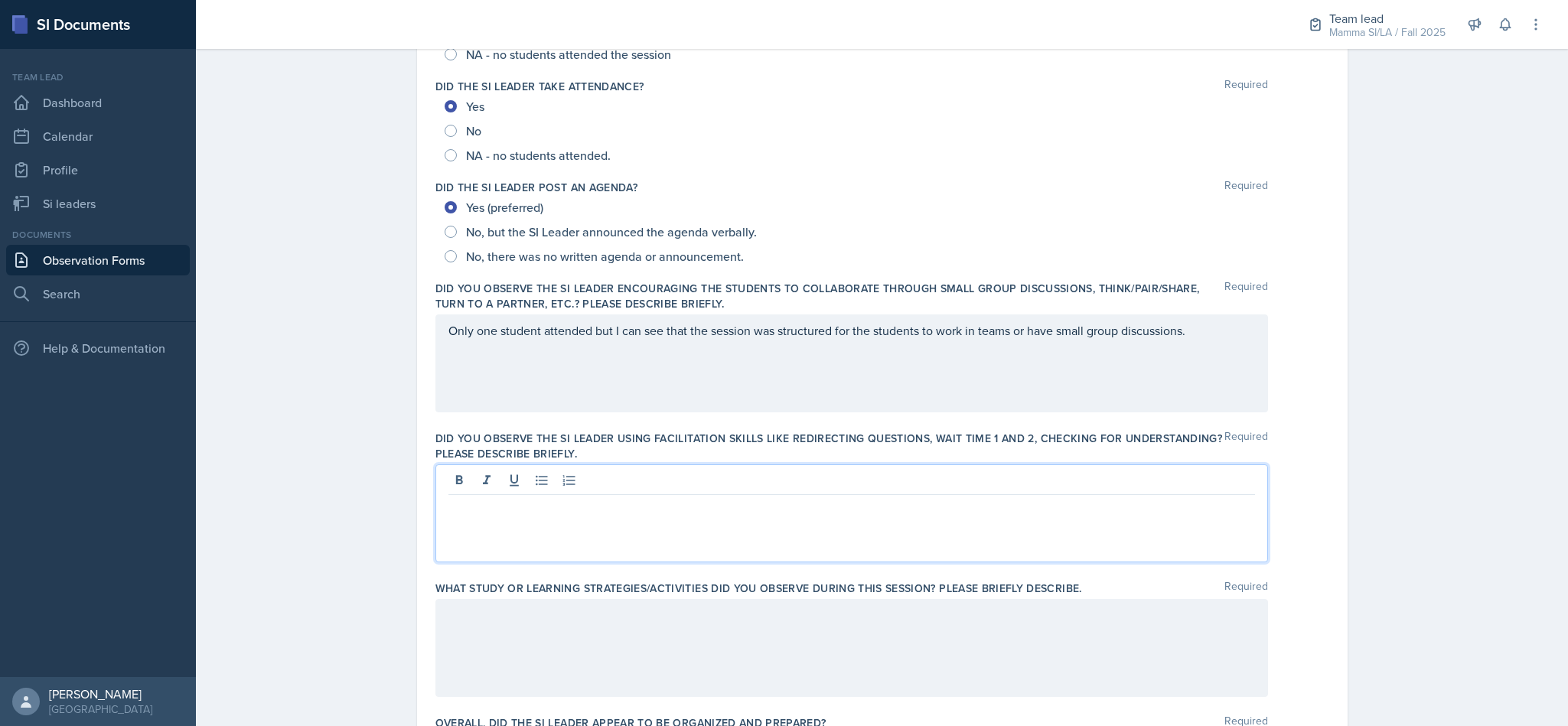
scroll to position [257, 0]
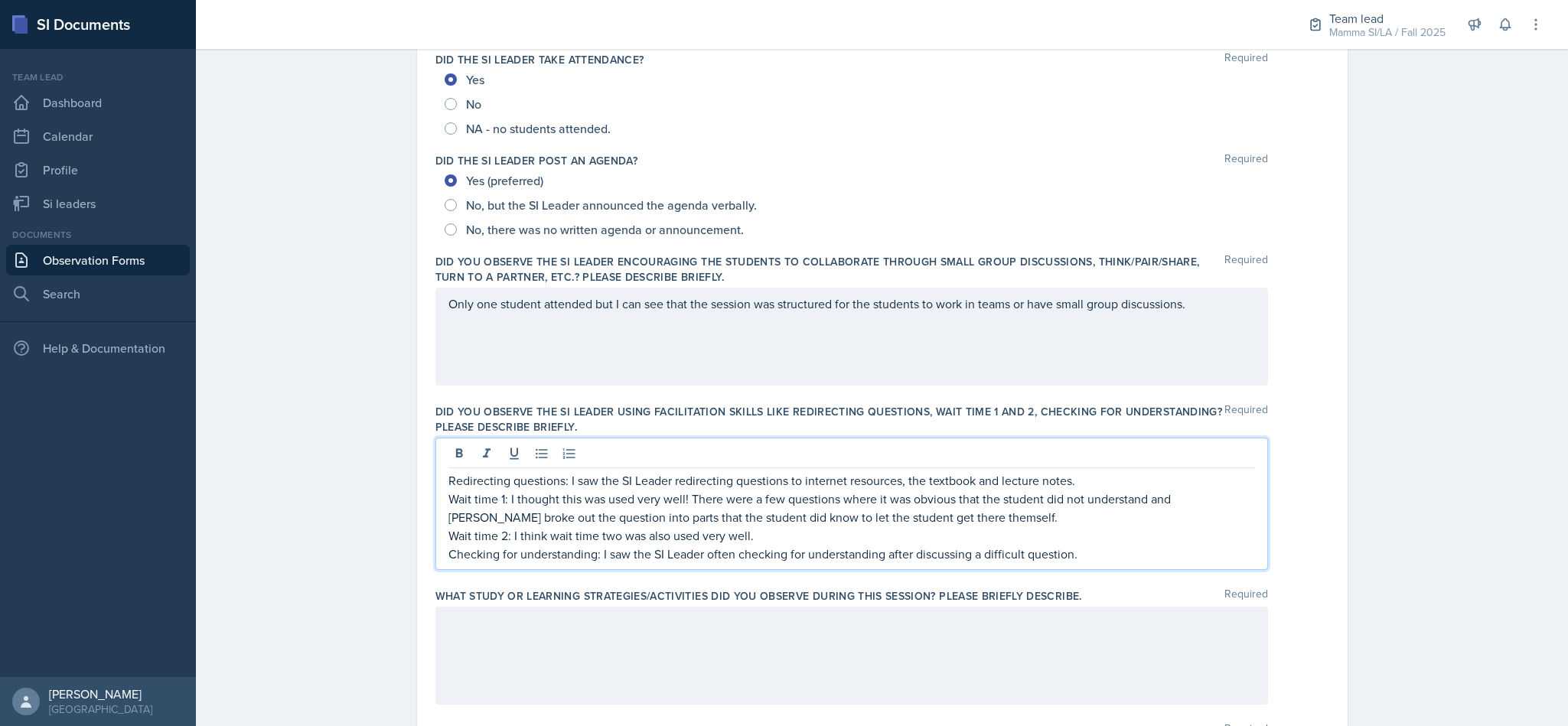
click at [1141, 629] on div at bounding box center [852, 656] width 833 height 98
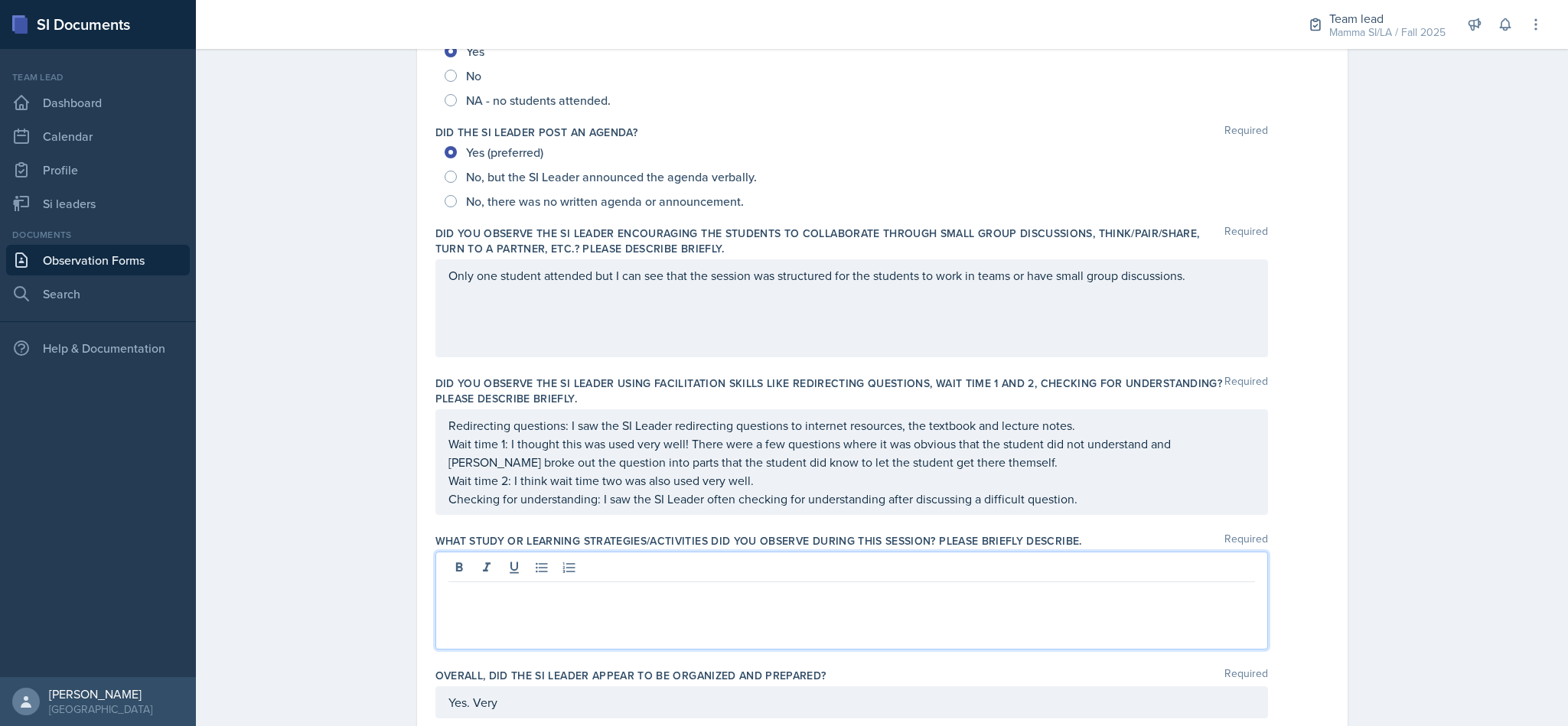
scroll to position [287, 0]
click at [1225, 298] on div "Only one student attended but I can see that the session was structured for the…" at bounding box center [852, 307] width 833 height 98
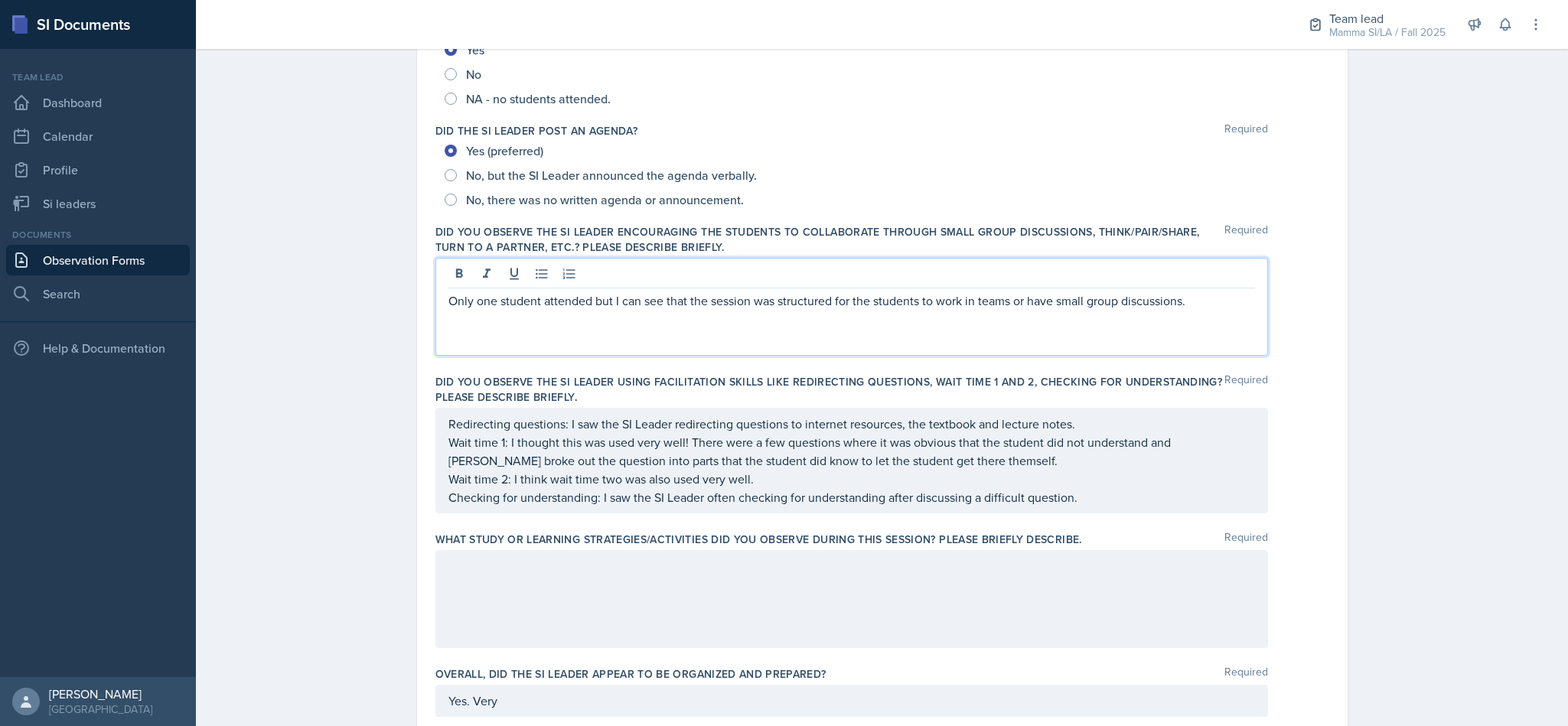
scroll to position [315, 0]
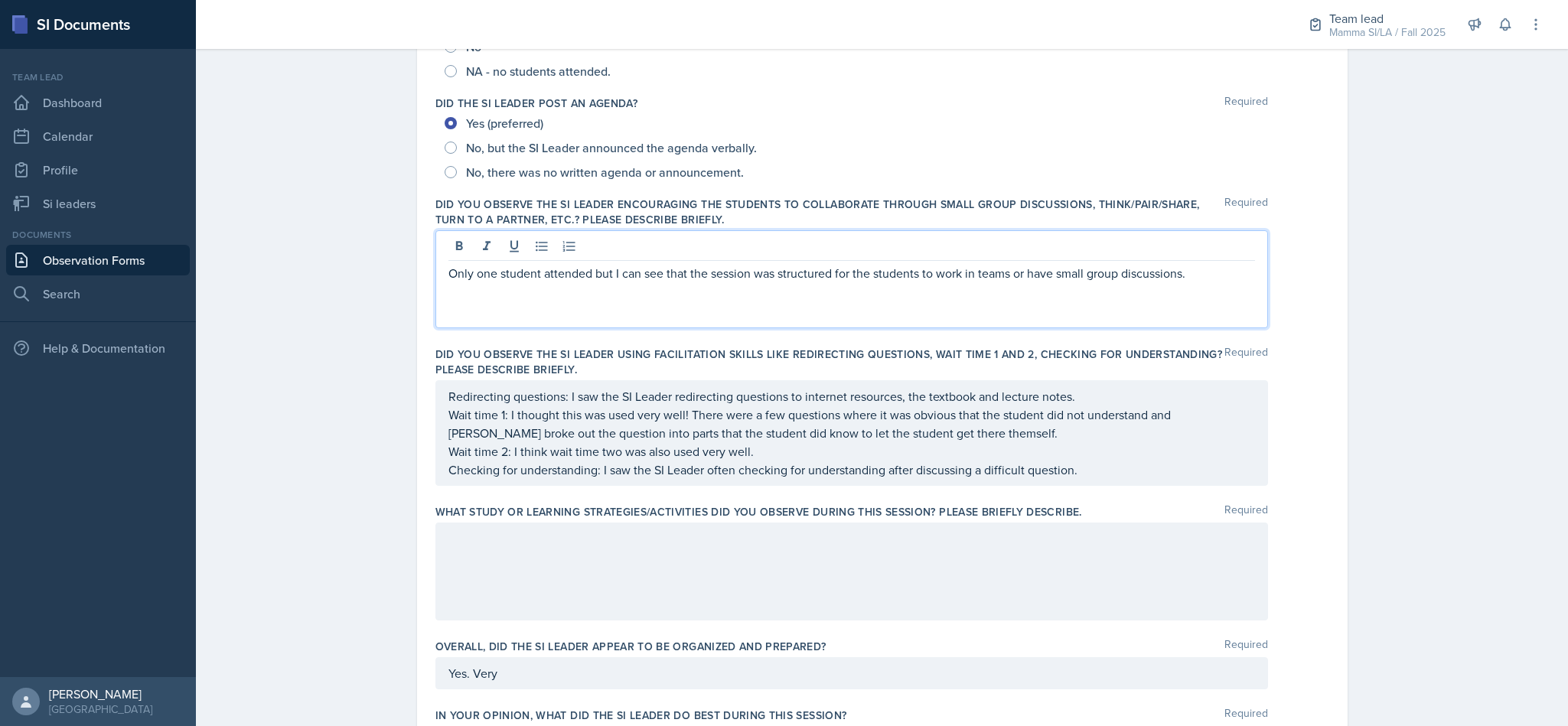
click at [1215, 266] on p "Only one student attended but I can see that the session was structured for the…" at bounding box center [851, 273] width 806 height 18
click at [1152, 548] on div at bounding box center [852, 571] width 833 height 98
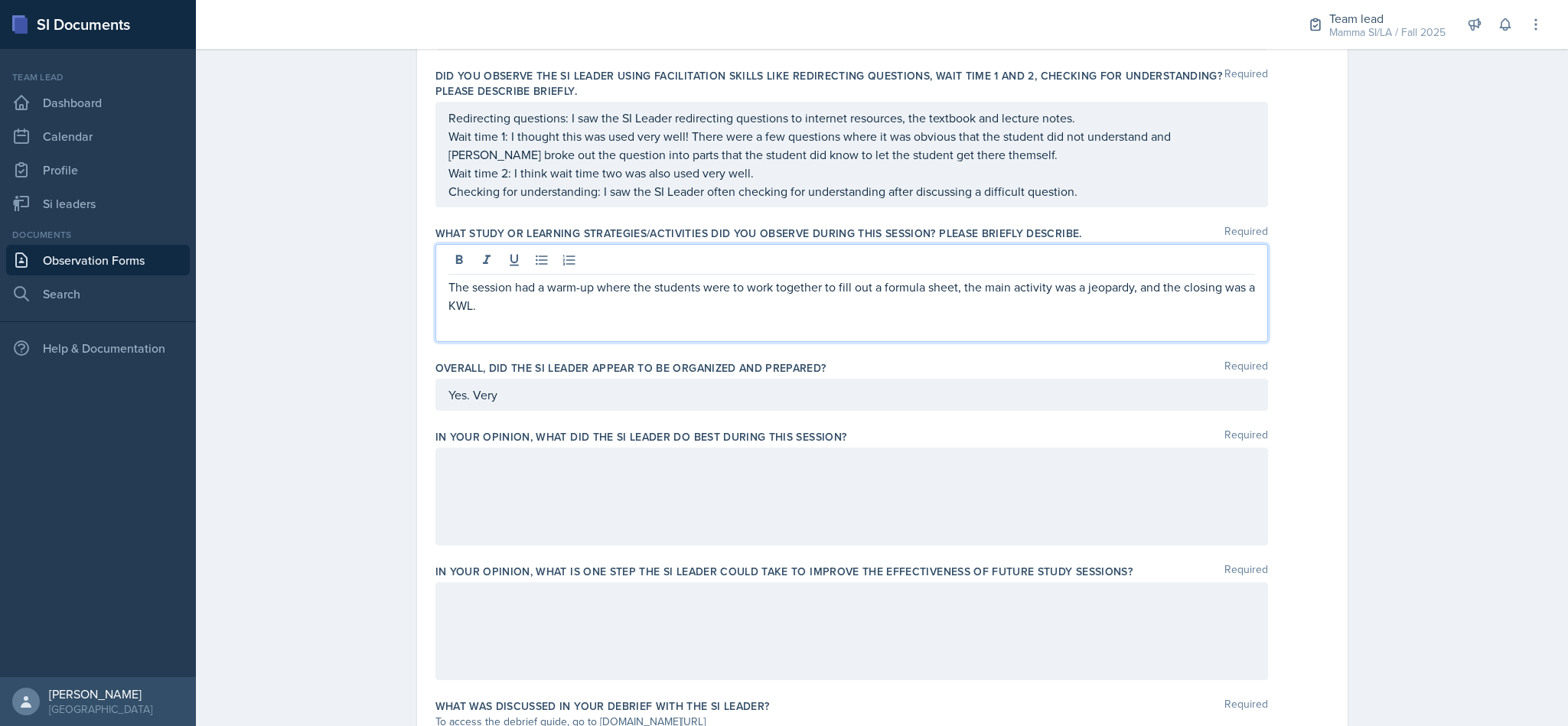
click at [1210, 471] on p at bounding box center [851, 464] width 806 height 18
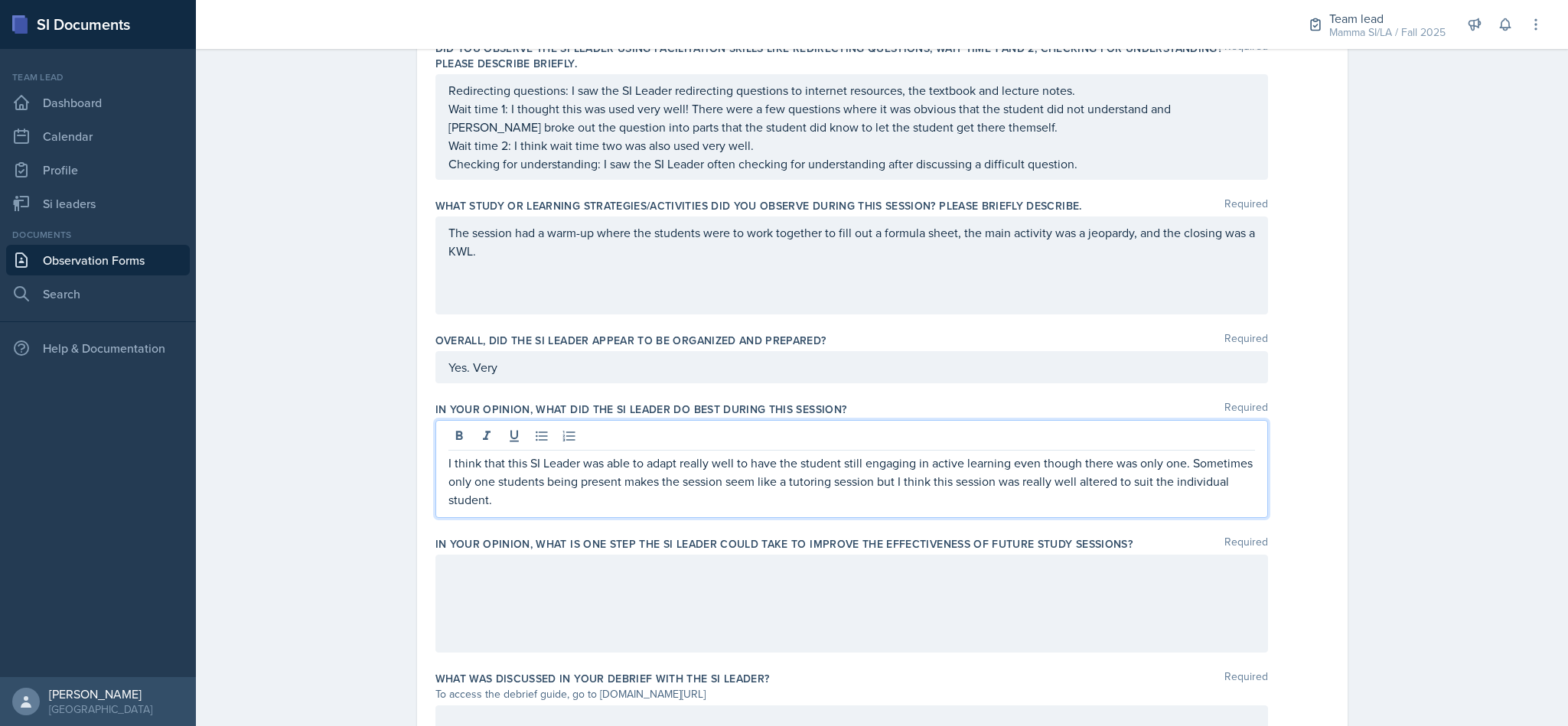
click at [560, 595] on div at bounding box center [852, 603] width 833 height 98
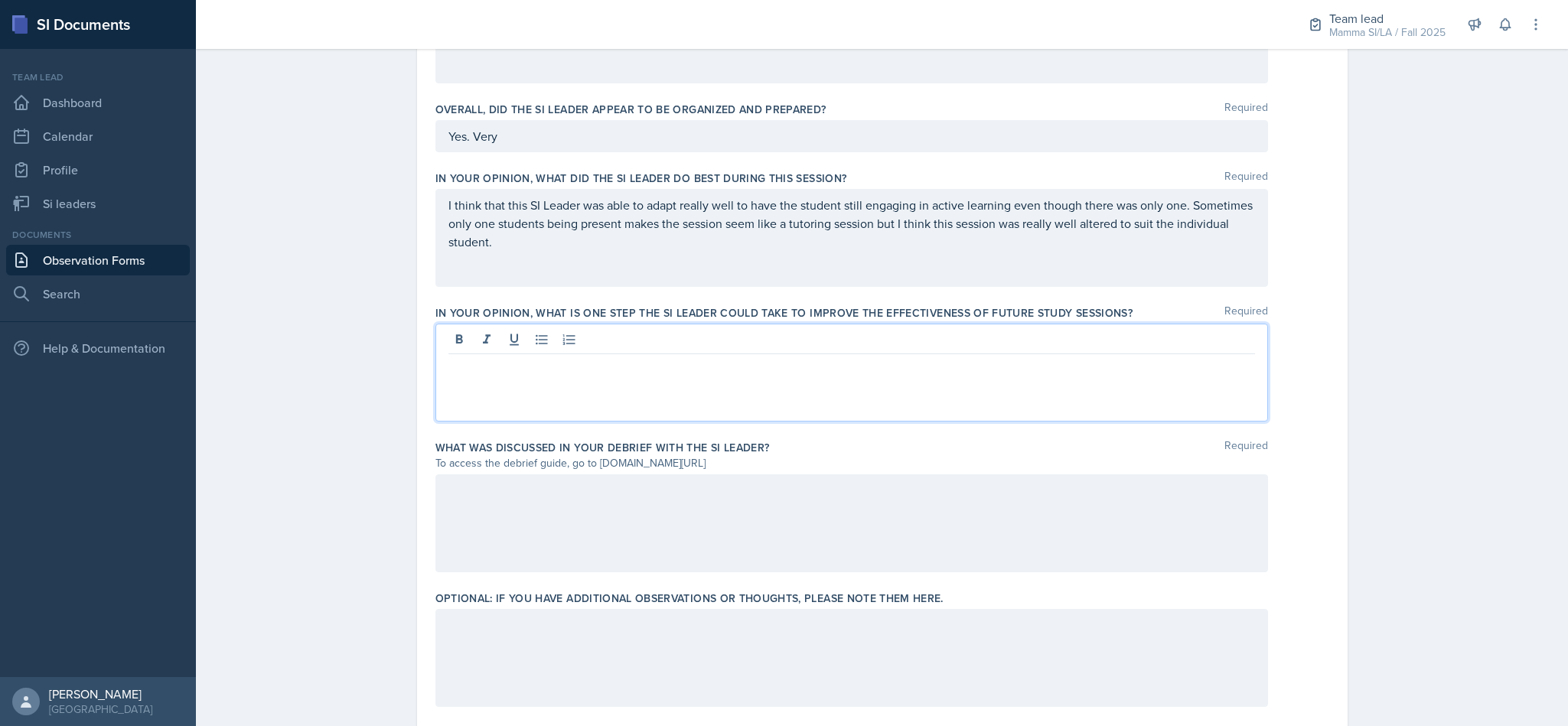
scroll to position [895, 0]
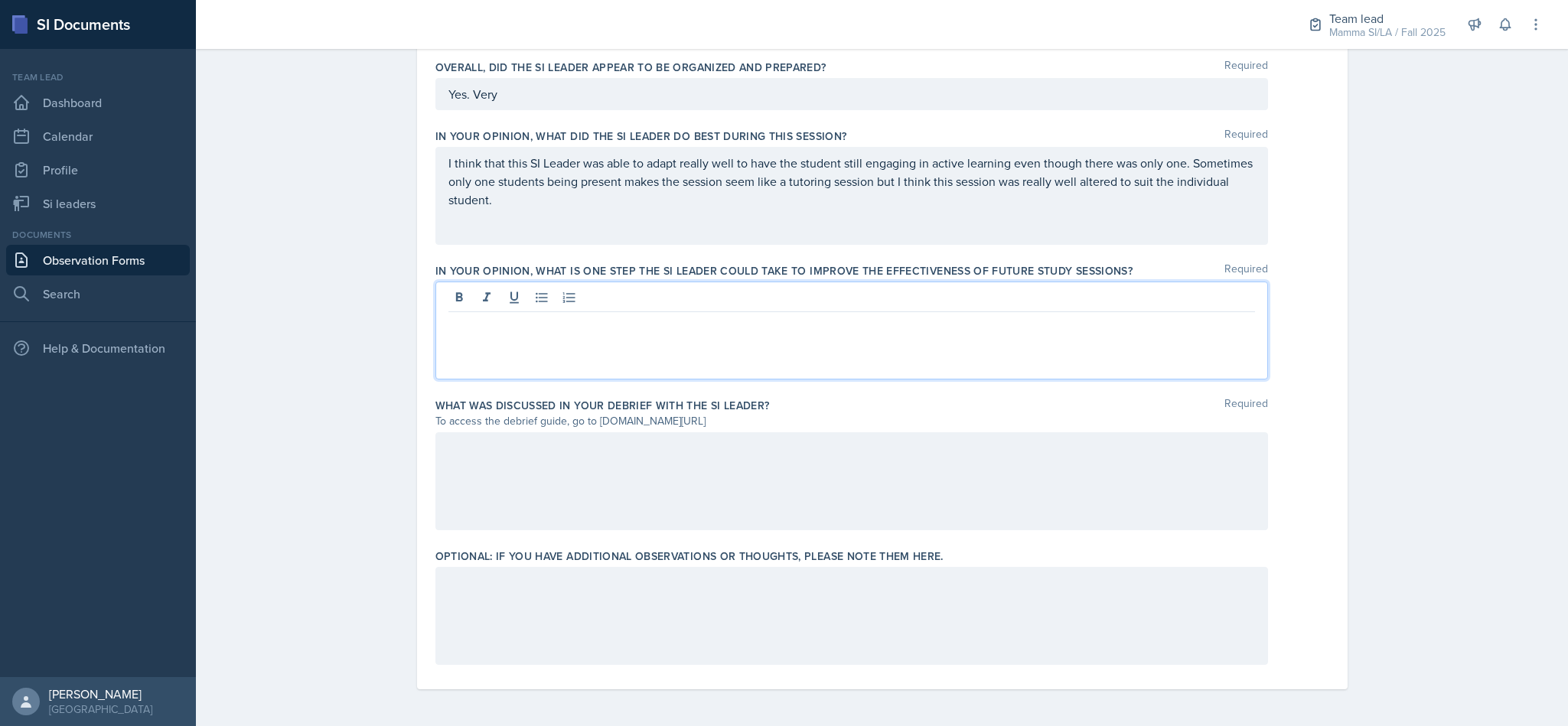
click at [1067, 363] on div at bounding box center [852, 330] width 833 height 98
click at [1153, 589] on div at bounding box center [852, 616] width 833 height 98
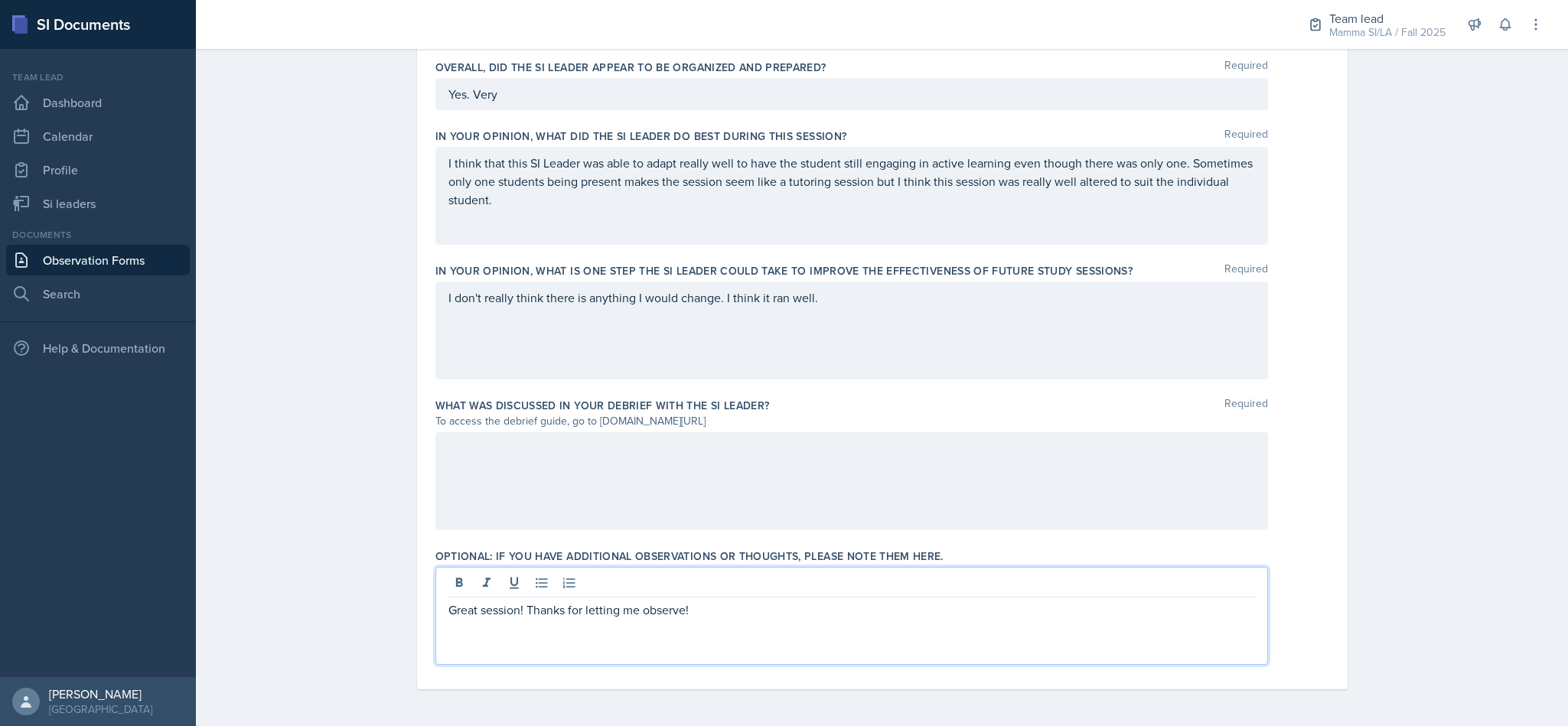
click at [927, 471] on div at bounding box center [852, 481] width 833 height 98
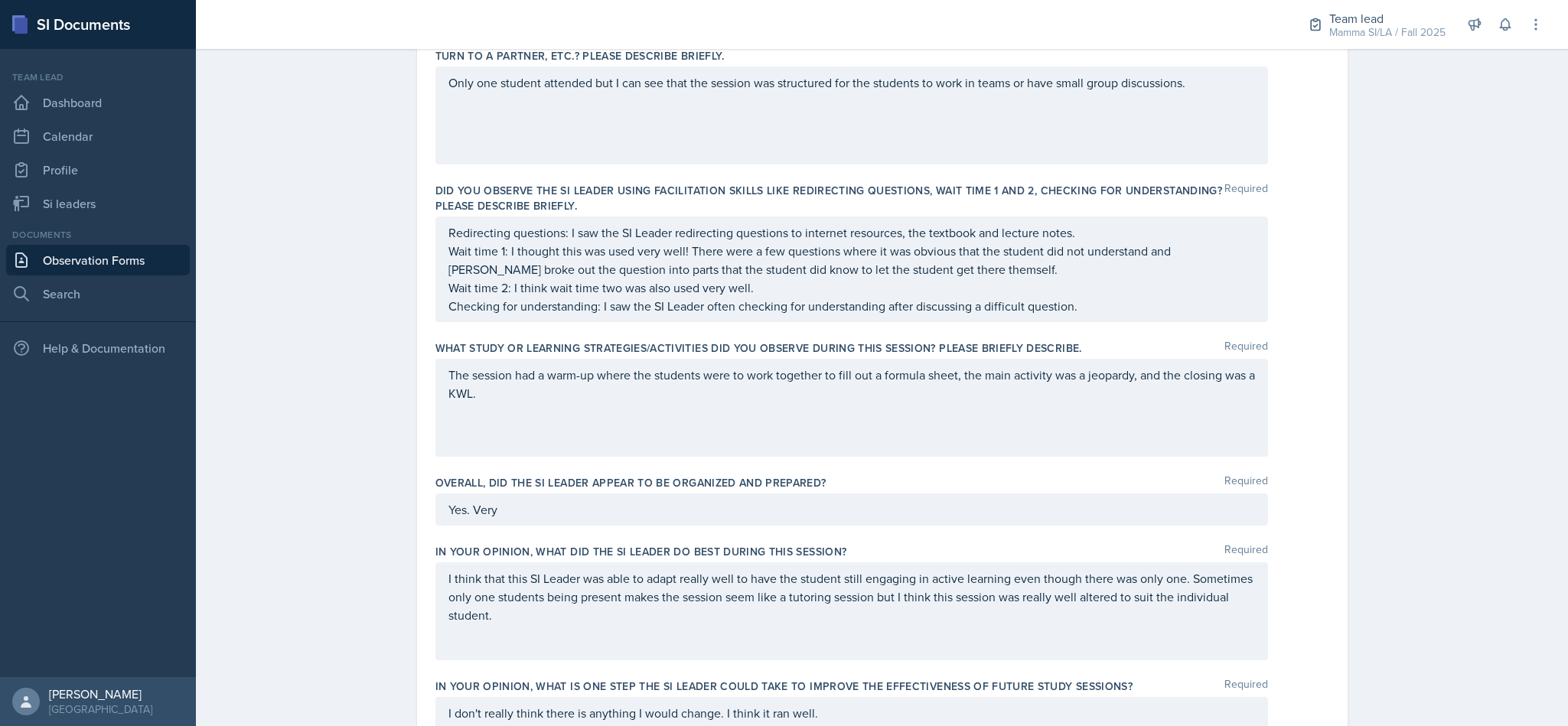
scroll to position [0, 0]
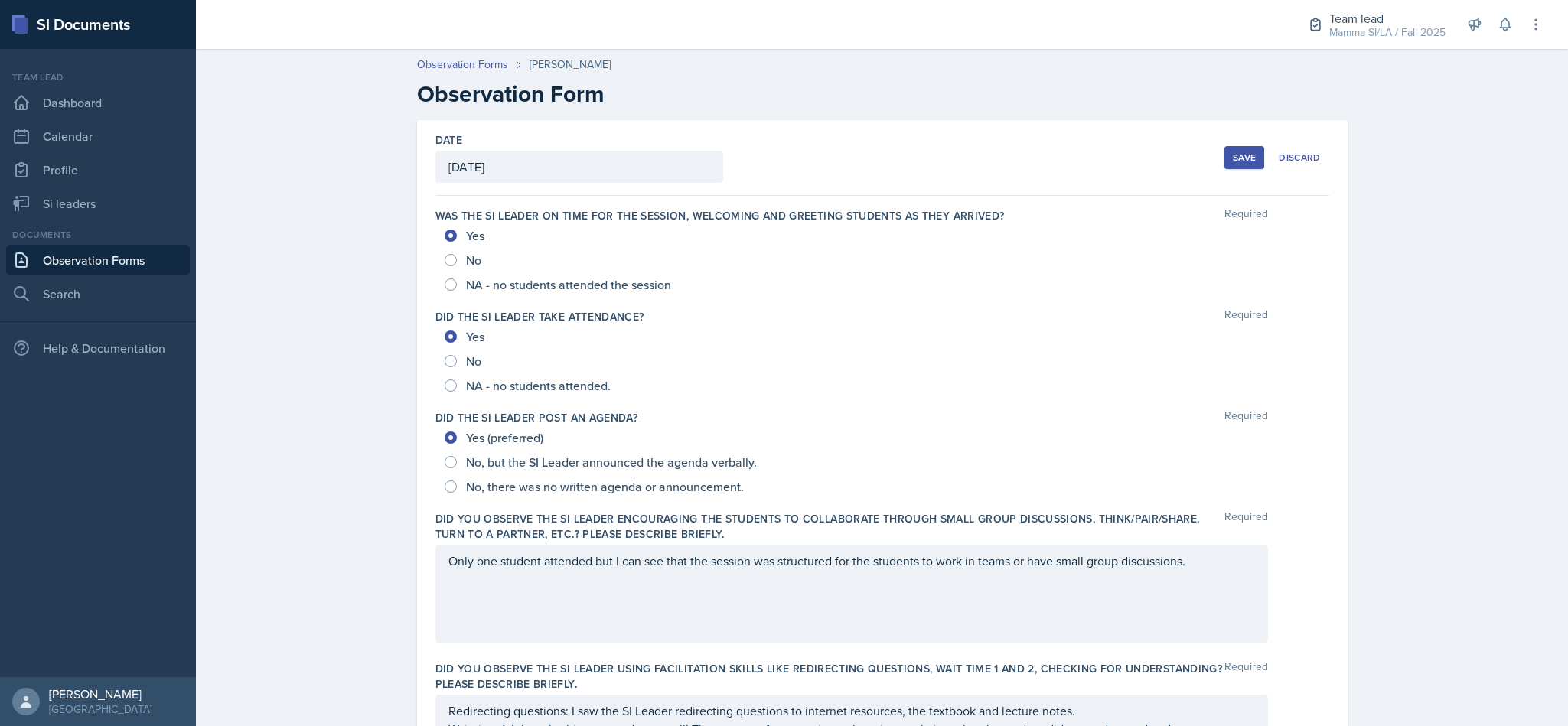
click at [1238, 157] on div "Save" at bounding box center [1244, 157] width 23 height 12
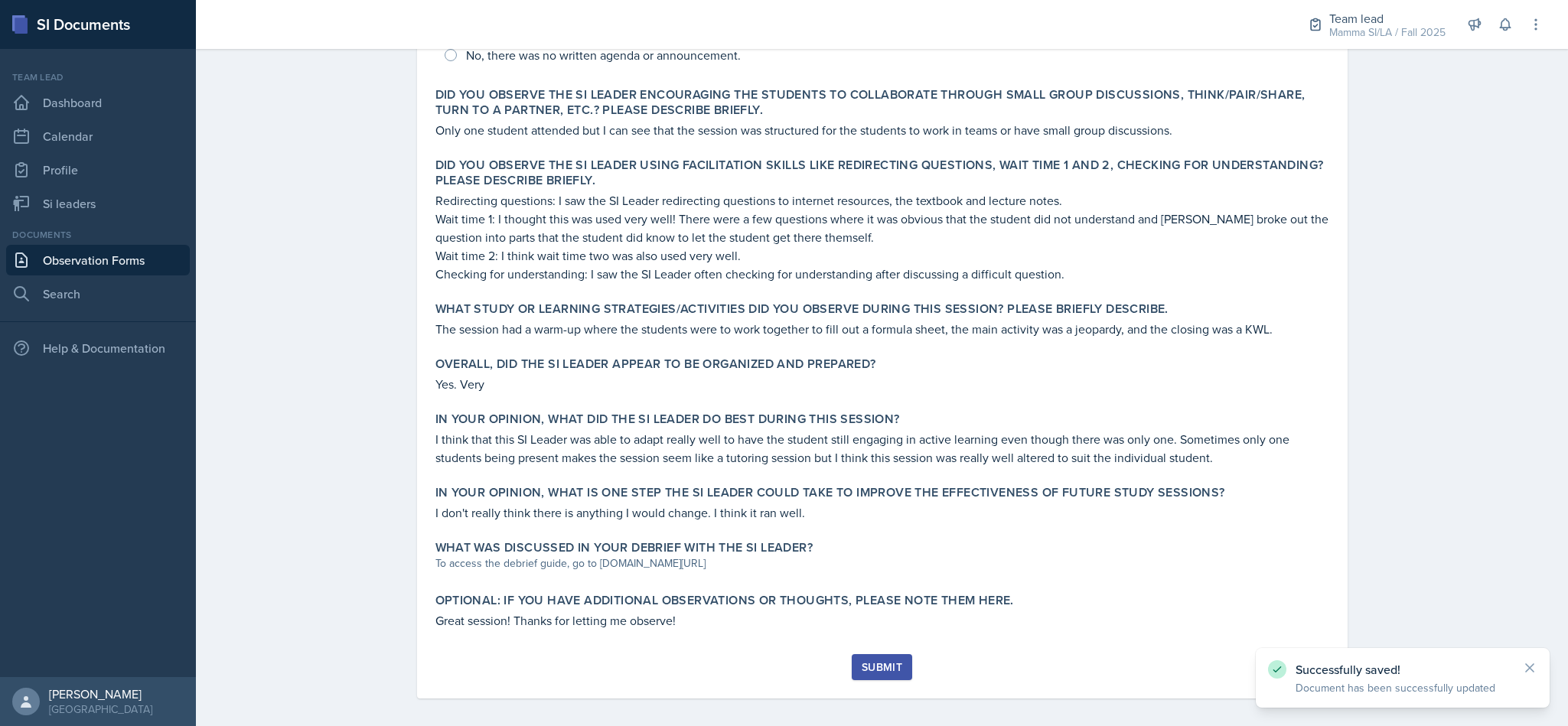
scroll to position [471, 0]
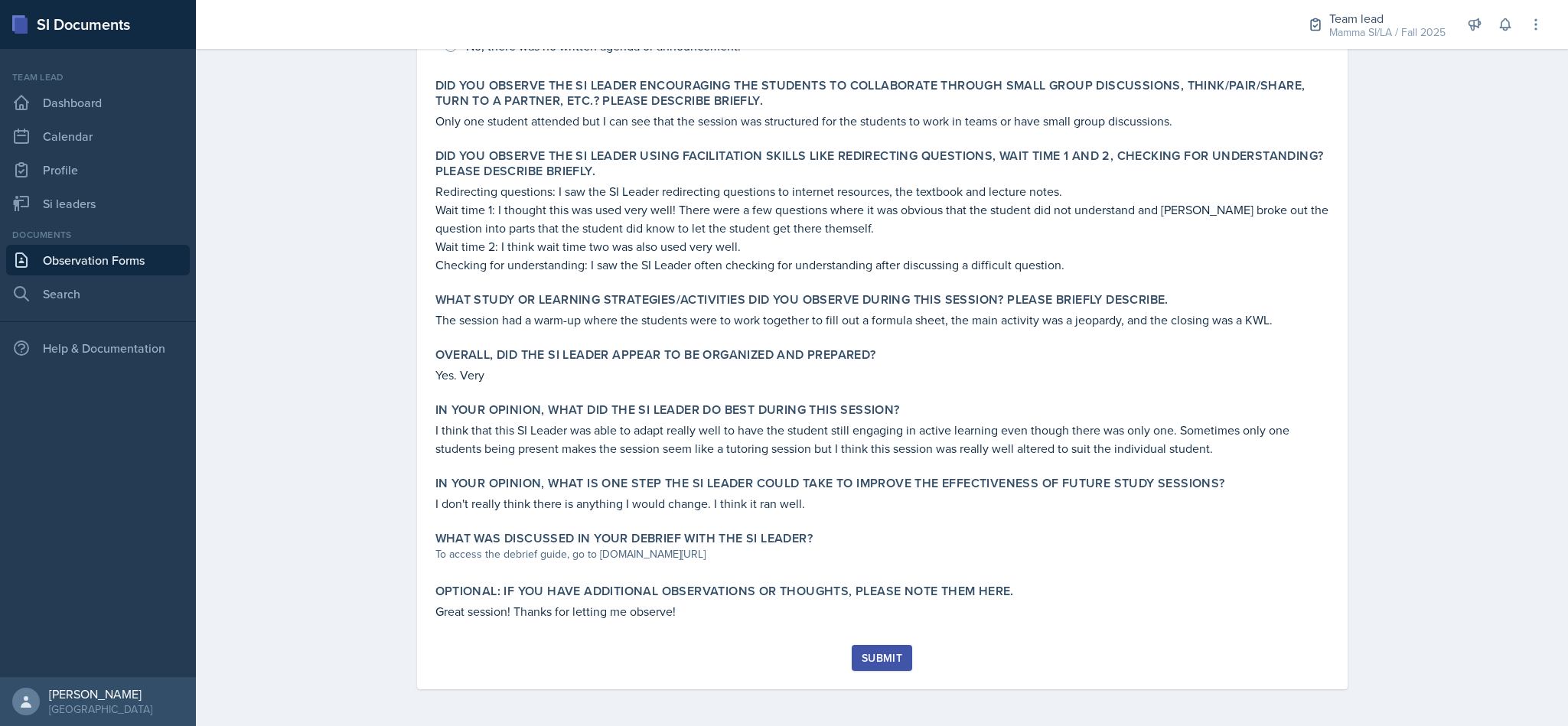
click at [1213, 297] on div "What study or learning strategies/activities did you observe during this sessio…" at bounding box center [882, 299] width 893 height 16
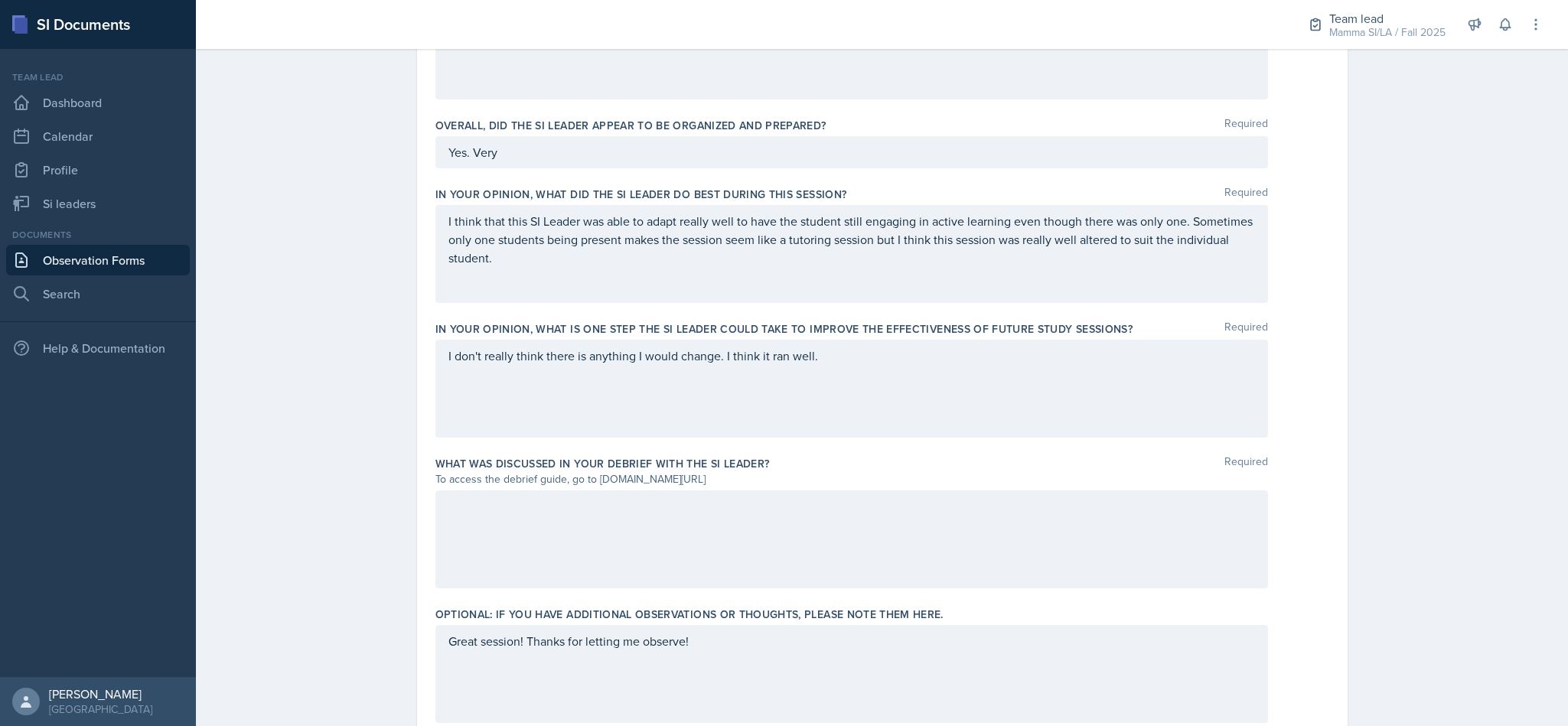
scroll to position [895, 0]
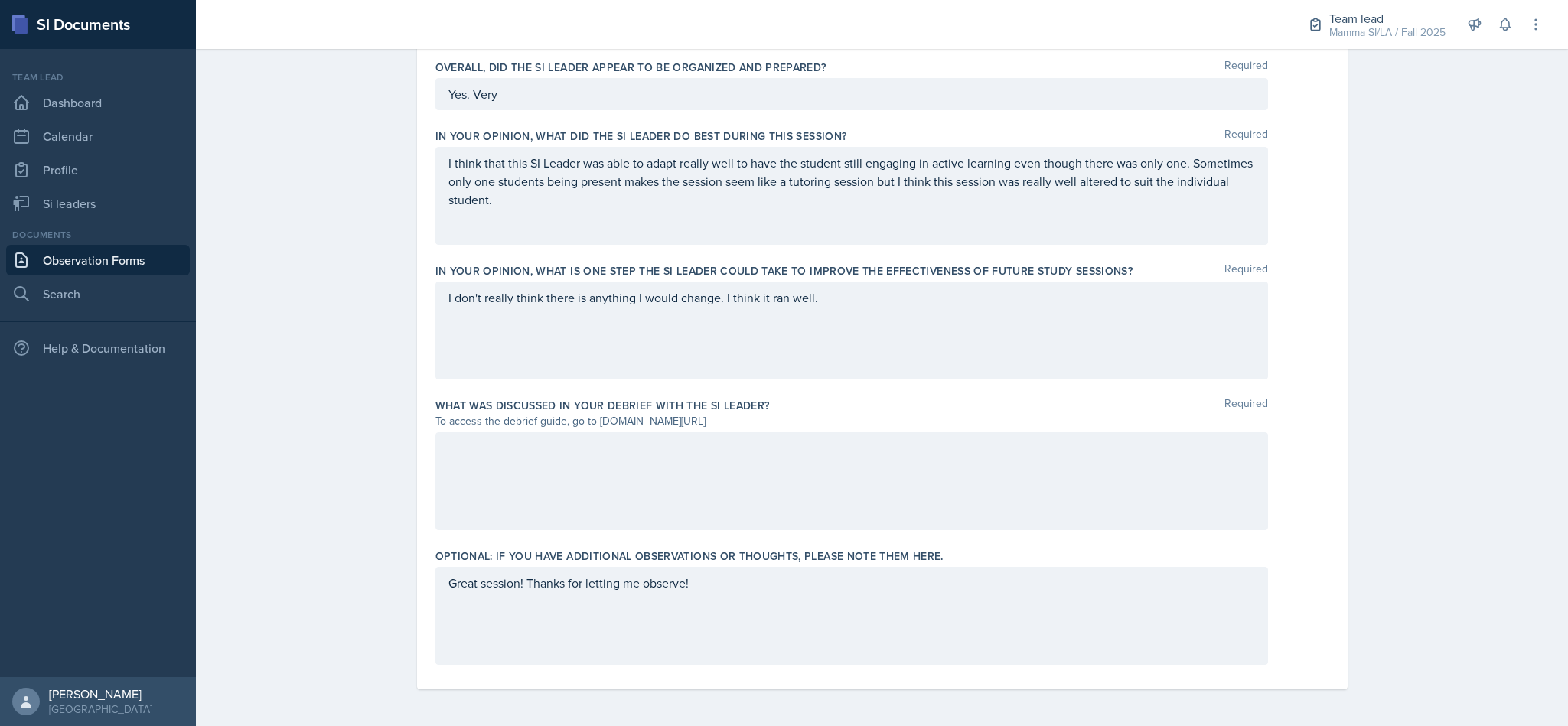
click at [933, 478] on div at bounding box center [852, 481] width 833 height 98
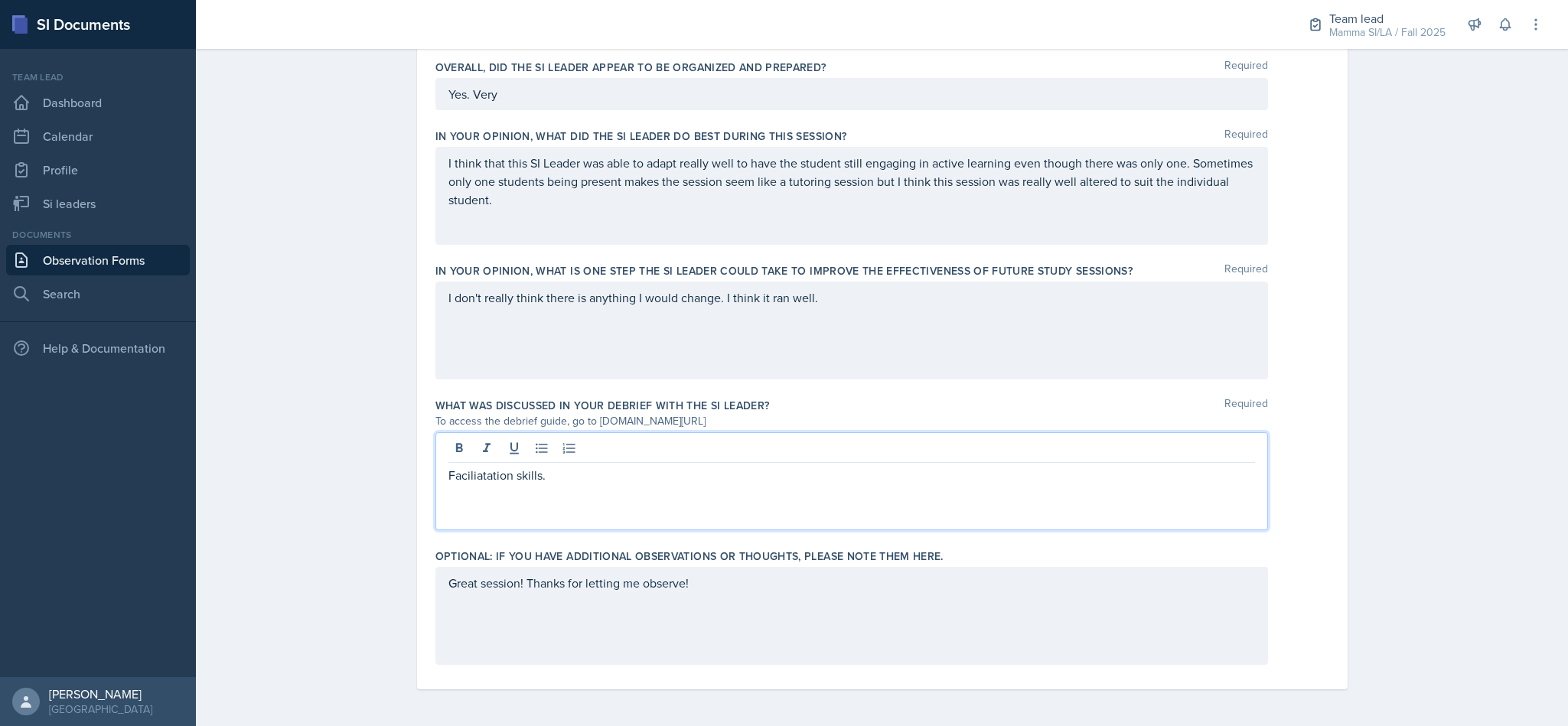
click at [467, 480] on p "Faciliatation skills." at bounding box center [851, 475] width 806 height 18
click at [485, 475] on p "Faciliatation skills." at bounding box center [851, 475] width 806 height 18
click at [479, 480] on p "Faciliatation skills." at bounding box center [851, 475] width 806 height 18
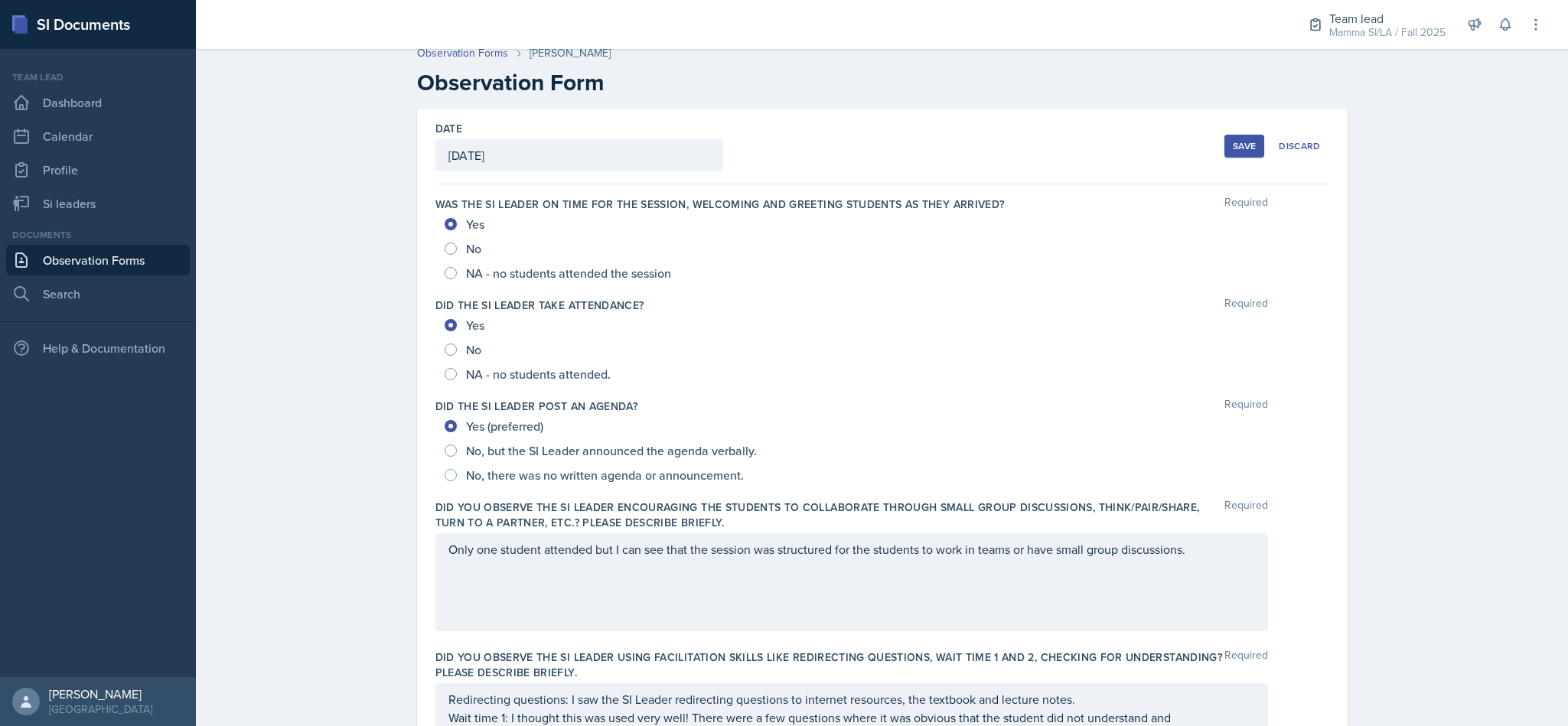
scroll to position [0, 0]
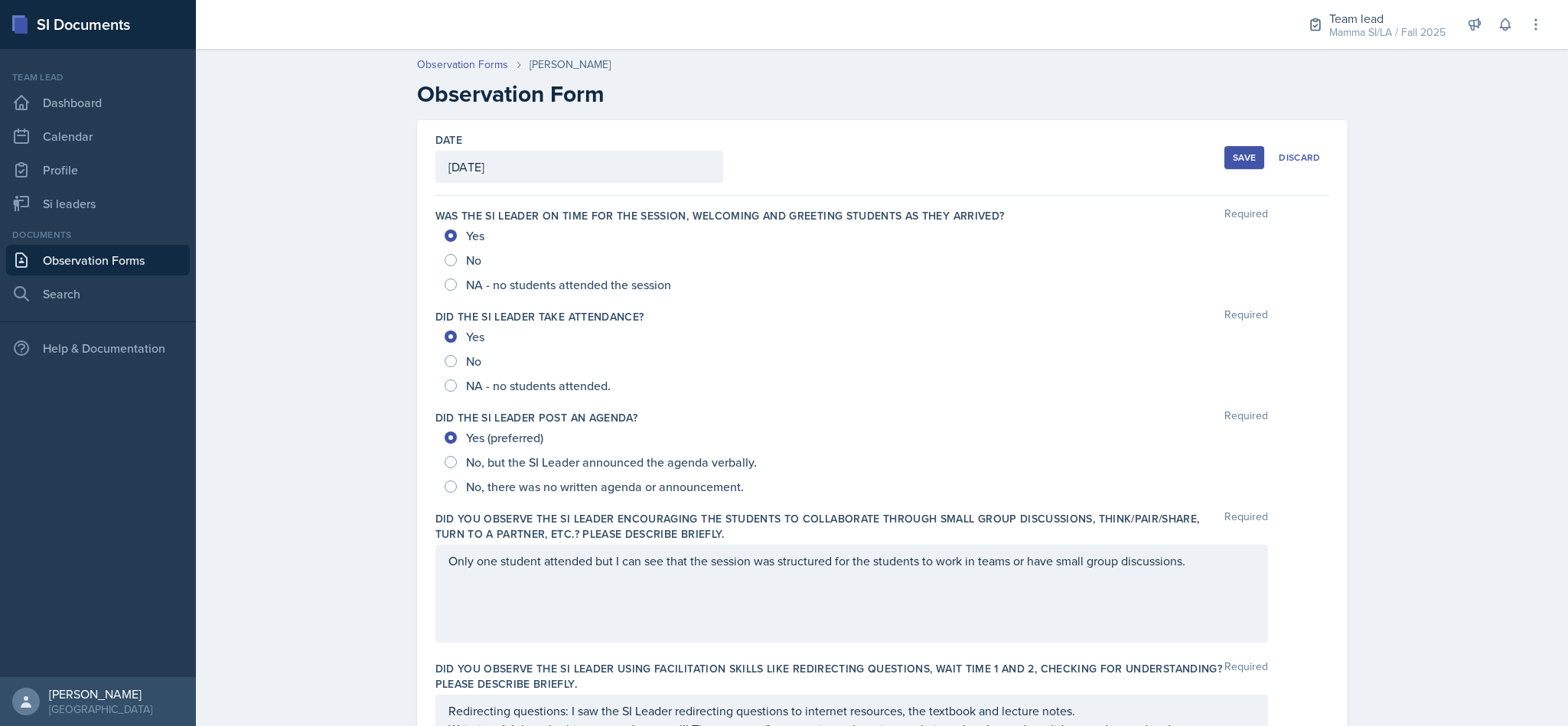
click at [1225, 149] on button "Save" at bounding box center [1244, 157] width 39 height 23
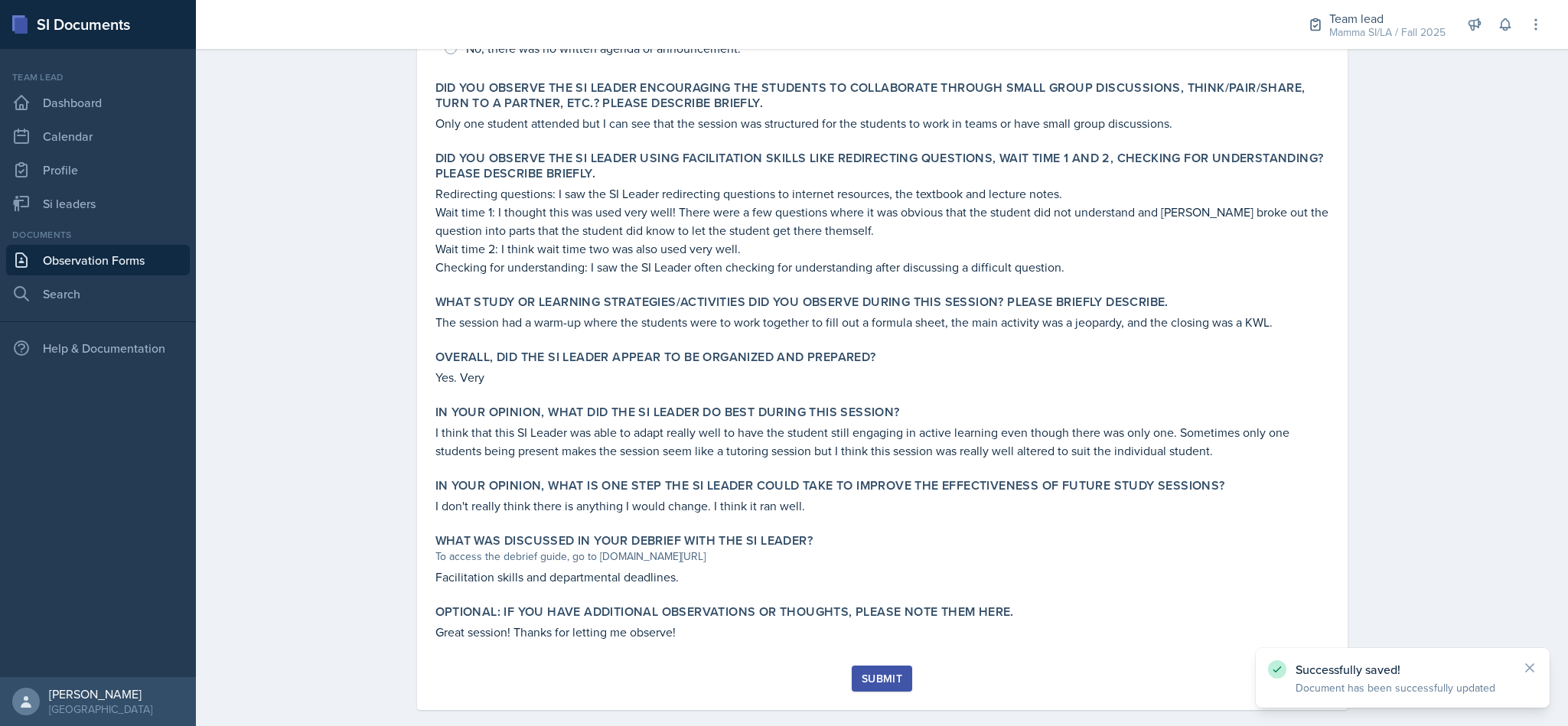
scroll to position [489, 0]
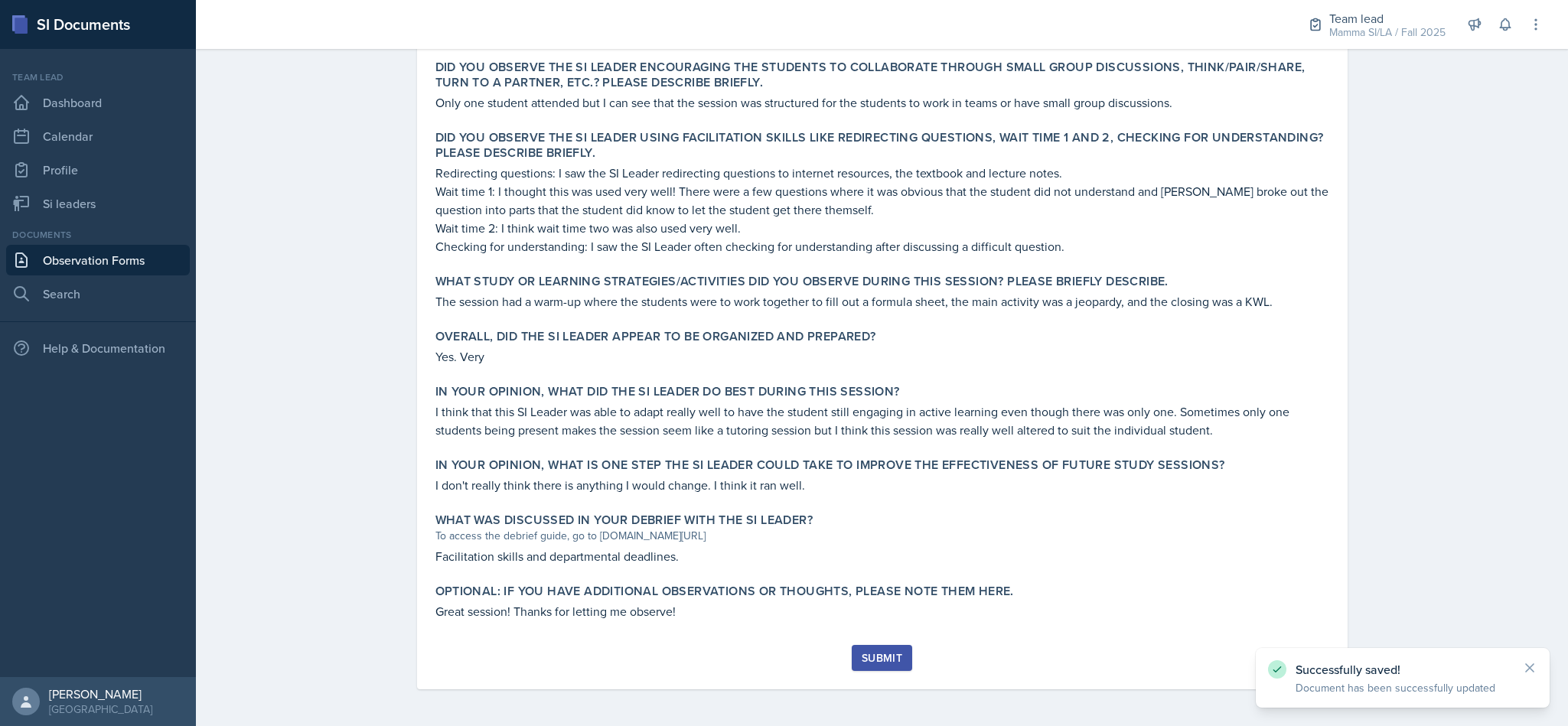
click at [884, 652] on div "Submit" at bounding box center [881, 657] width 40 height 12
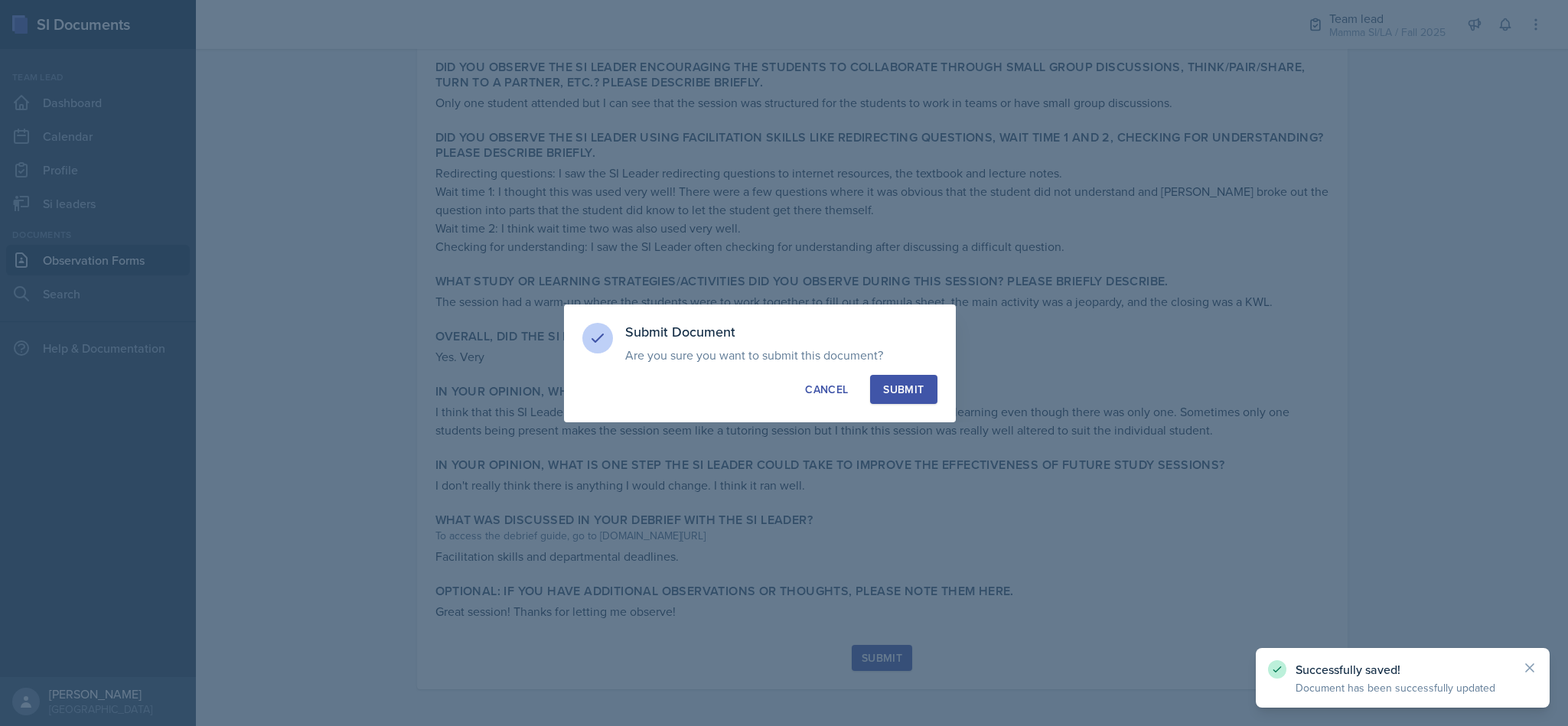
click at [921, 362] on p "Are you sure you want to submit this document? This document will no longer be …" at bounding box center [781, 355] width 312 height 16
click at [927, 379] on button "Submit" at bounding box center [903, 390] width 67 height 29
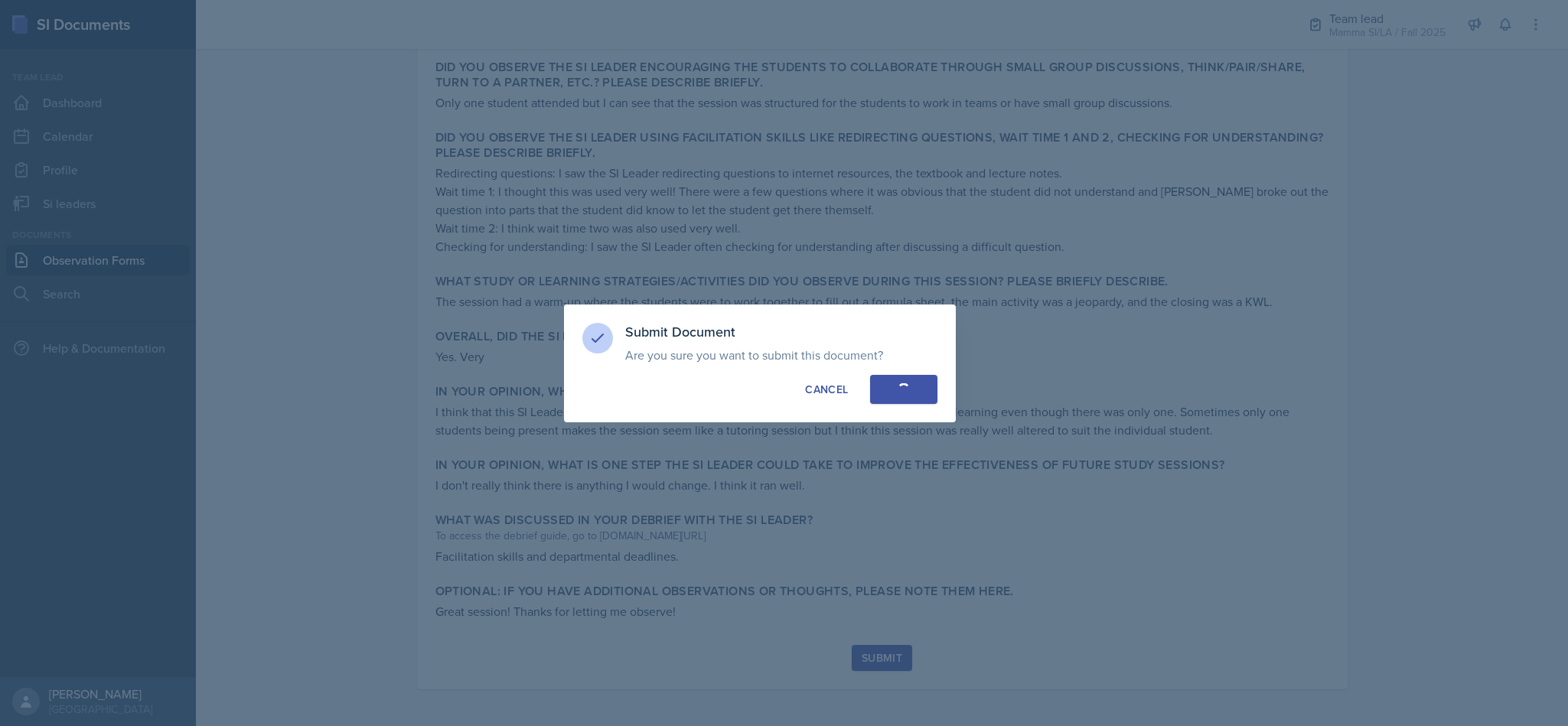
radio input "true"
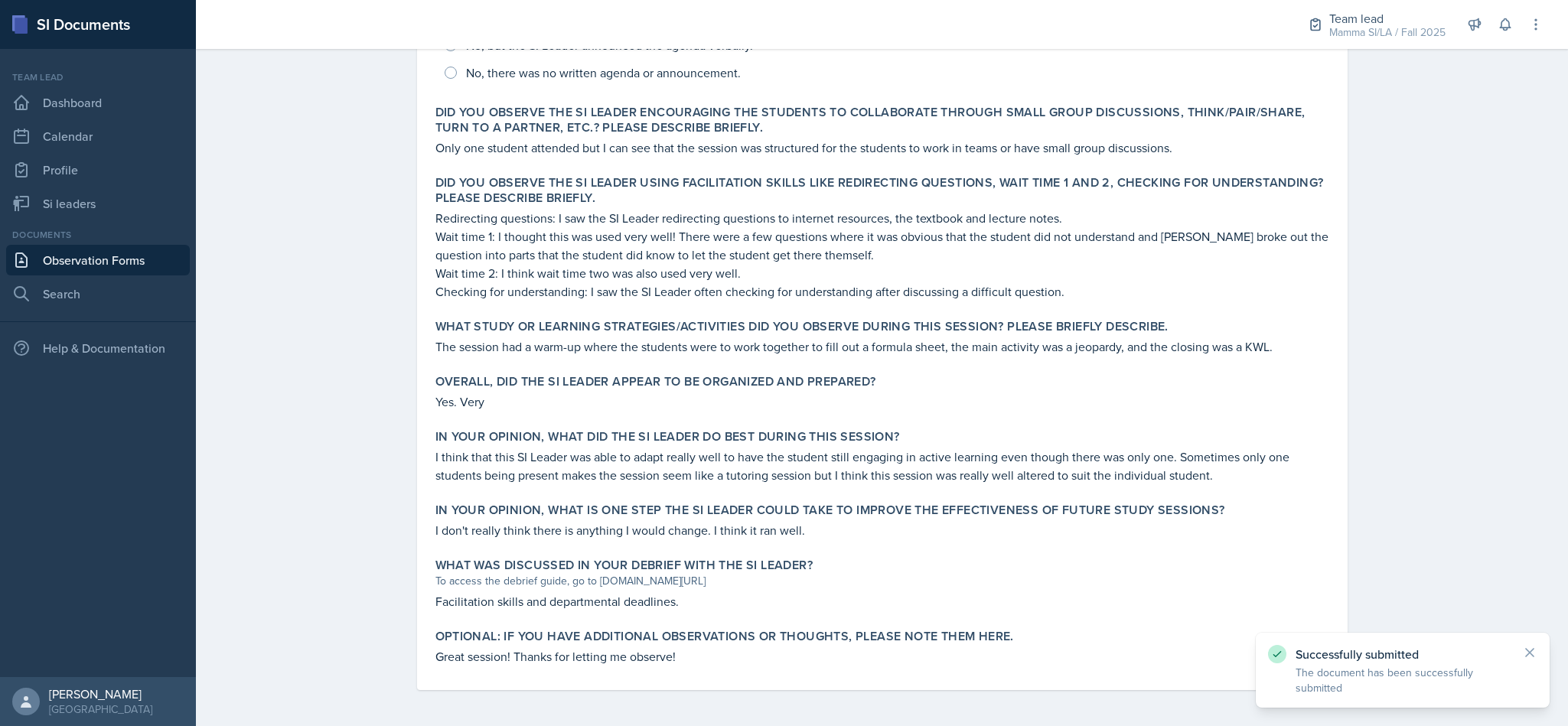
scroll to position [0, 0]
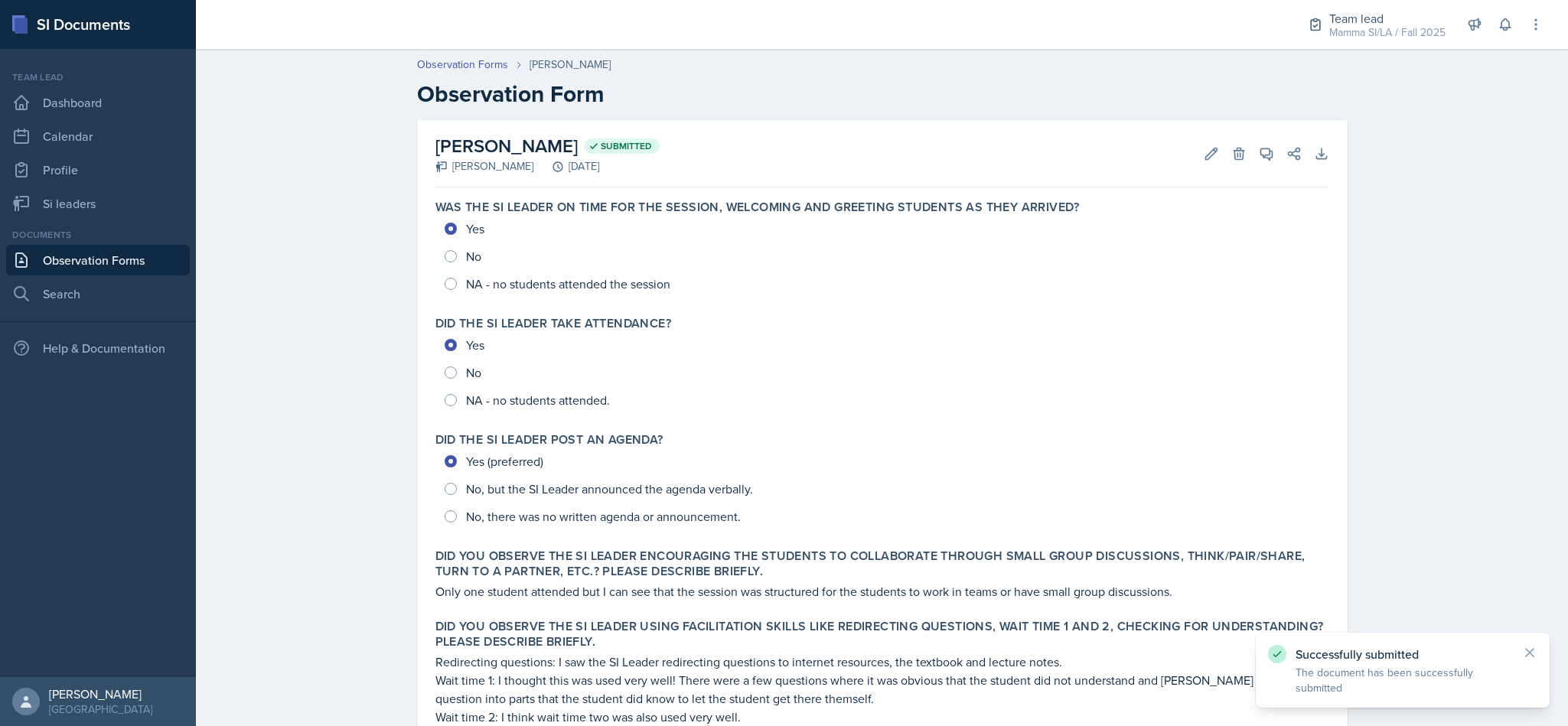
click at [83, 258] on link "Observation Forms" at bounding box center [98, 260] width 184 height 30
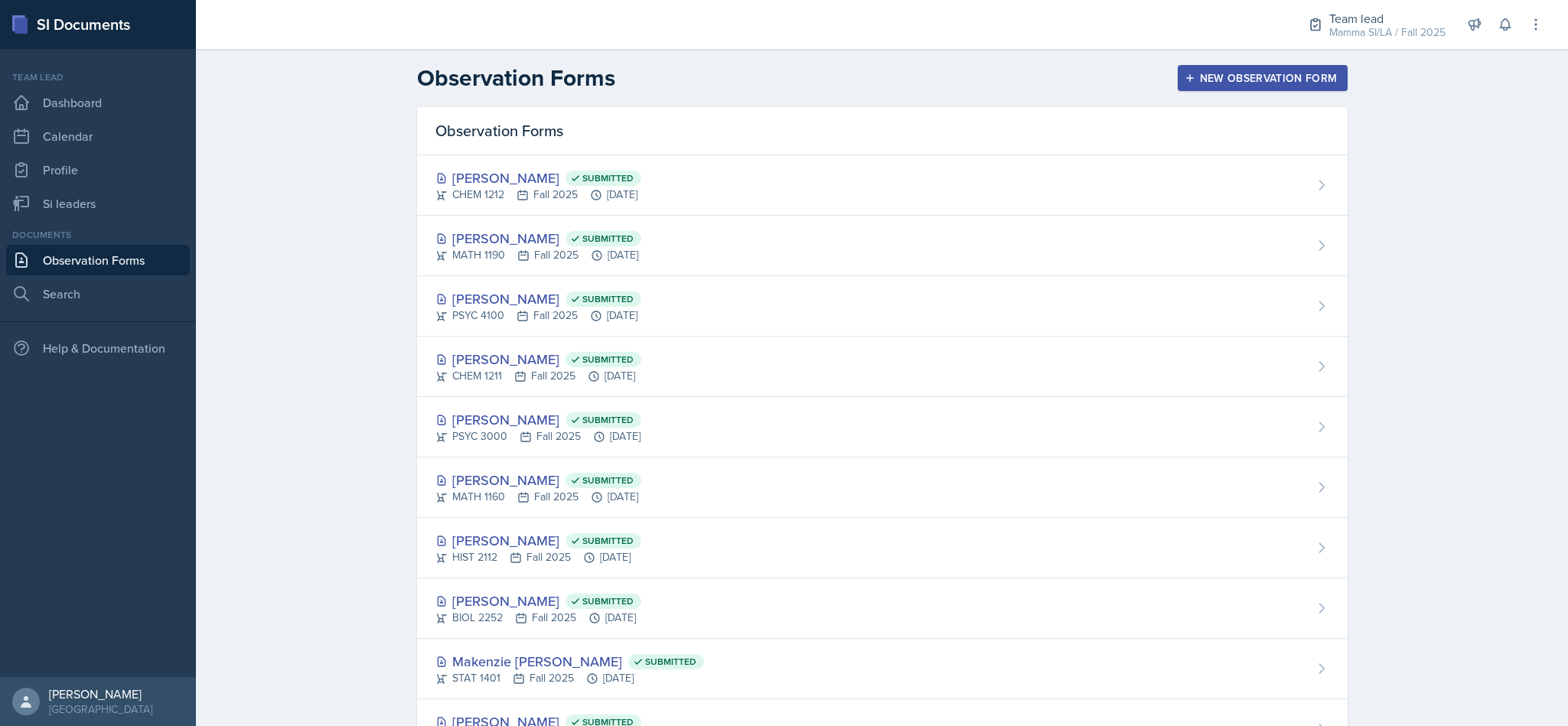
scroll to position [72, 0]
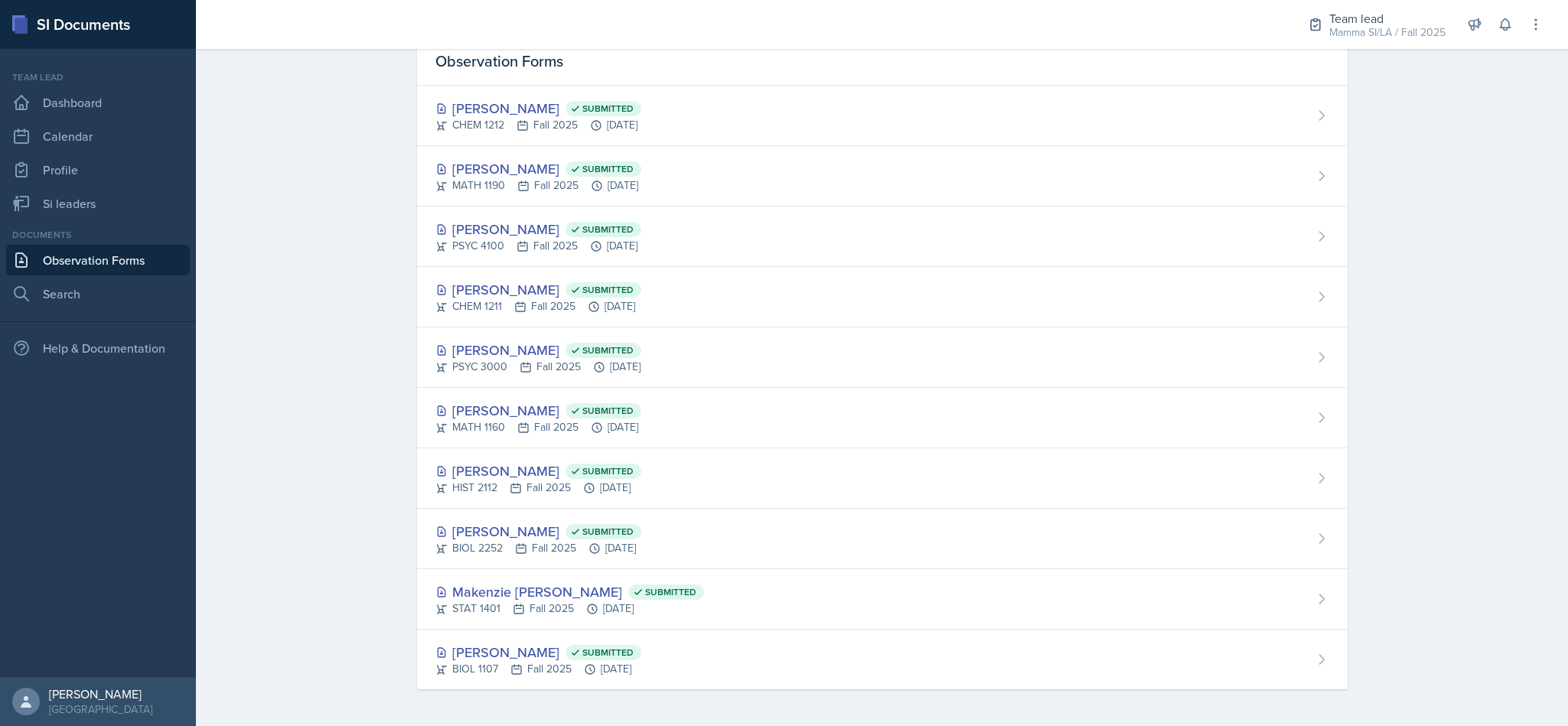
click at [689, 388] on div "Savannah Barnhart Submitted PSYC 3000 Fall 2025 Sep 9th, 2025" at bounding box center [882, 358] width 931 height 60
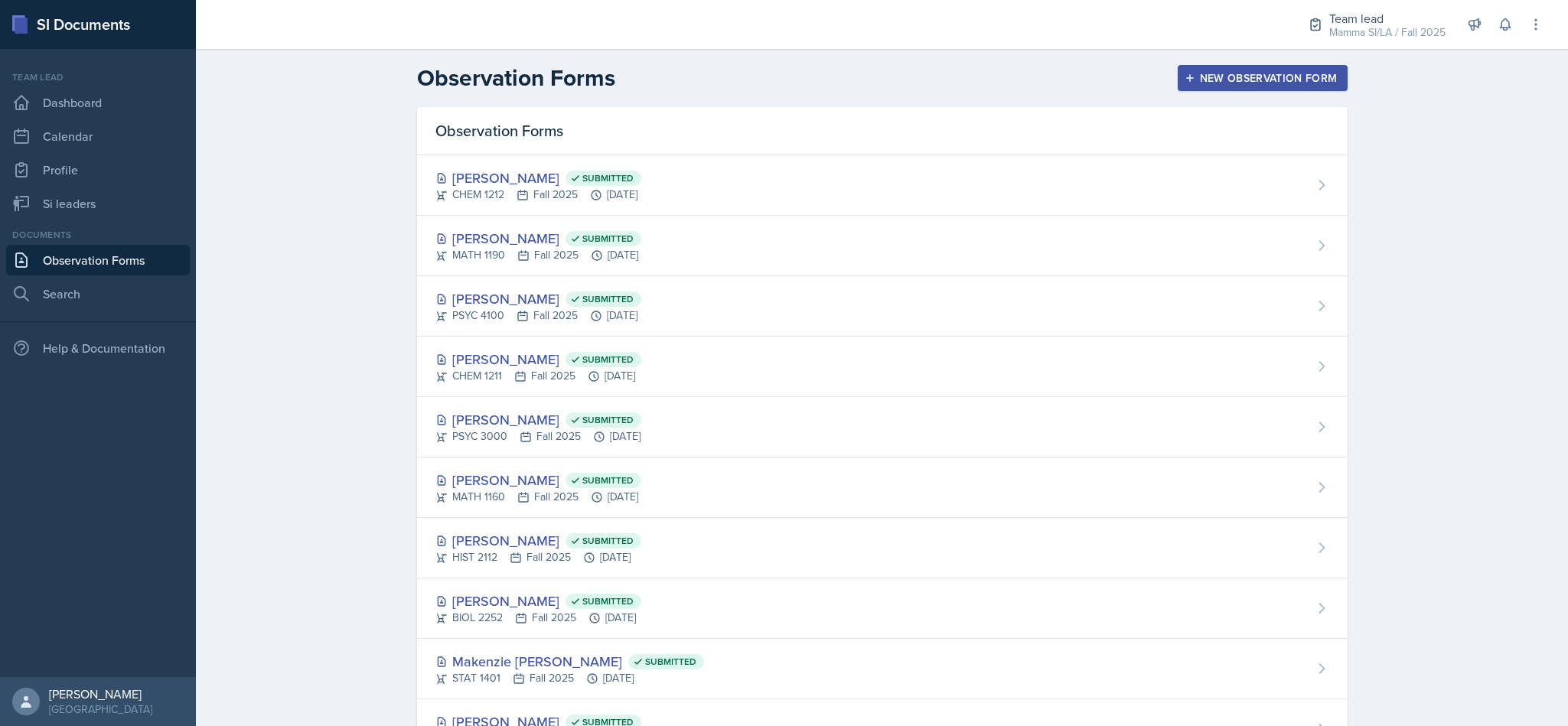
click at [1368, 26] on div "Mamma SI/LA / Fall 2025" at bounding box center [1387, 33] width 116 height 16
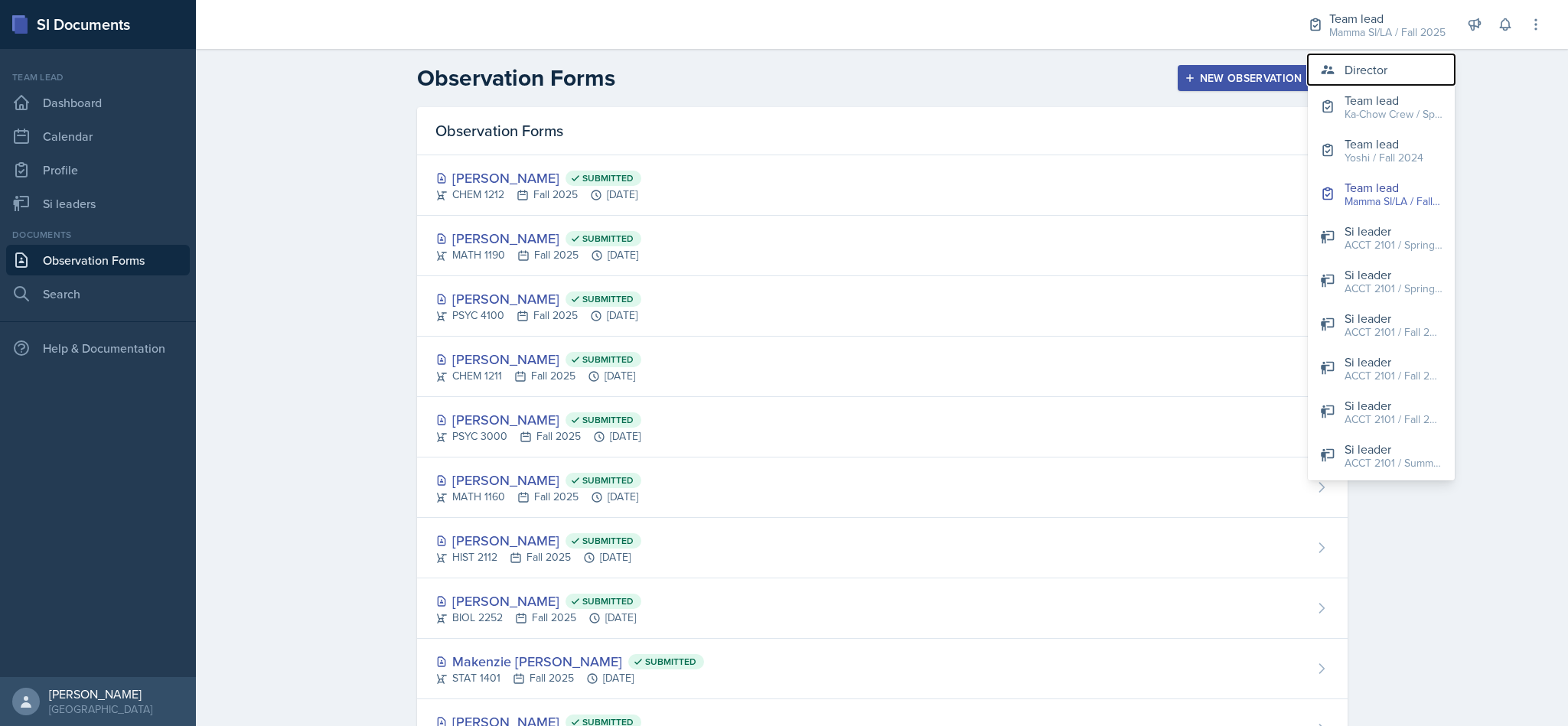
click at [1373, 56] on button "Director" at bounding box center [1381, 69] width 147 height 30
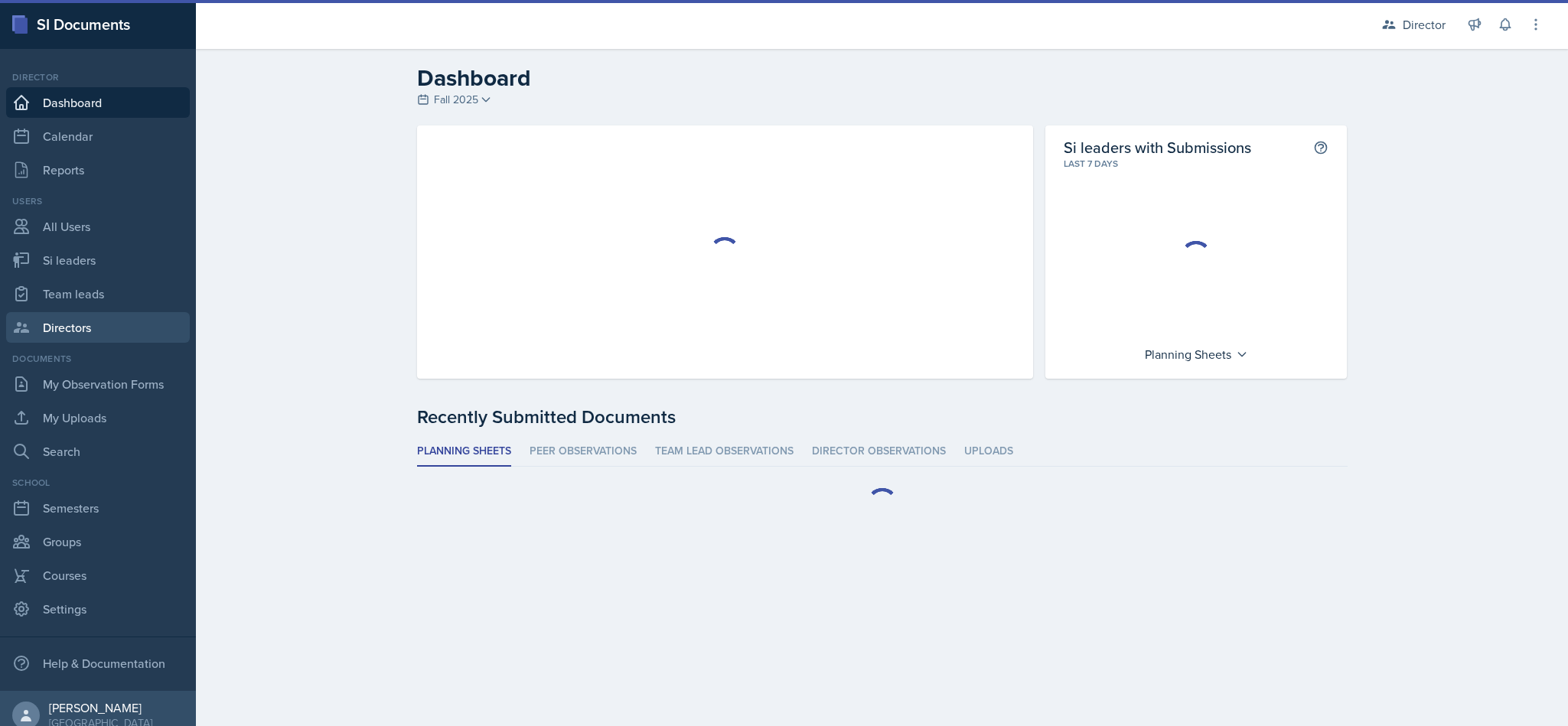
click at [41, 335] on link "Directors" at bounding box center [98, 327] width 184 height 30
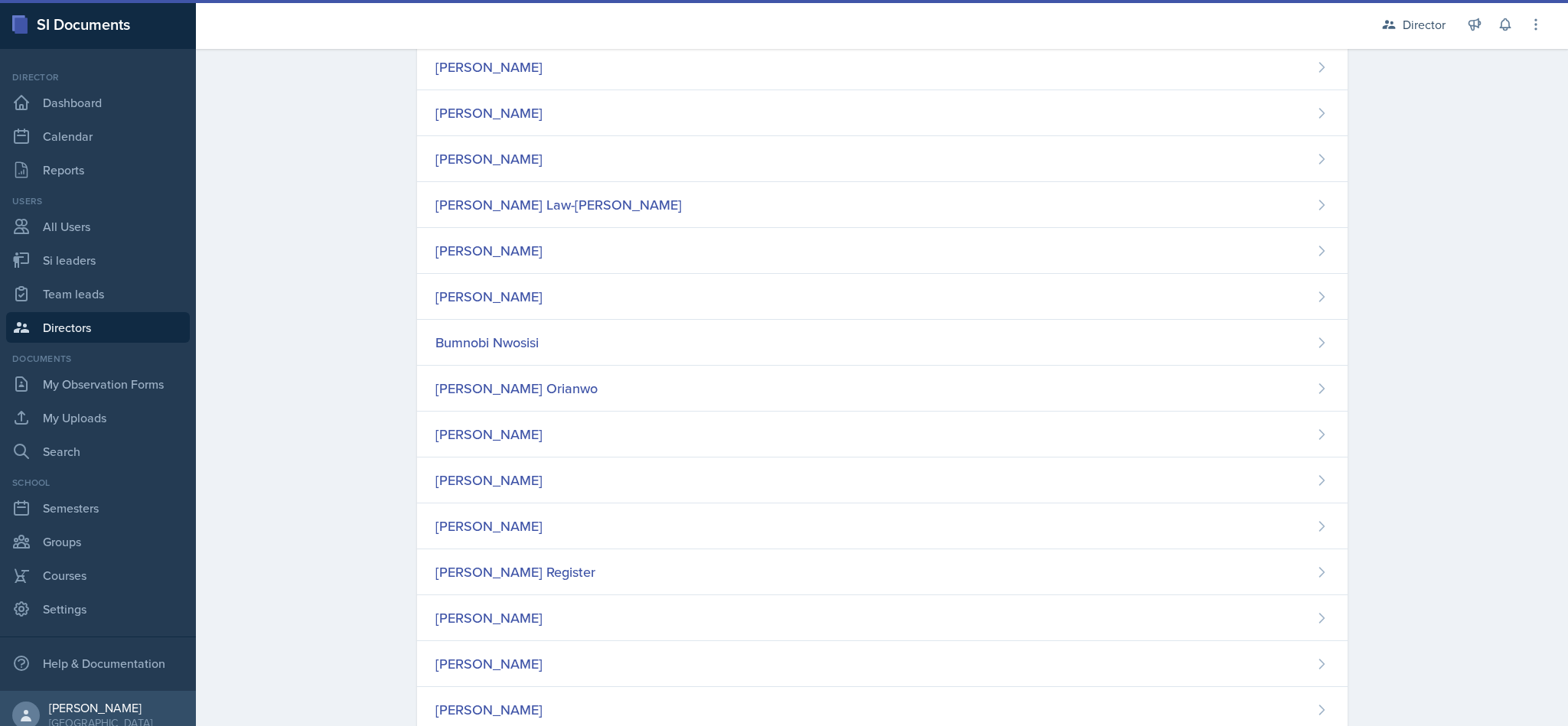
scroll to position [481, 0]
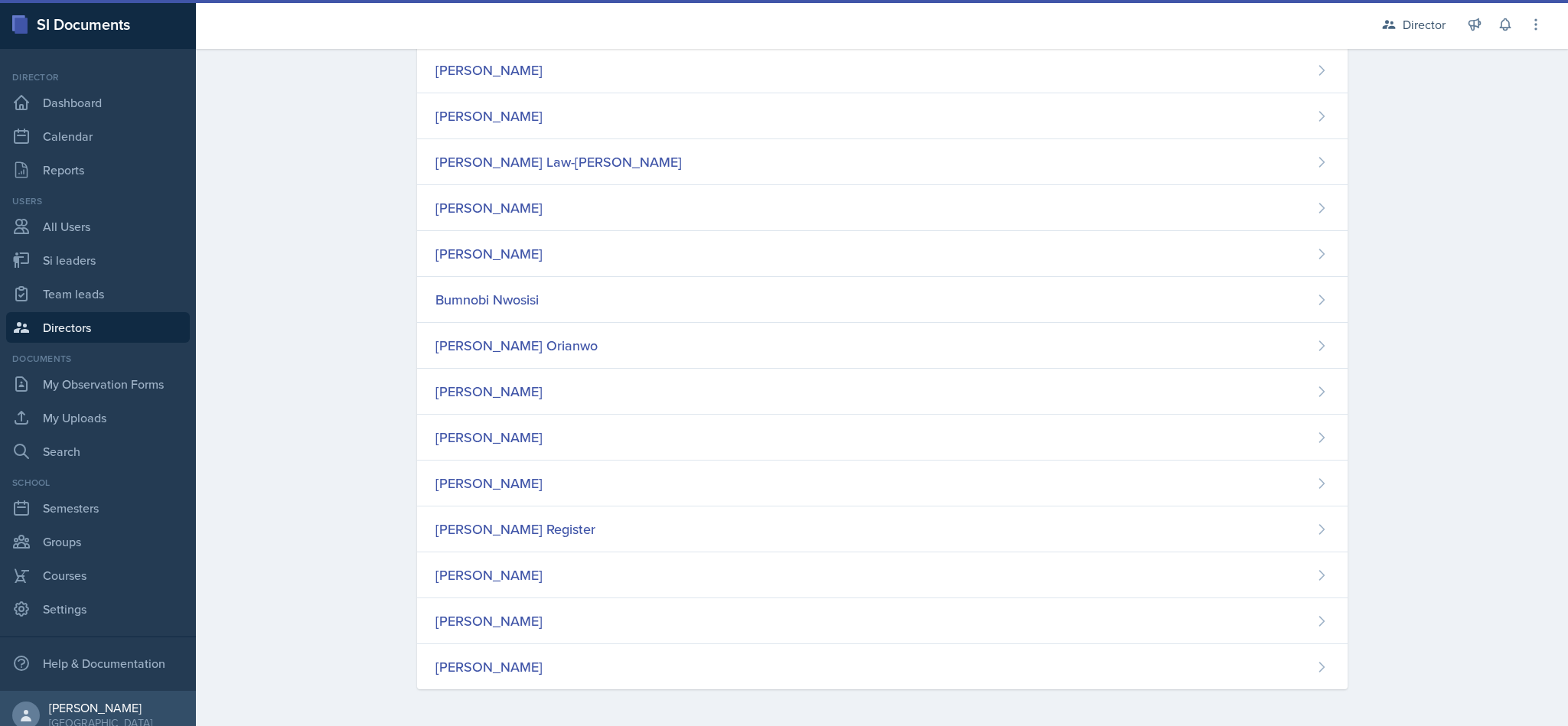
click at [455, 668] on div "[PERSON_NAME]" at bounding box center [489, 666] width 107 height 21
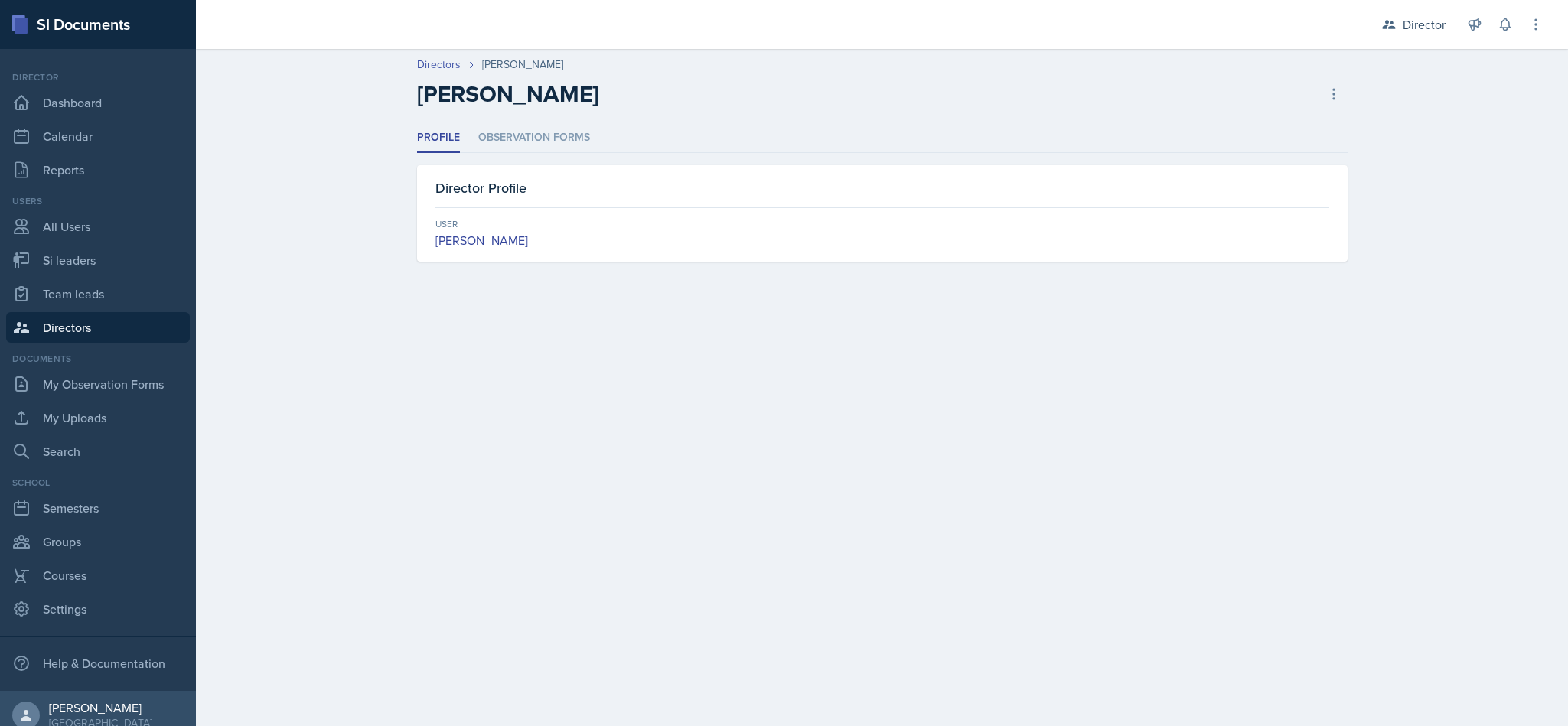
click at [577, 124] on li "Observation Forms" at bounding box center [535, 138] width 112 height 30
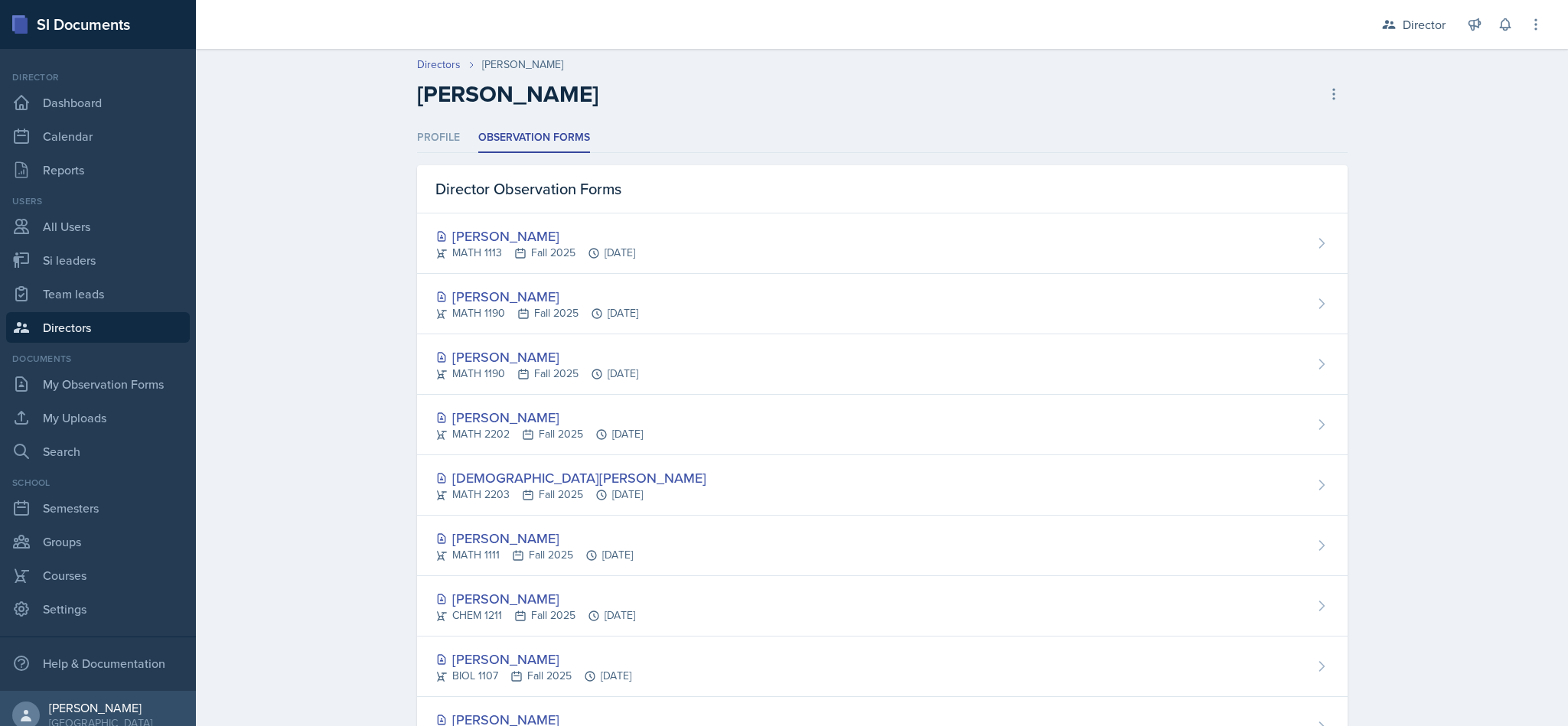
click at [1433, 145] on div "Directors Christian Wiggins Christian Wiggins Delete Director Profile Observati…" at bounding box center [881, 724] width 1372 height 1349
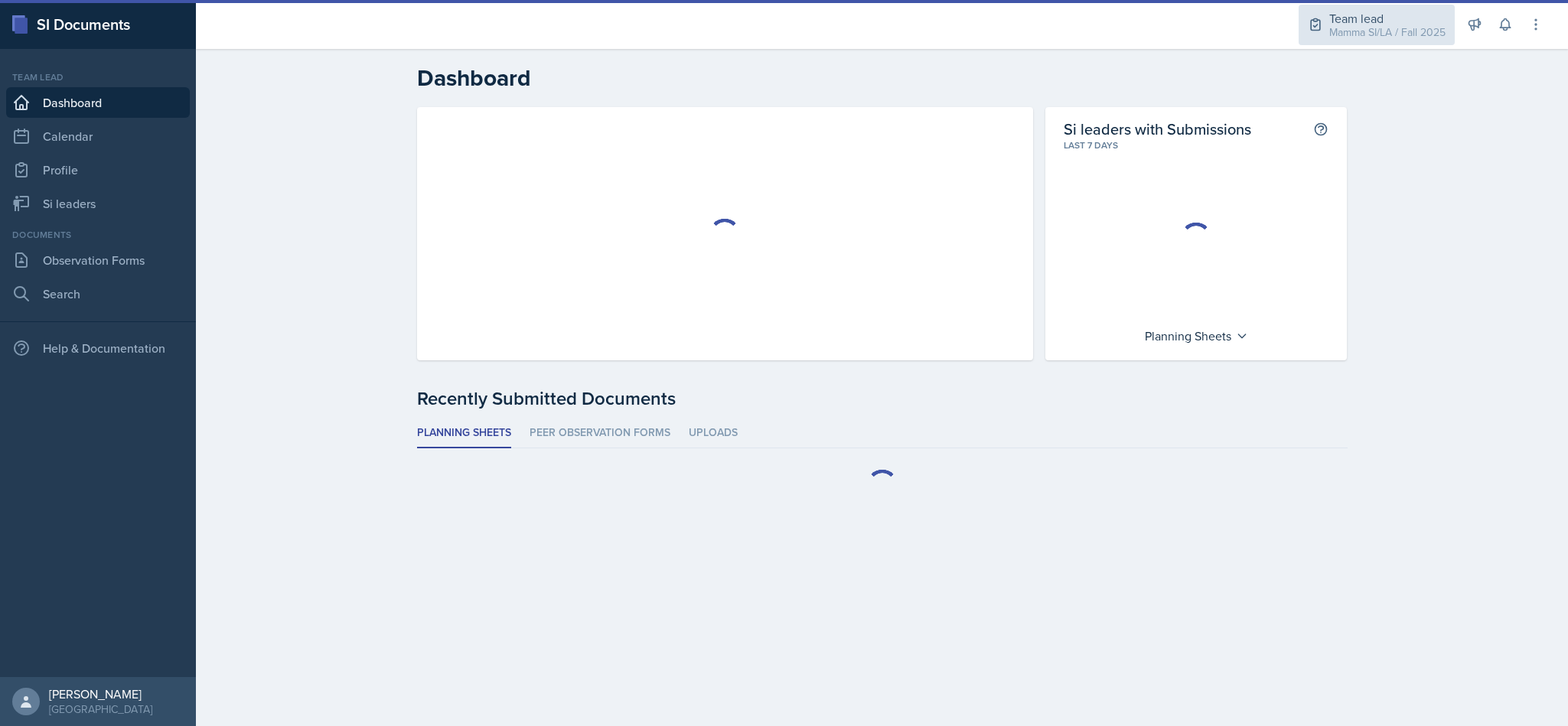
click at [1396, 44] on div "Team lead Mamma SI/LA / Fall 2025" at bounding box center [1377, 25] width 157 height 40
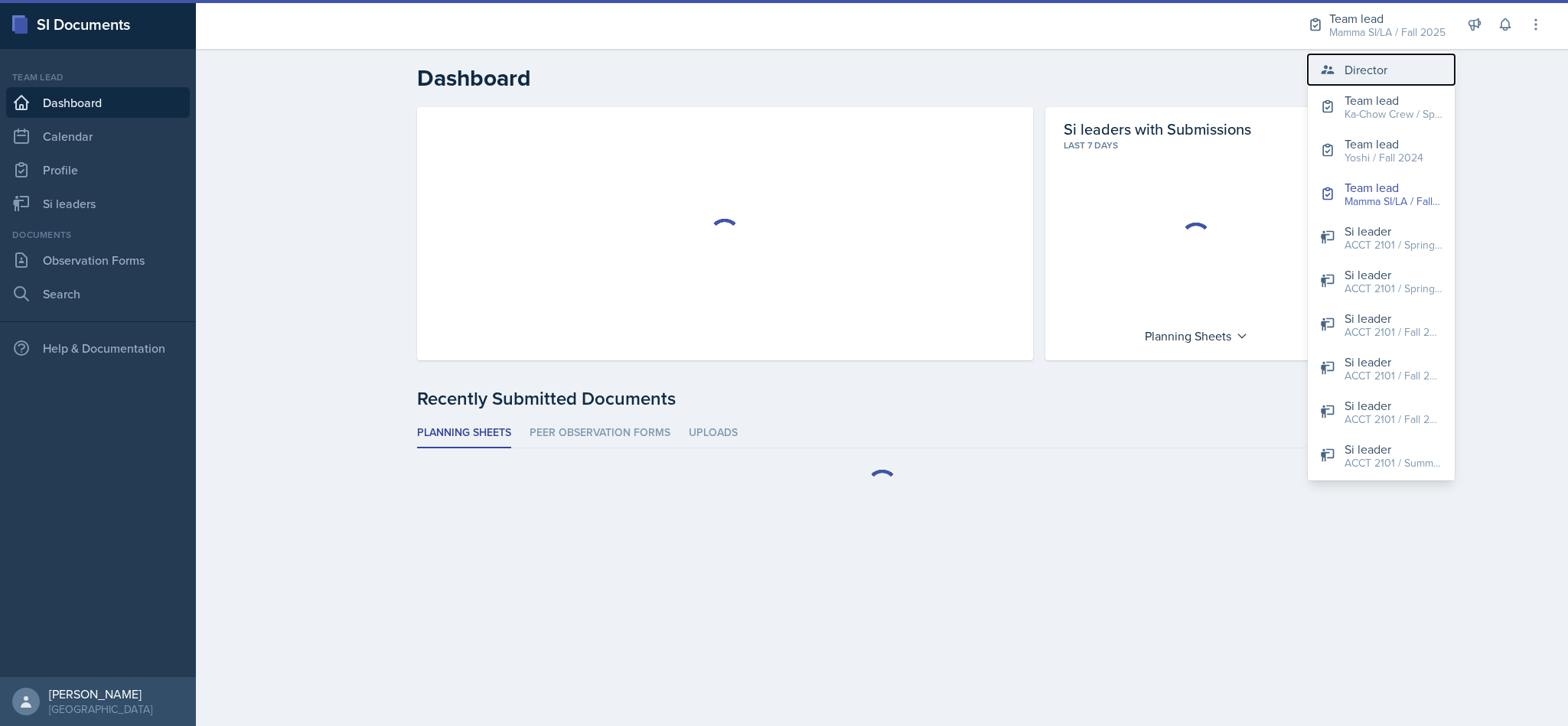
click at [1369, 78] on div "Director" at bounding box center [1366, 70] width 43 height 18
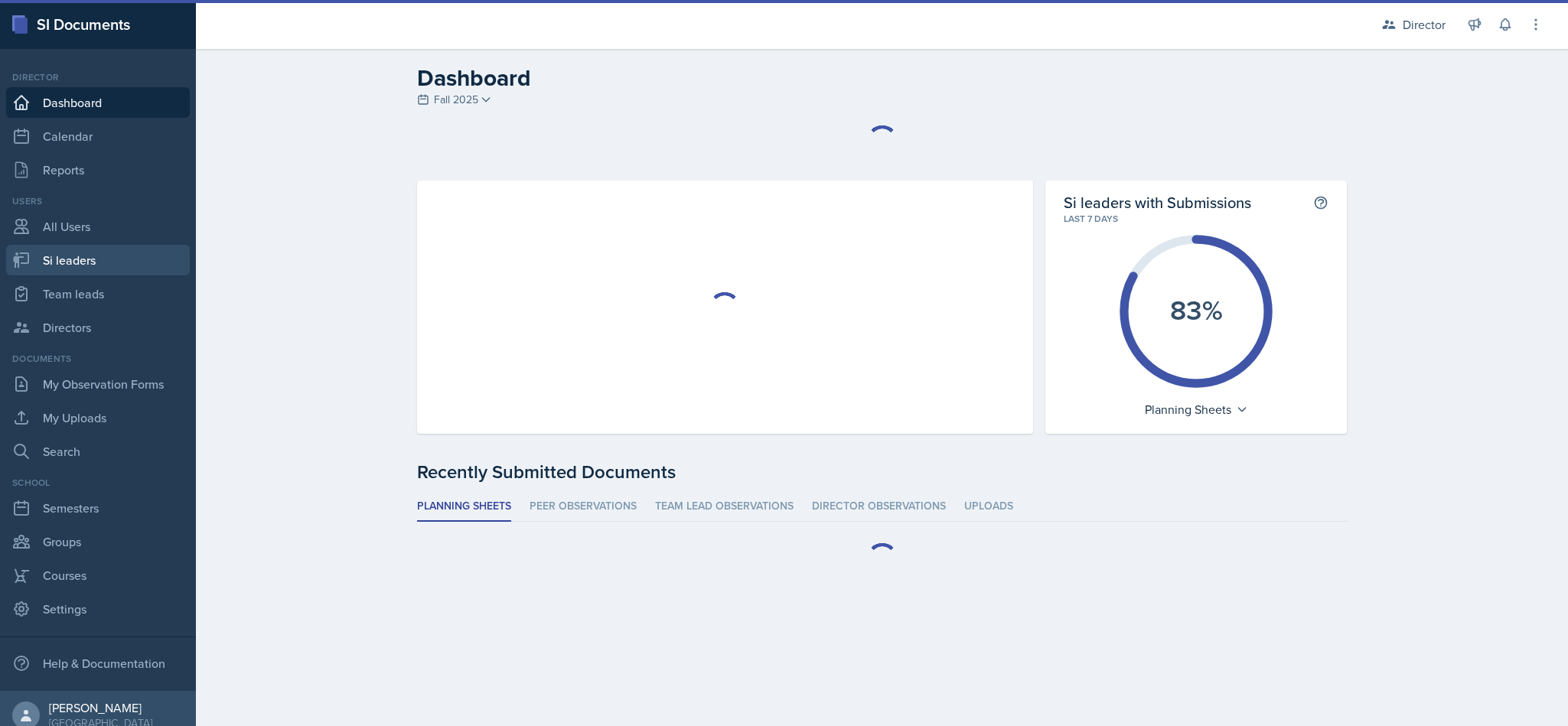
click at [101, 271] on link "Si leaders" at bounding box center [98, 260] width 184 height 30
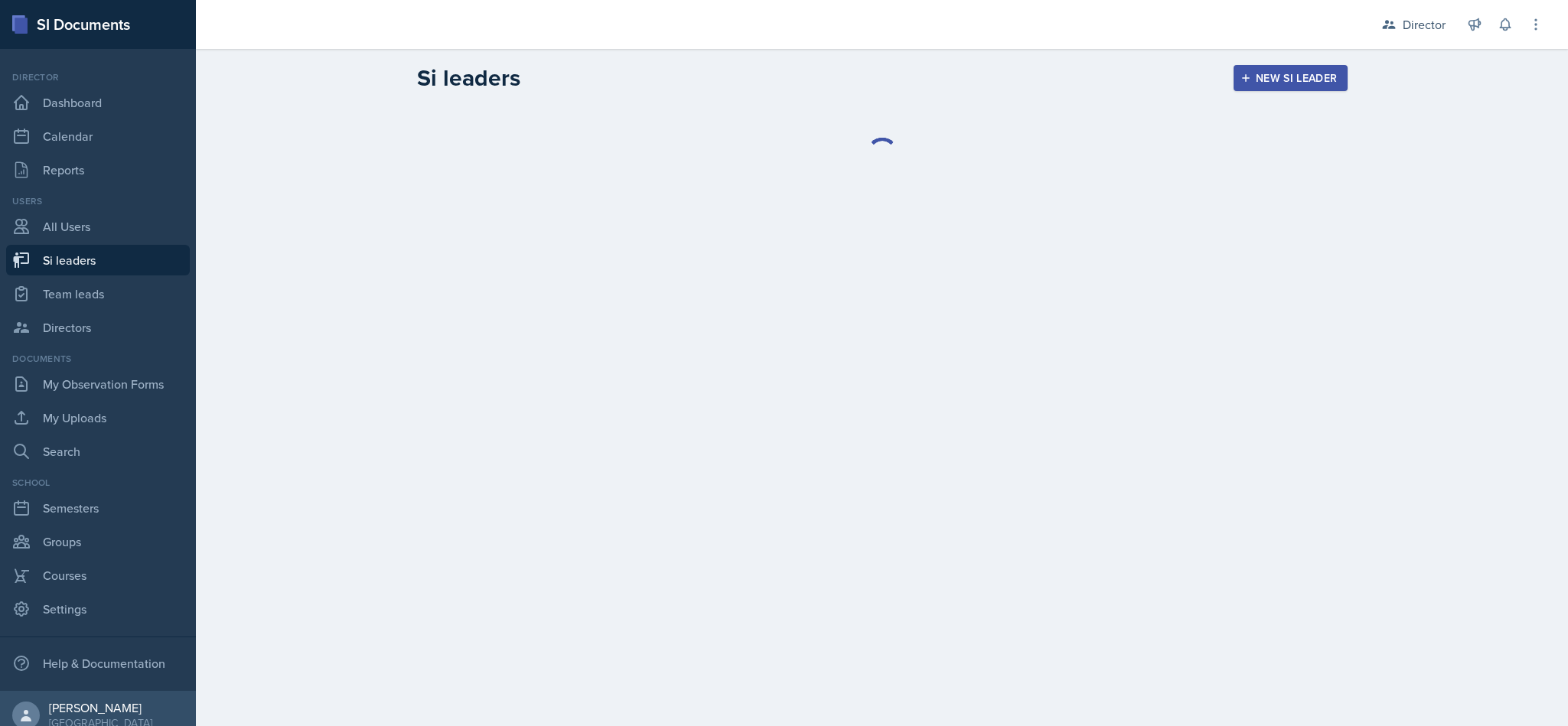
select select "2bed604d-1099-4043-b1bc-2365e8740244"
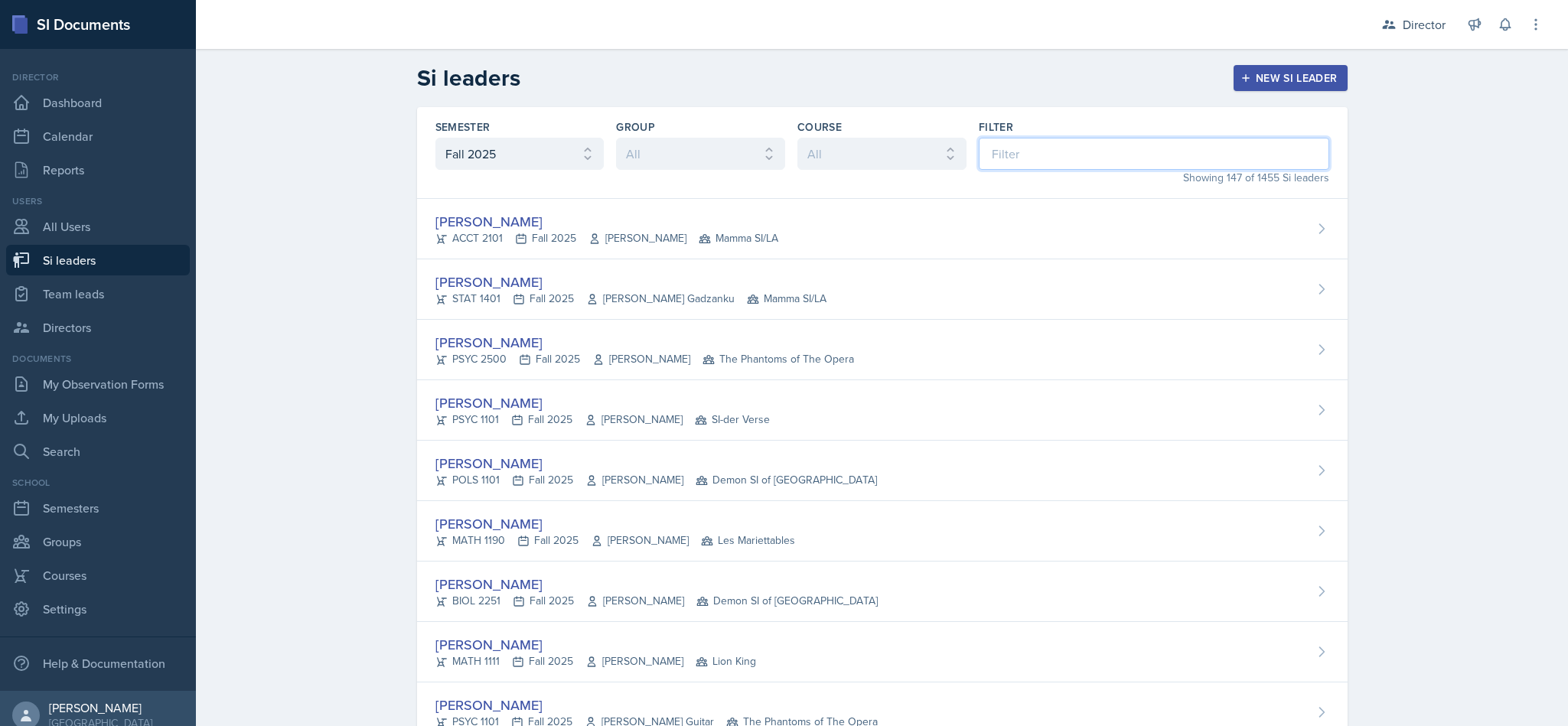
click at [1066, 158] on input at bounding box center [1153, 153] width 351 height 32
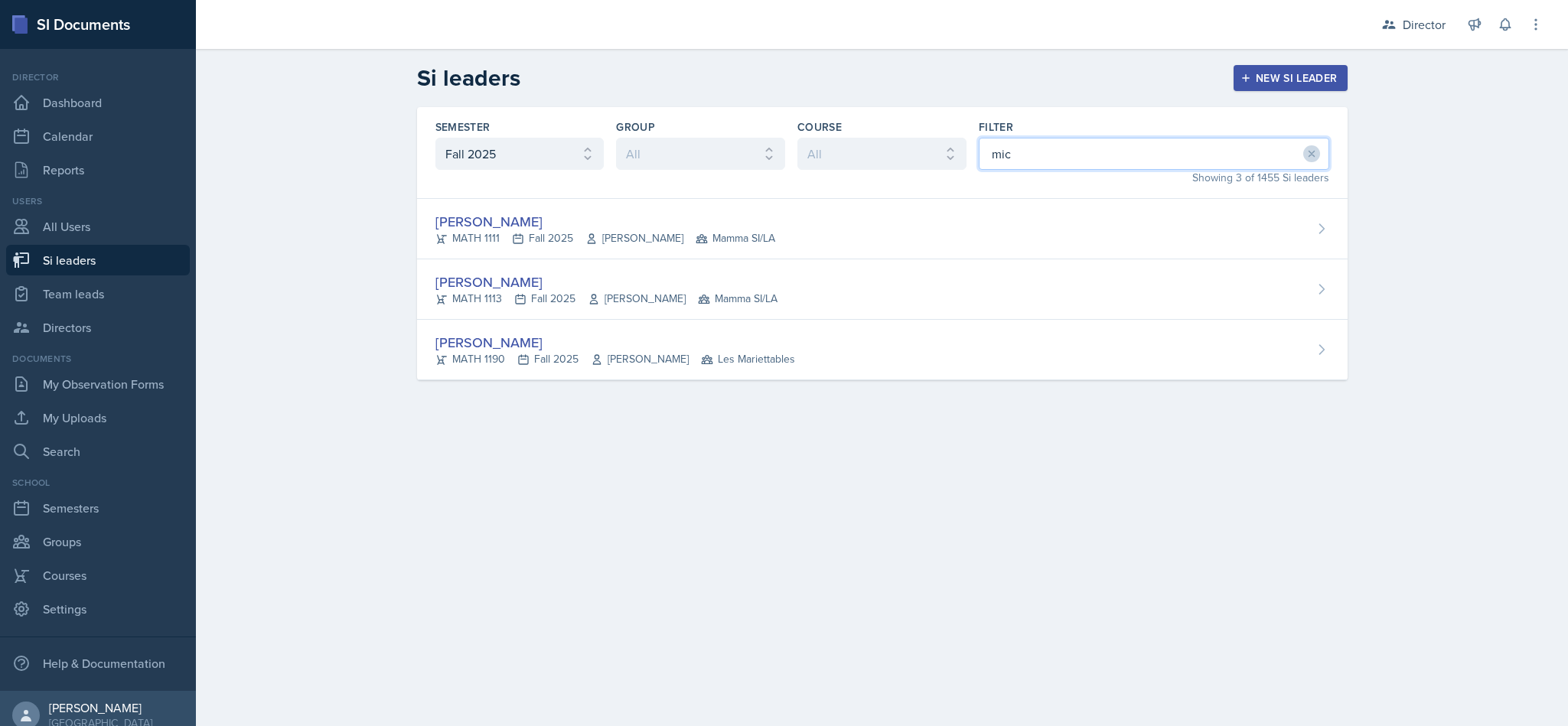
type input "mich"
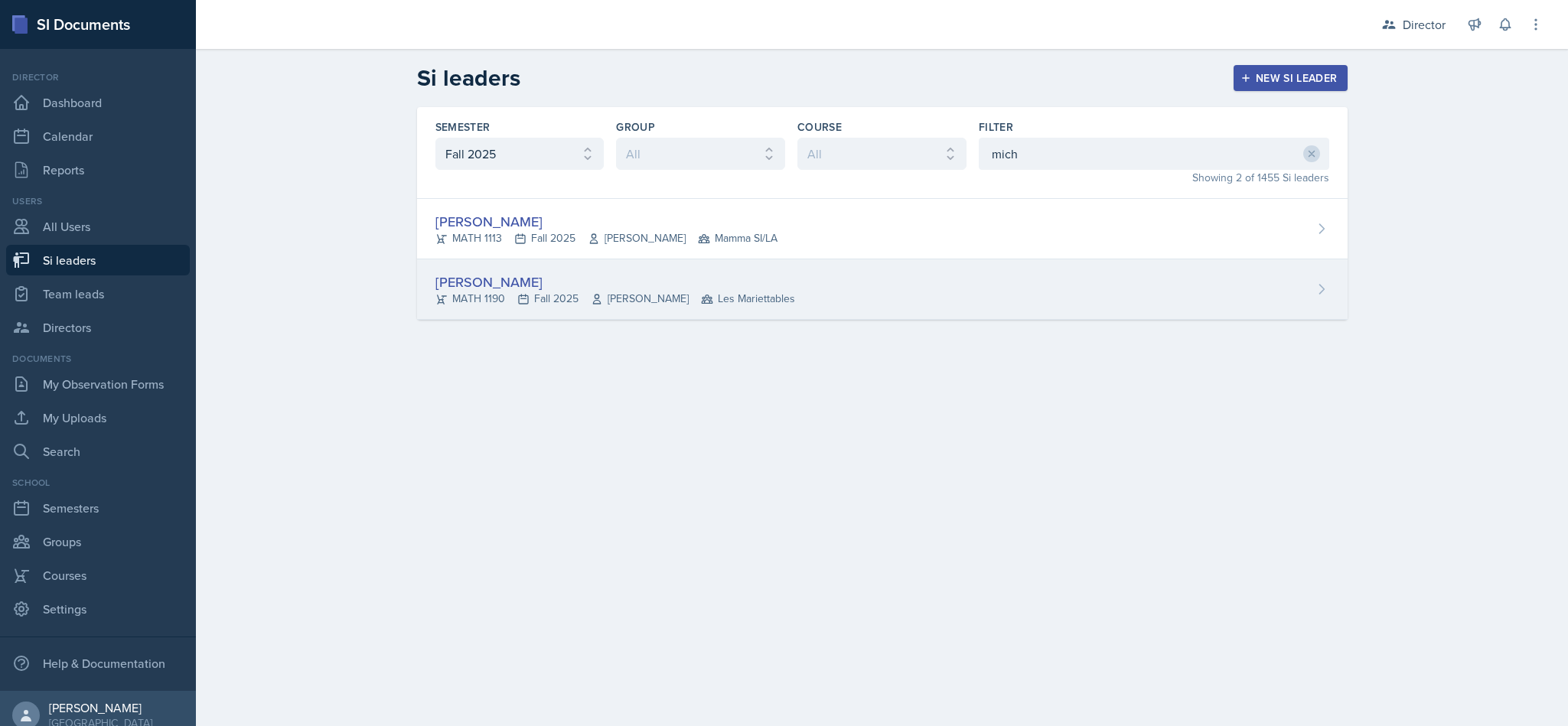
click at [968, 276] on div "Michael Hargreaves MATH 1190 Fall 2025 Analise Rodenberg Les Mariettables" at bounding box center [882, 289] width 931 height 60
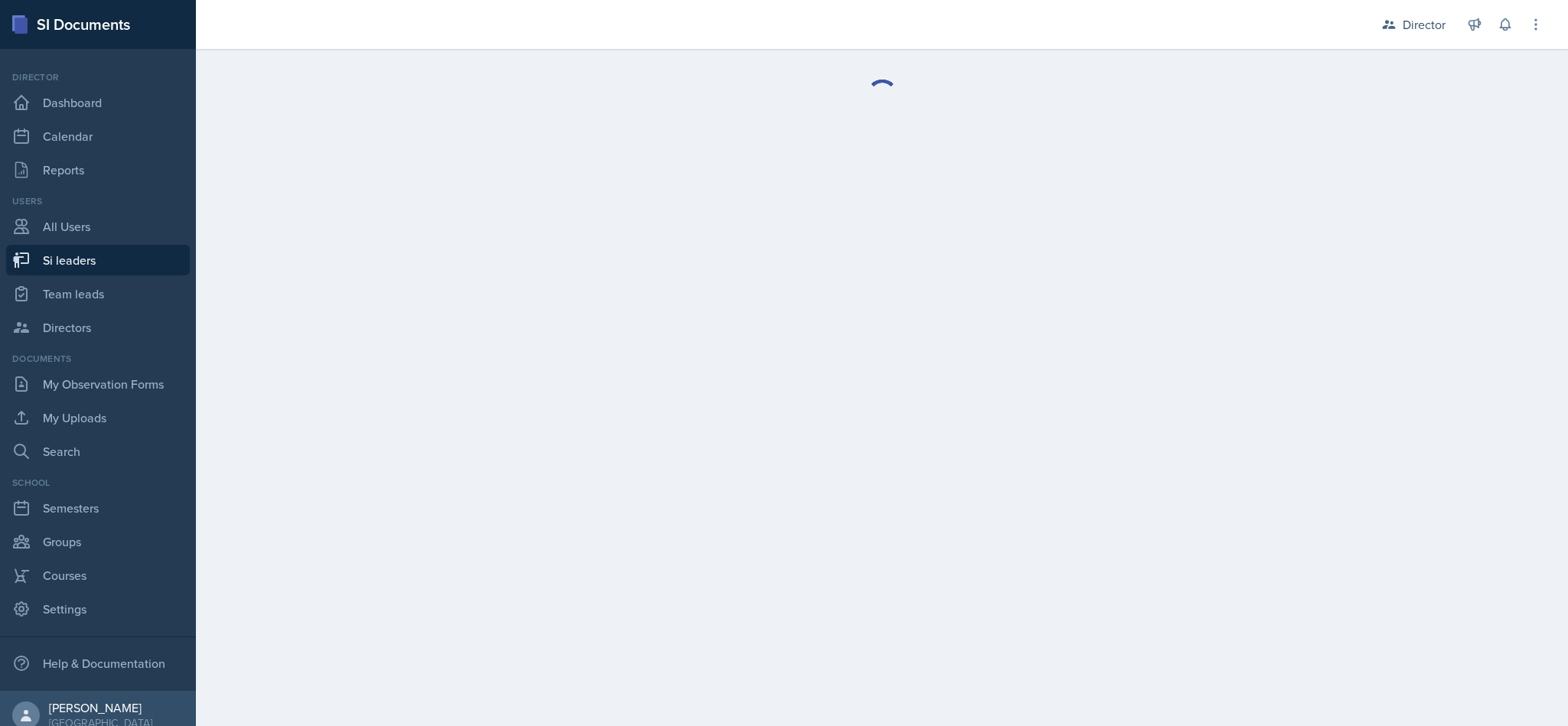
click at [983, 266] on main "Delete Si leader Are you sure you want to delete the si leader role for ? This …" at bounding box center [881, 388] width 1372 height 677
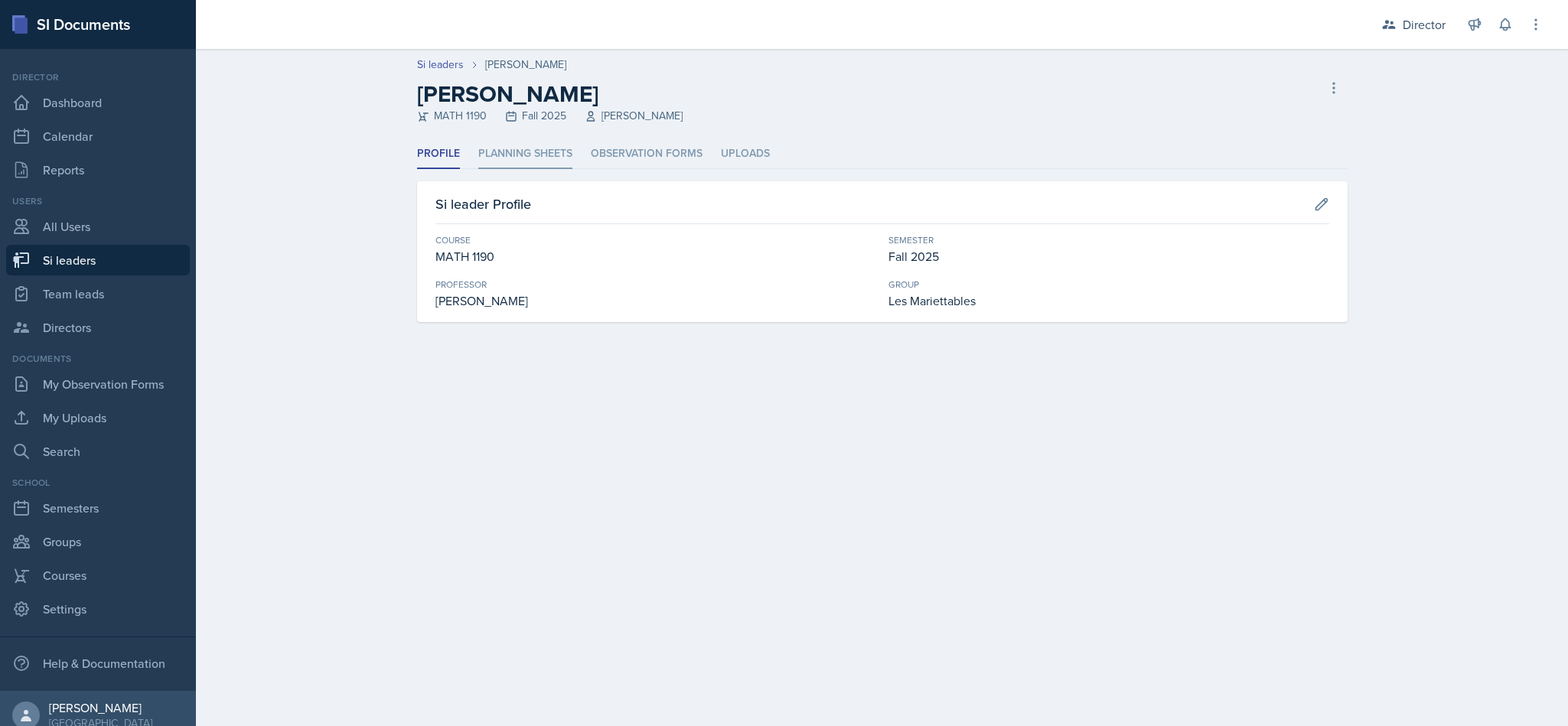
click at [569, 157] on li "Planning Sheets" at bounding box center [525, 154] width 94 height 30
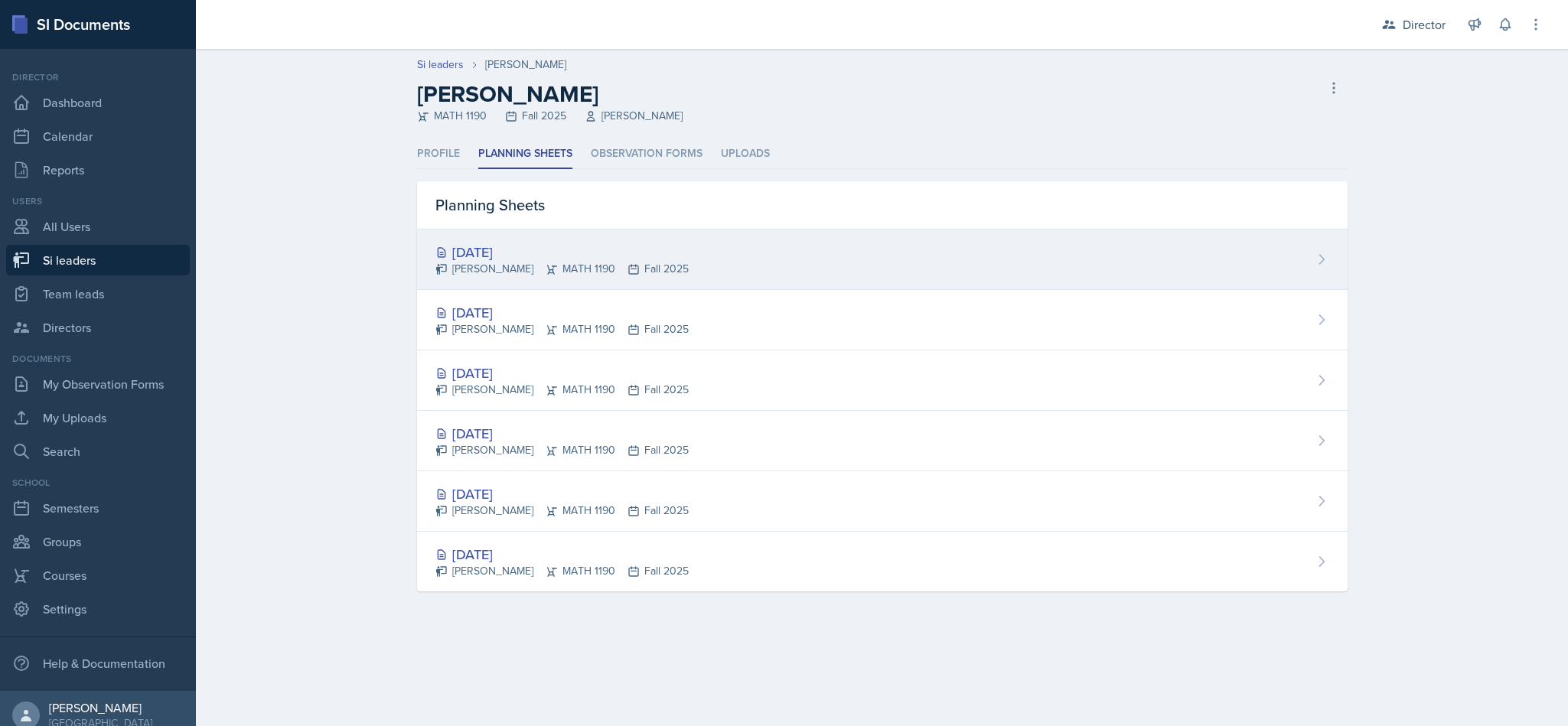
click at [1309, 264] on div "Sep 24th, 2025 Michael Hargreaves MATH 1190 Fall 2025" at bounding box center [882, 260] width 931 height 60
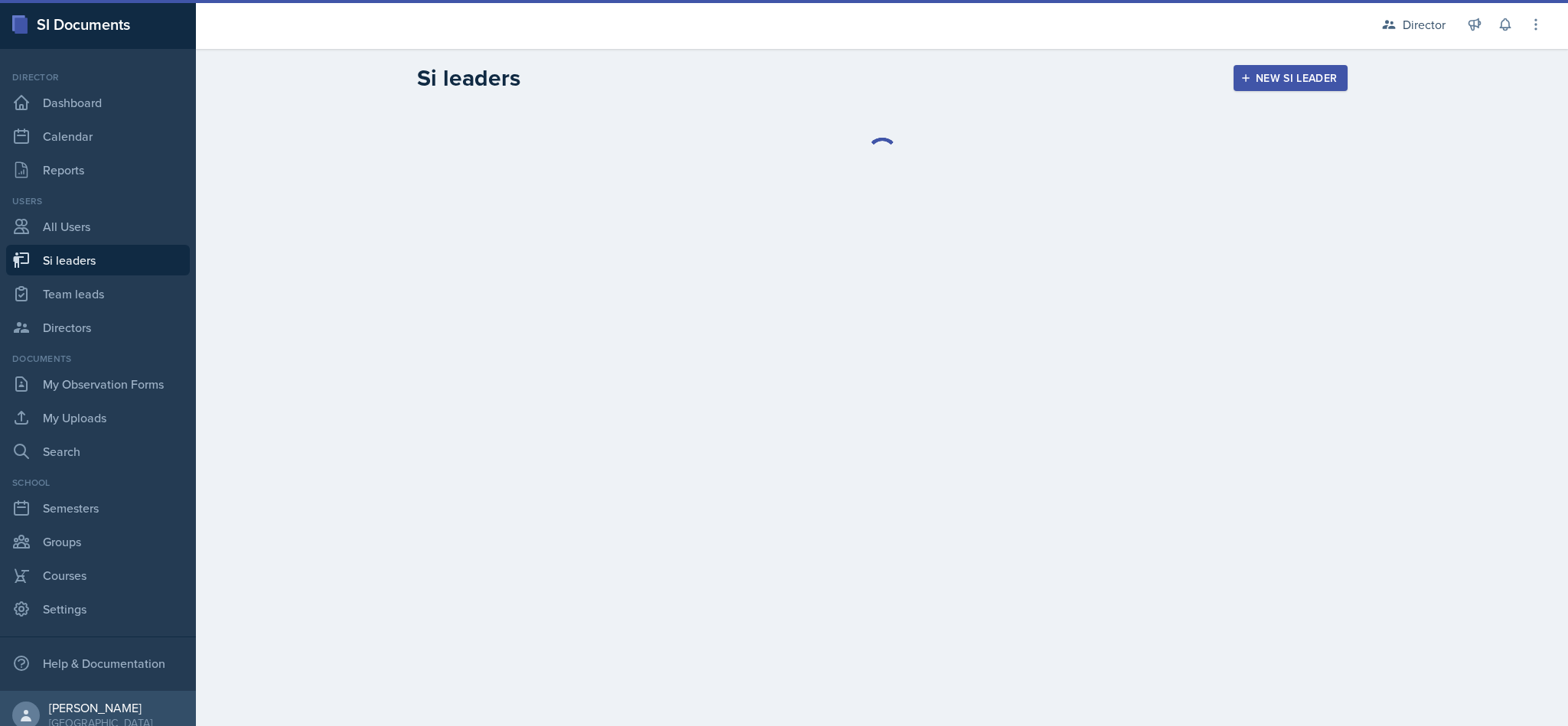
select select "2bed604d-1099-4043-b1bc-2365e8740244"
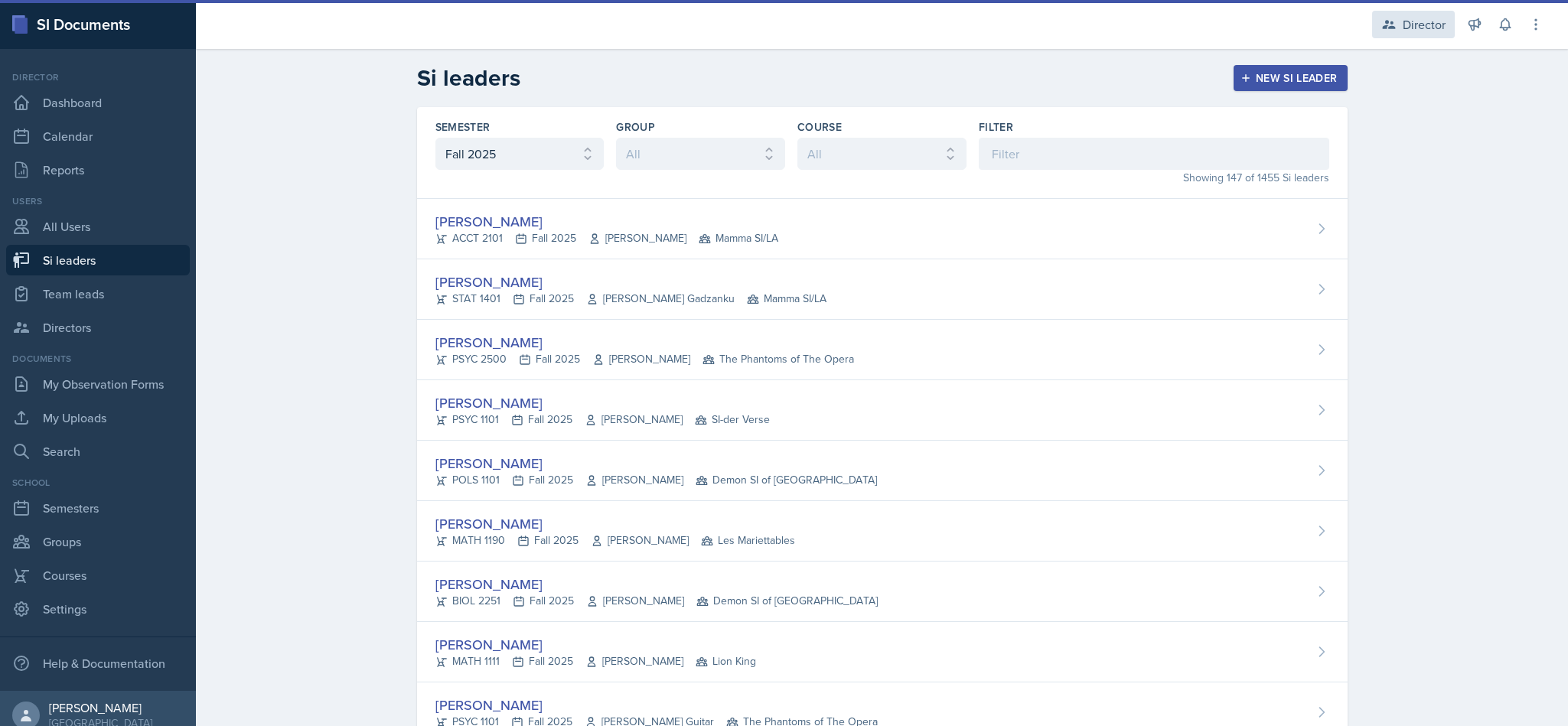
click at [1396, 19] on icon at bounding box center [1389, 24] width 16 height 16
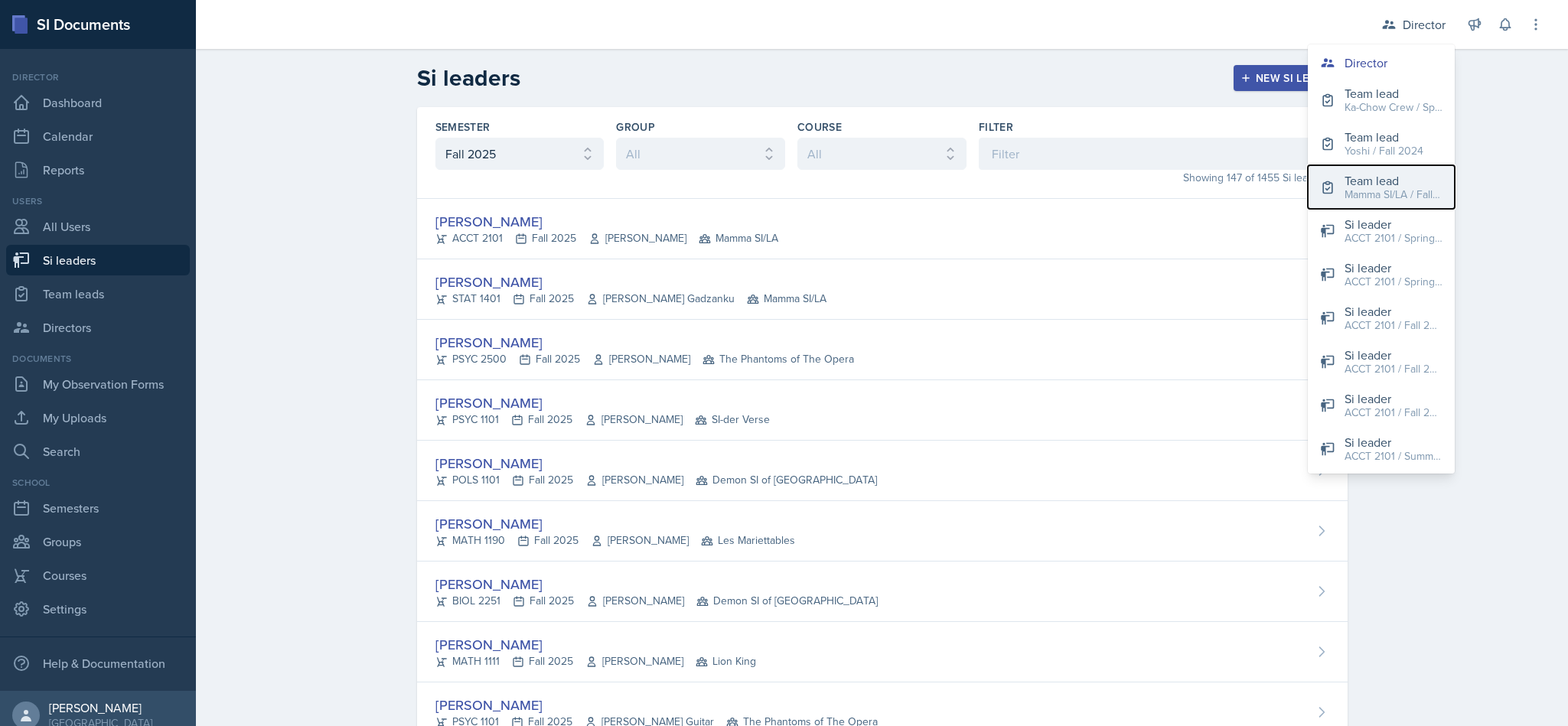
click at [1399, 196] on div "Mamma SI/LA / Fall 2025" at bounding box center [1393, 195] width 98 height 16
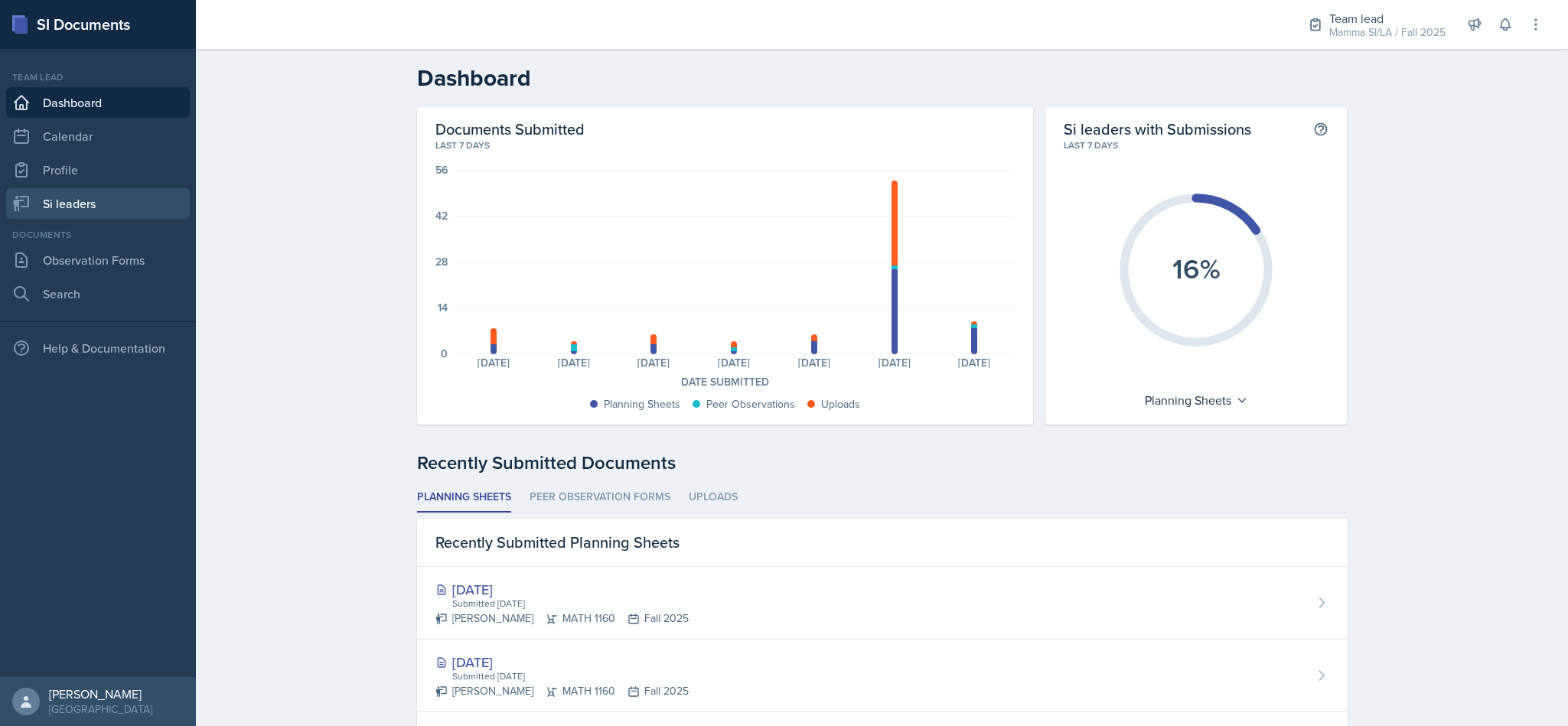
click at [123, 214] on link "Si leaders" at bounding box center [98, 203] width 184 height 30
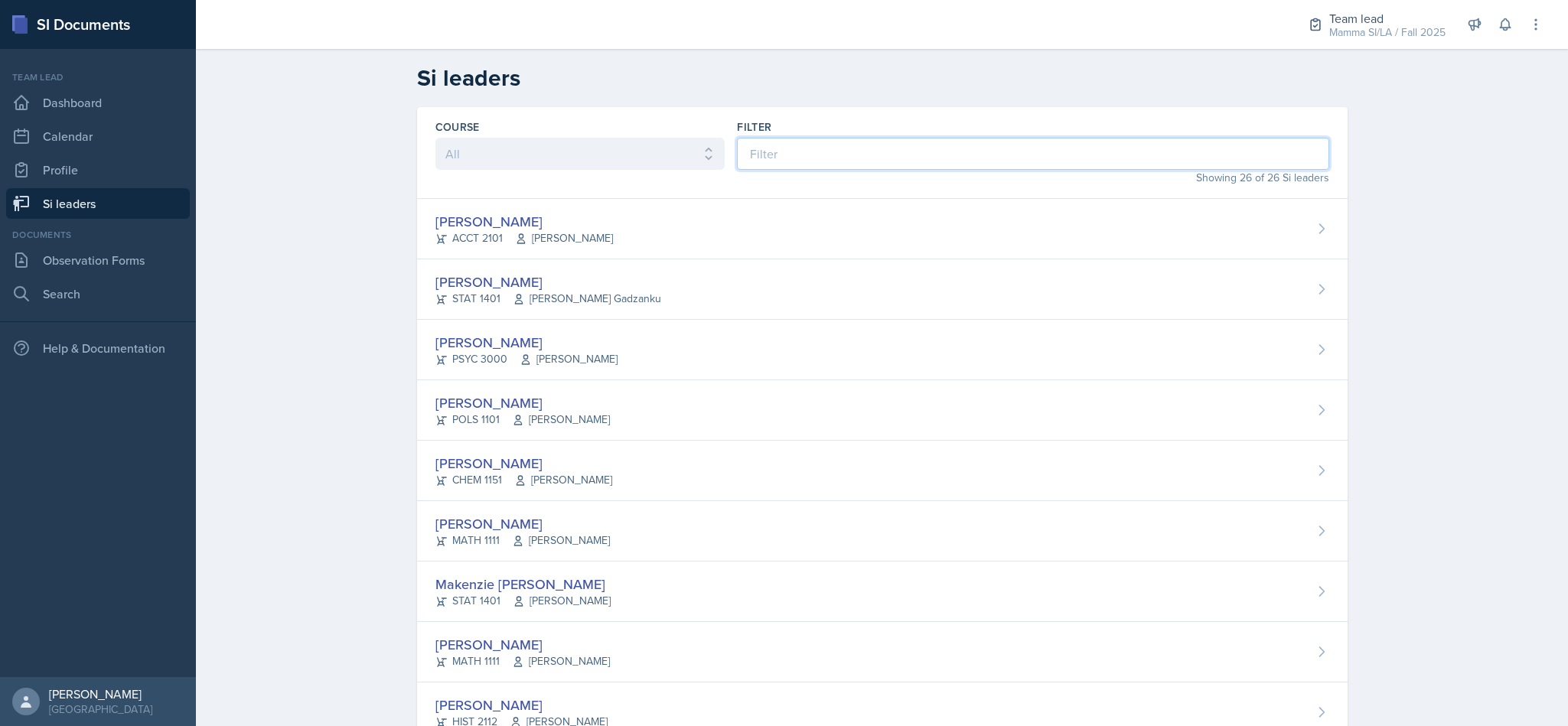
click at [962, 155] on input at bounding box center [1033, 153] width 591 height 32
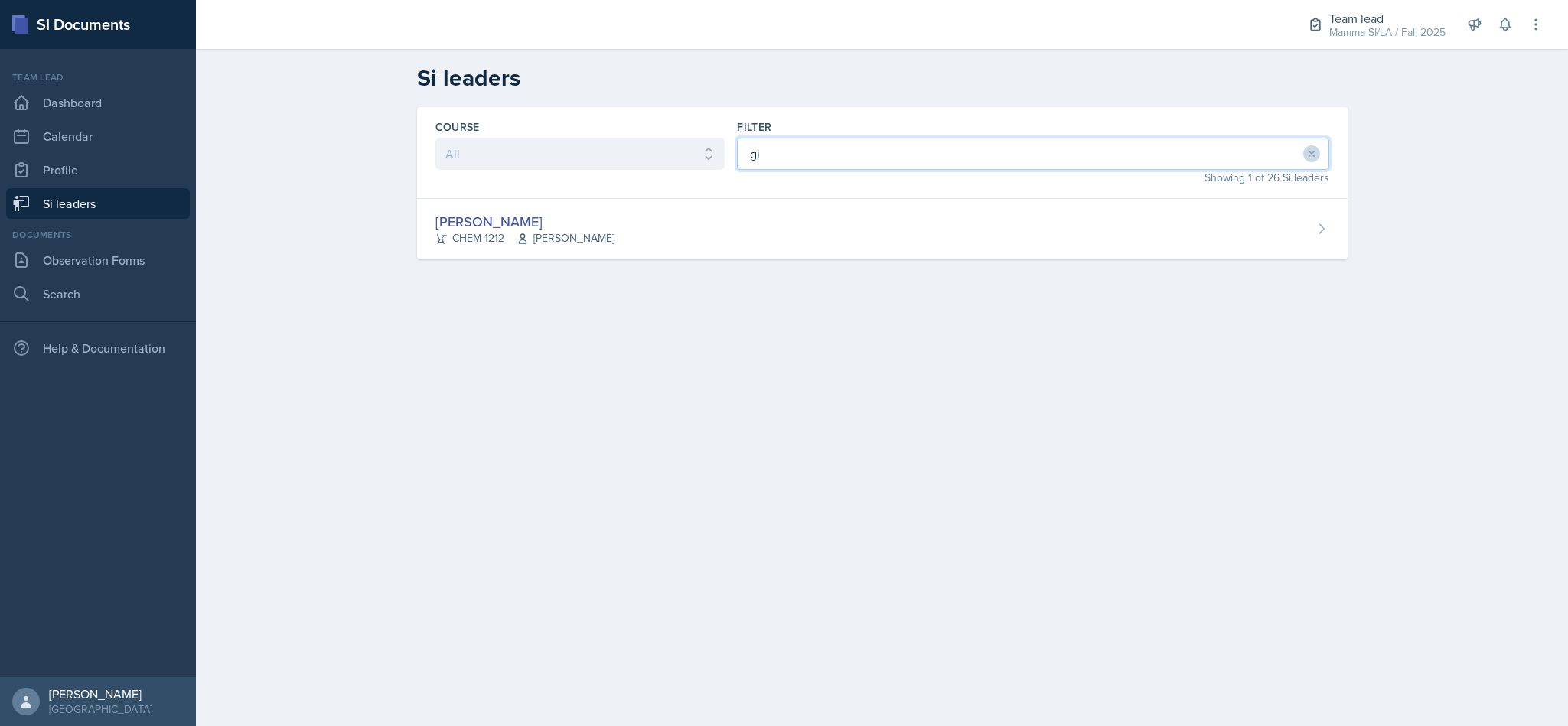
type input "g"
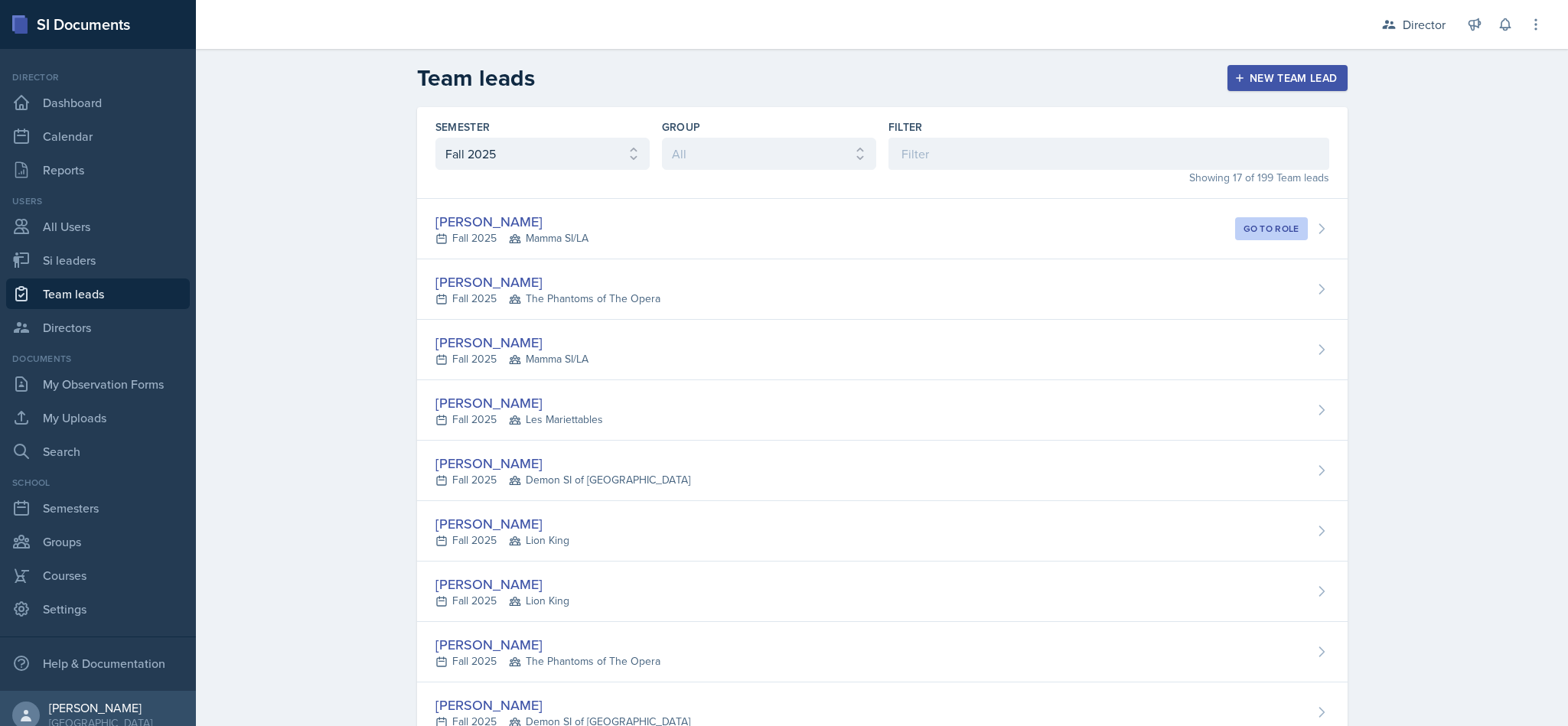
select select "2bed604d-1099-4043-b1bc-2365e8740244"
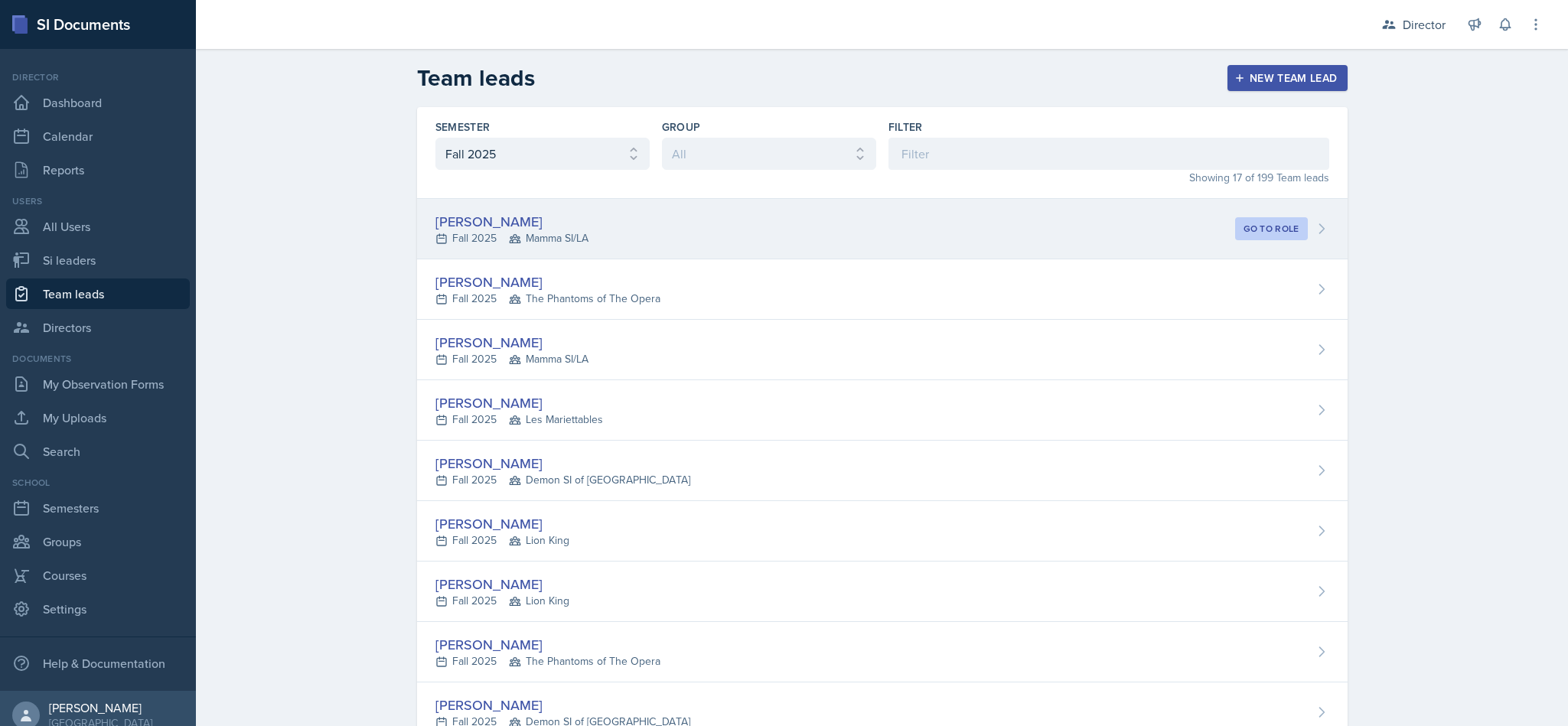
click at [476, 226] on div "[PERSON_NAME]" at bounding box center [512, 222] width 153 height 21
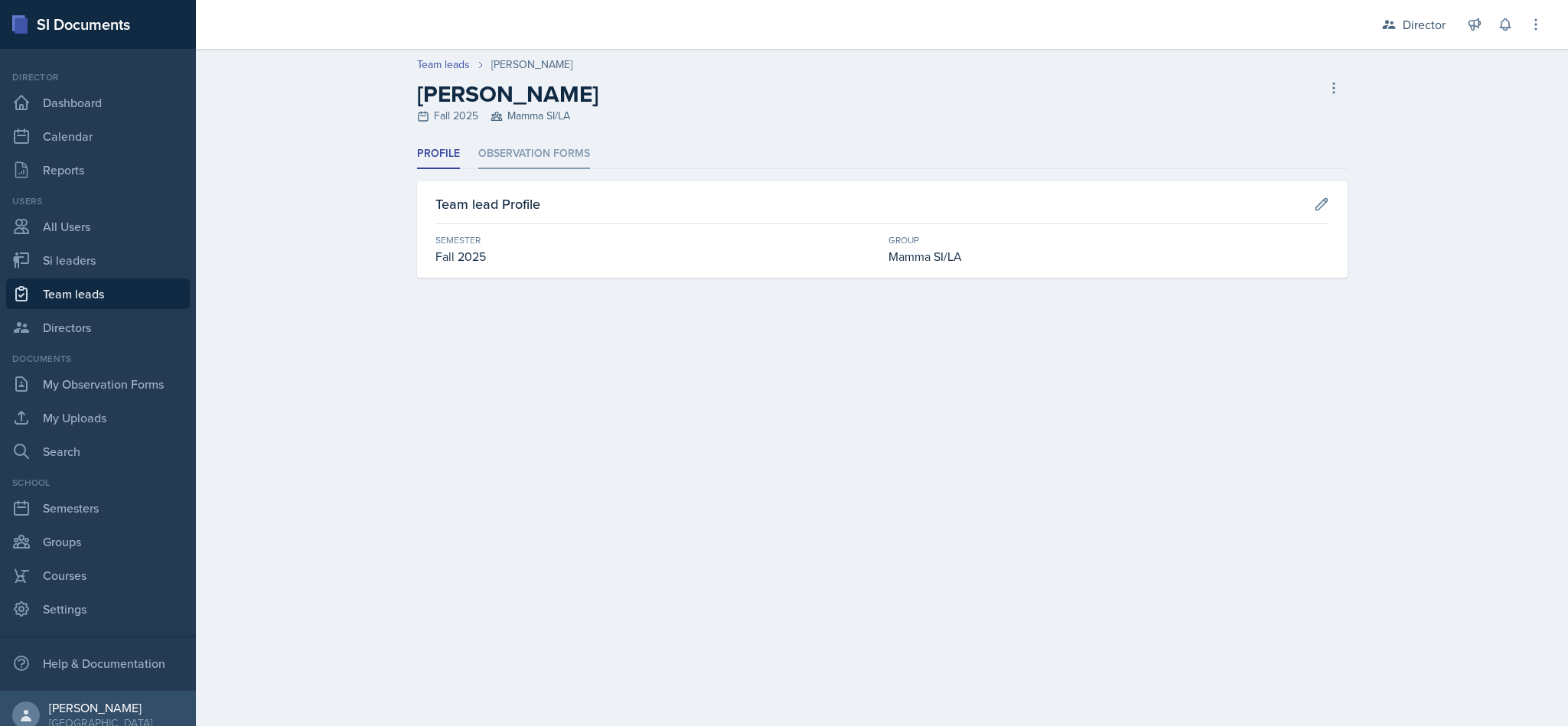
click at [499, 168] on li "Observation Forms" at bounding box center [535, 154] width 112 height 30
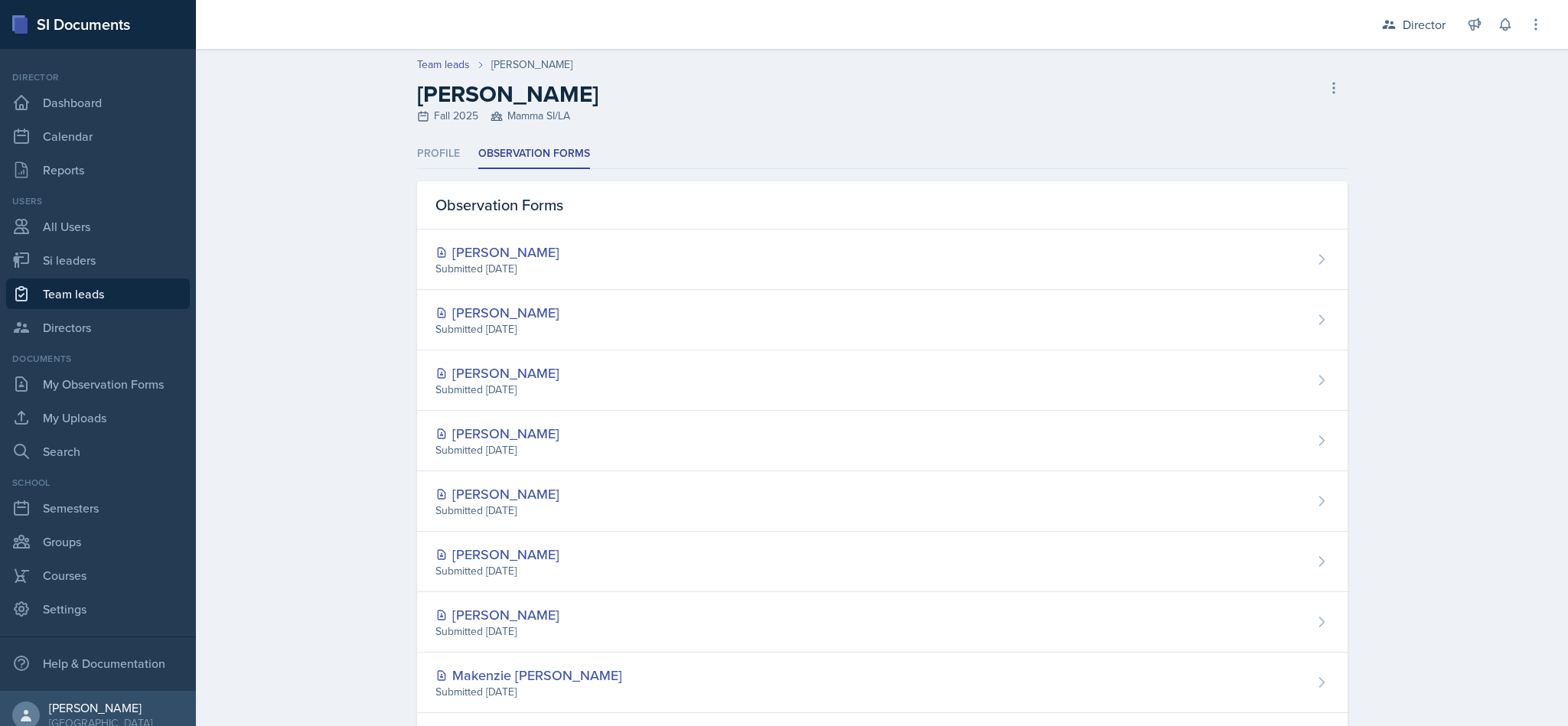
click at [515, 155] on li "Observation Forms" at bounding box center [535, 154] width 112 height 30
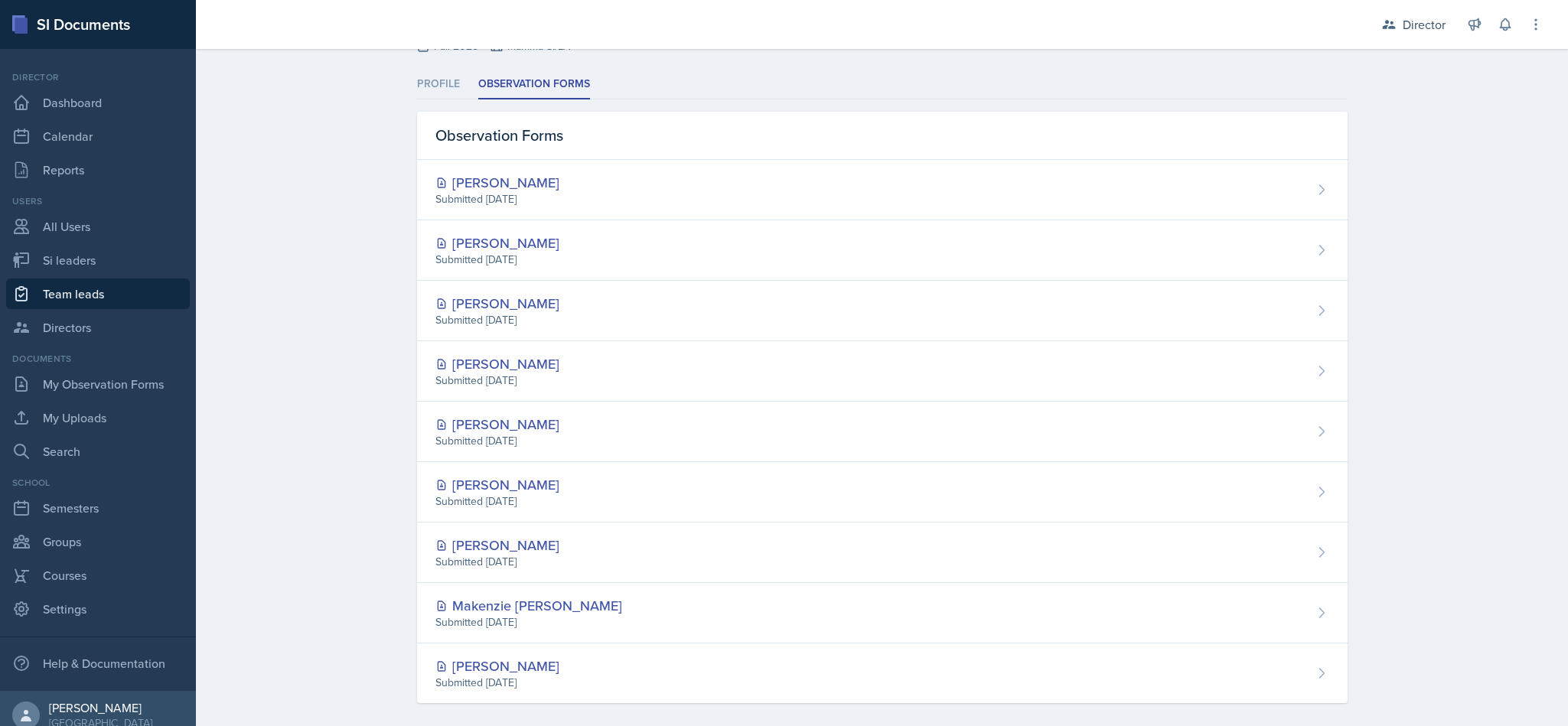
scroll to position [86, 0]
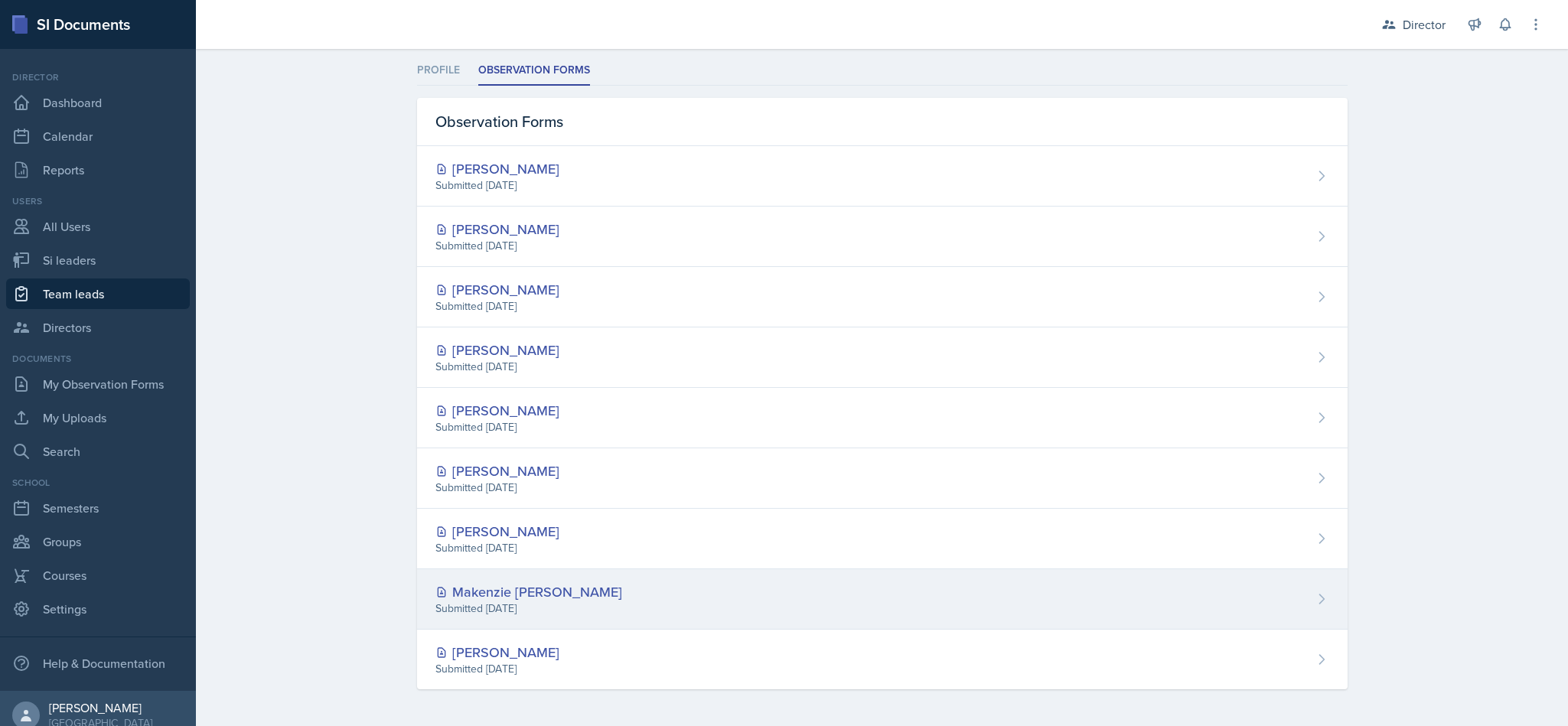
click at [444, 589] on div "Makenzie [PERSON_NAME]" at bounding box center [529, 591] width 187 height 21
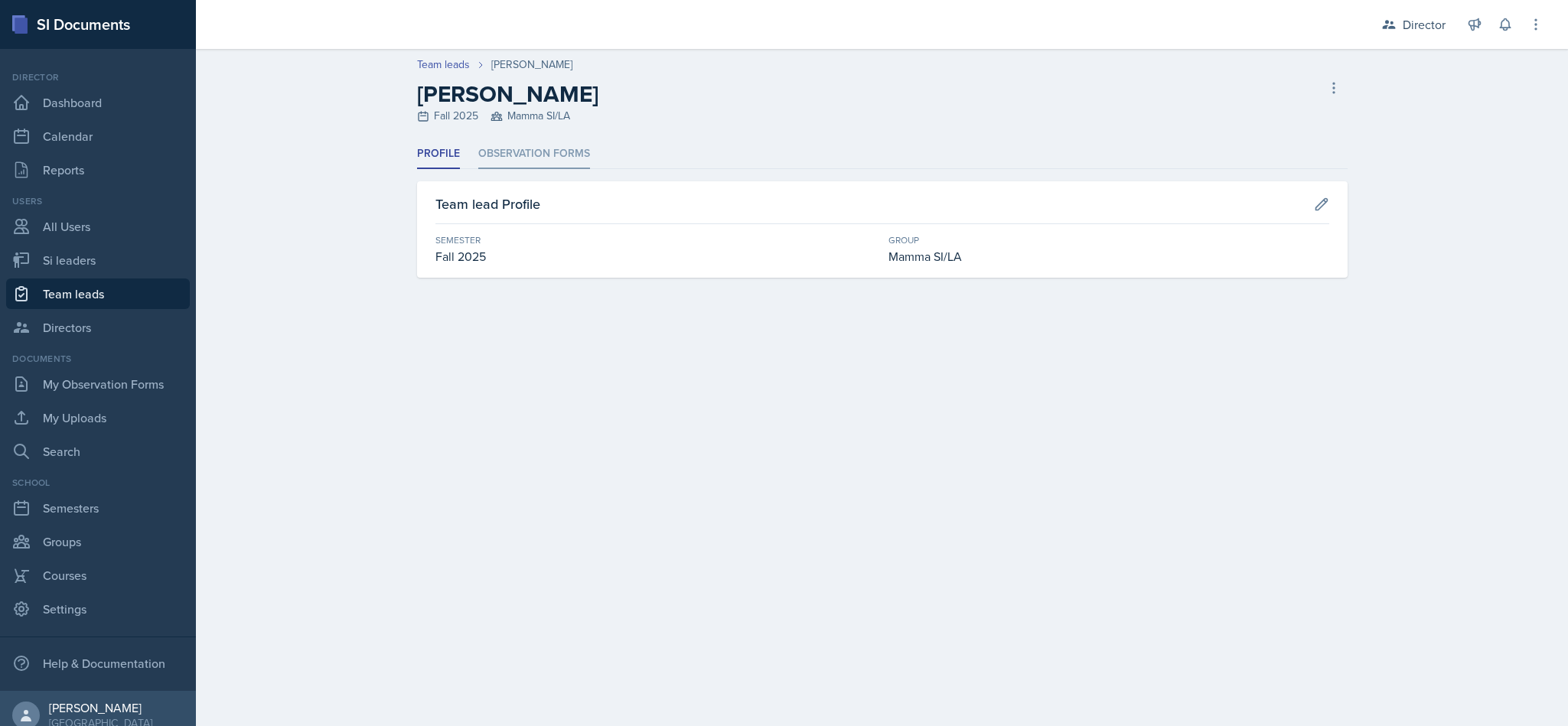
click at [498, 143] on li "Observation Forms" at bounding box center [535, 154] width 112 height 30
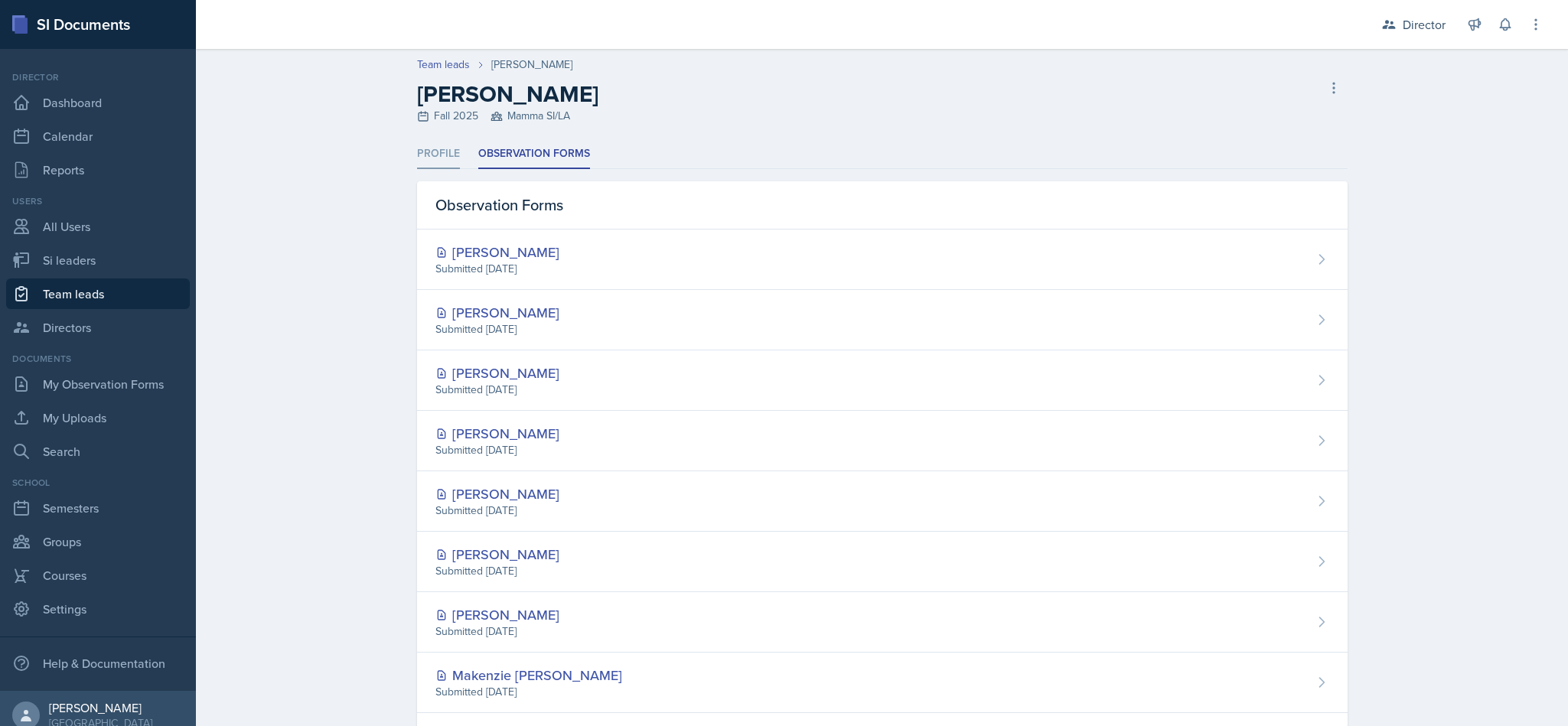
click at [418, 158] on li "Profile" at bounding box center [438, 154] width 43 height 30
